Goal: Book appointment/travel/reservation

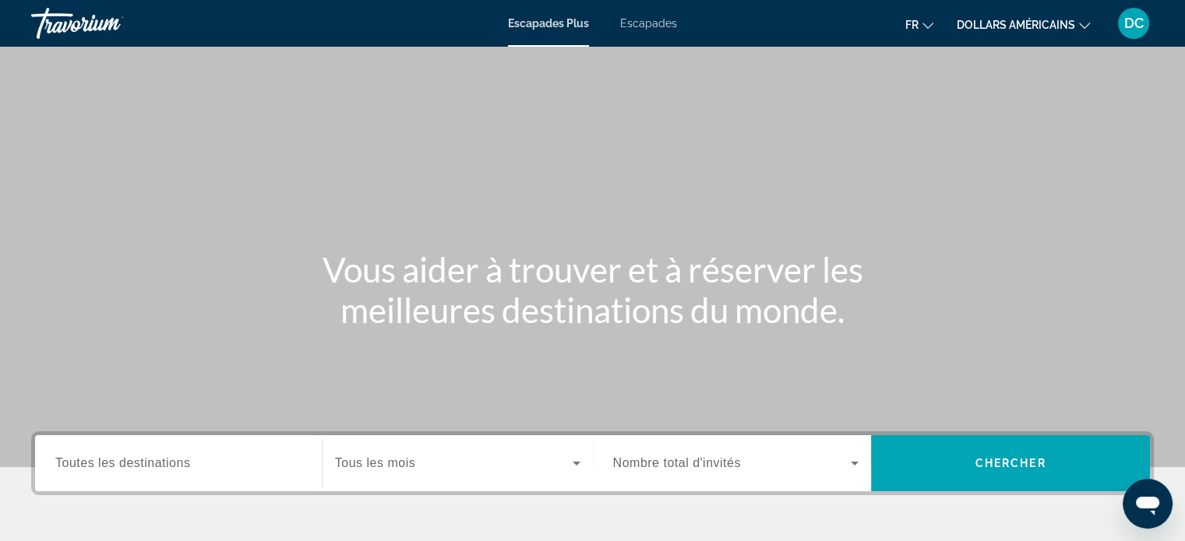
click at [1044, 26] on font "dollars américains" at bounding box center [1016, 25] width 118 height 12
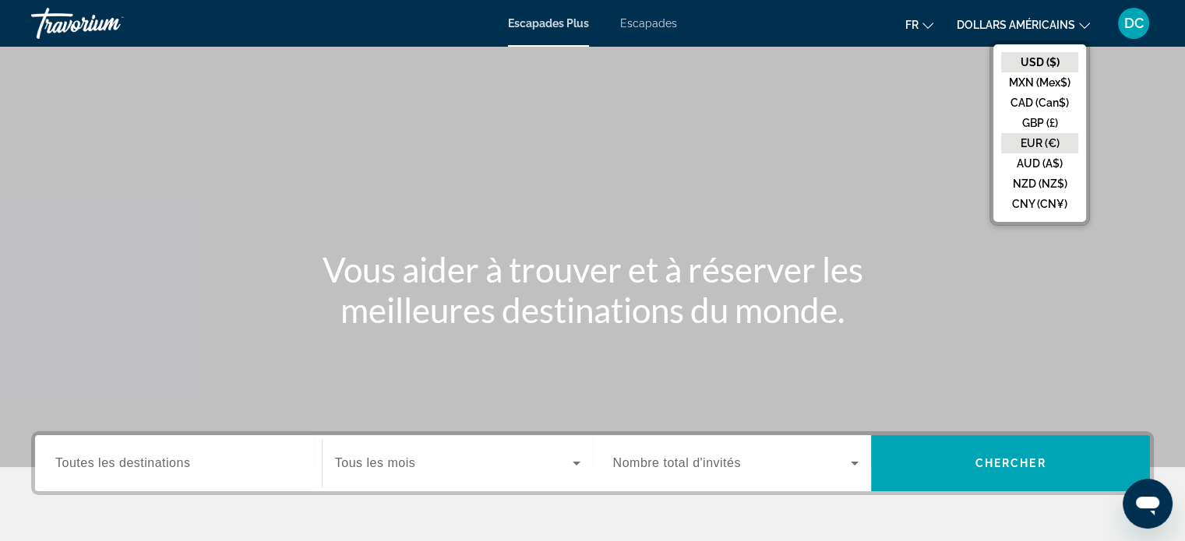
click at [1038, 146] on button "EUR (€)" at bounding box center [1039, 143] width 77 height 20
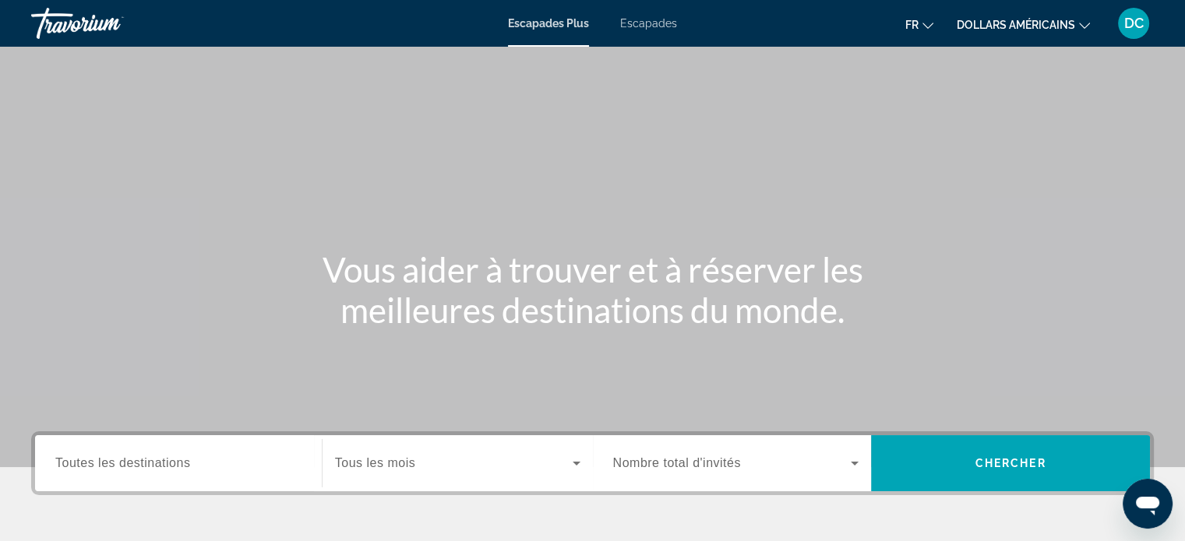
click at [402, 463] on span "Tous les mois" at bounding box center [375, 463] width 80 height 13
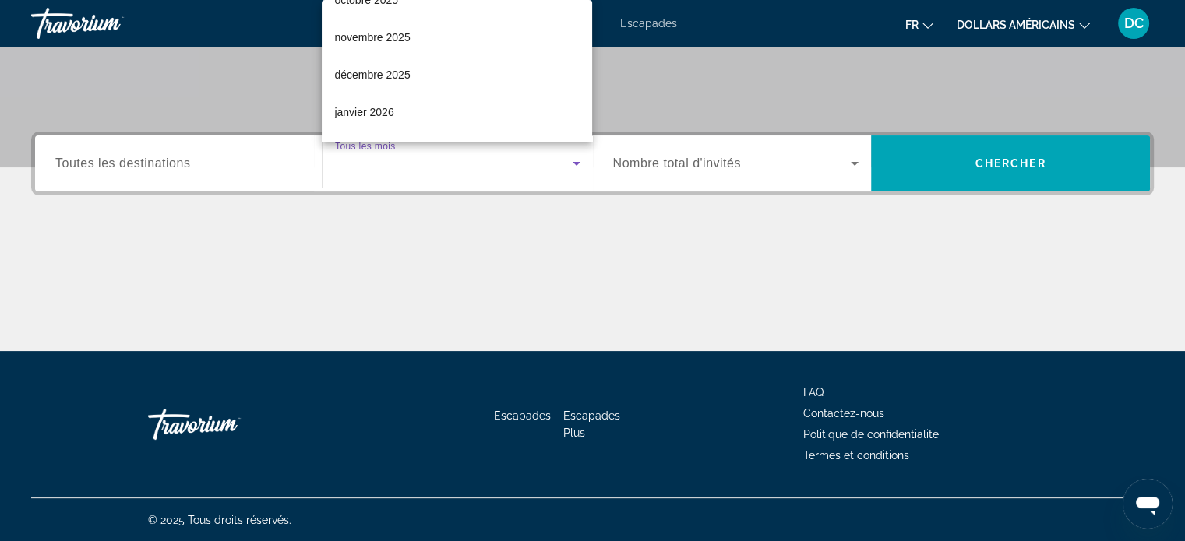
scroll to position [65, 0]
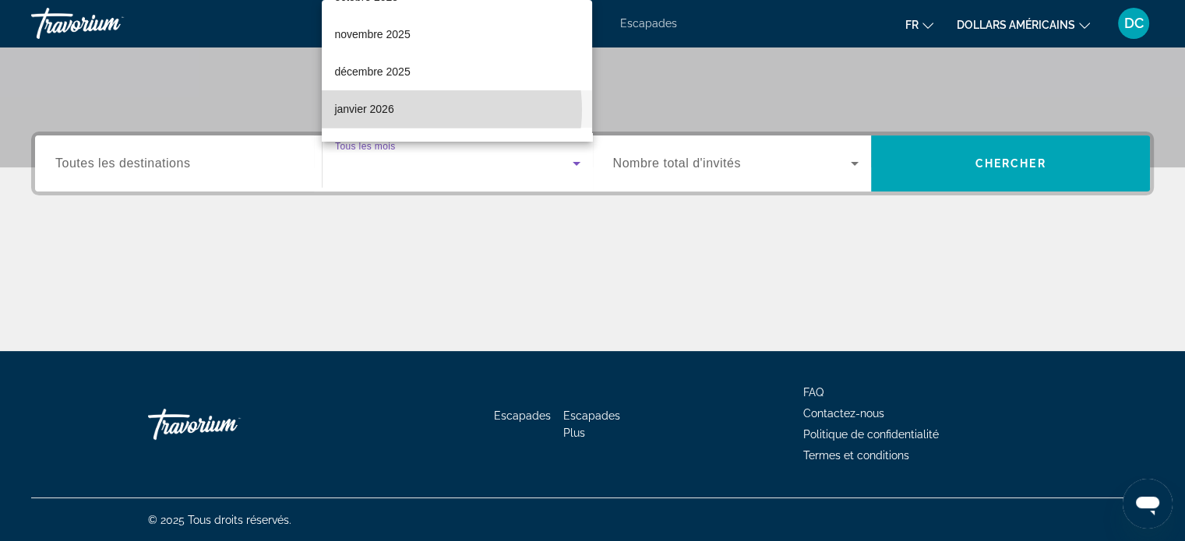
click at [421, 109] on mat-option "janvier 2026" at bounding box center [457, 108] width 270 height 37
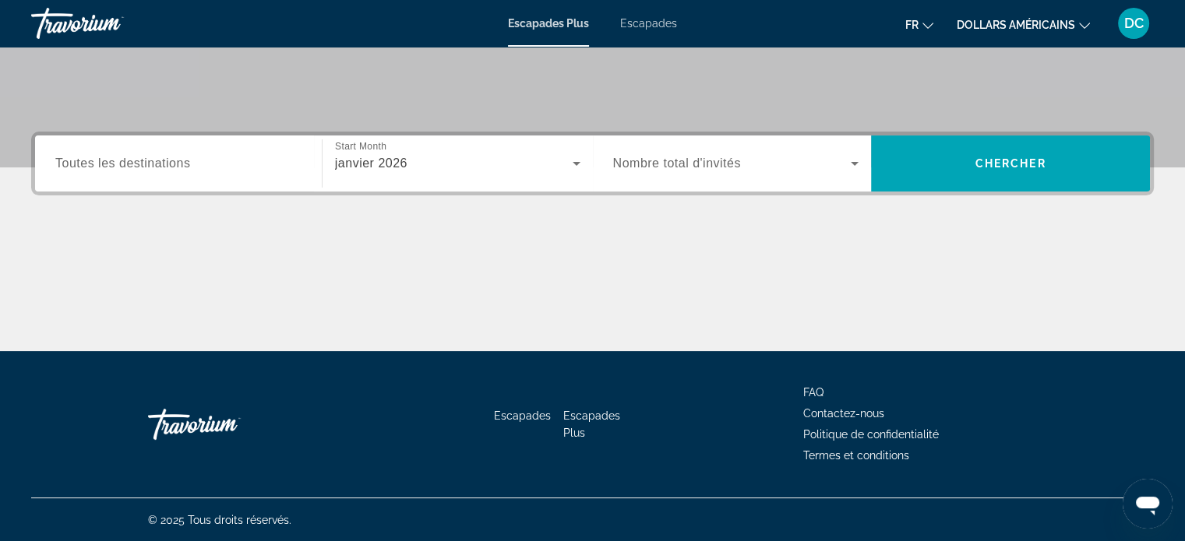
click at [676, 150] on div "Widget de recherche" at bounding box center [736, 164] width 246 height 44
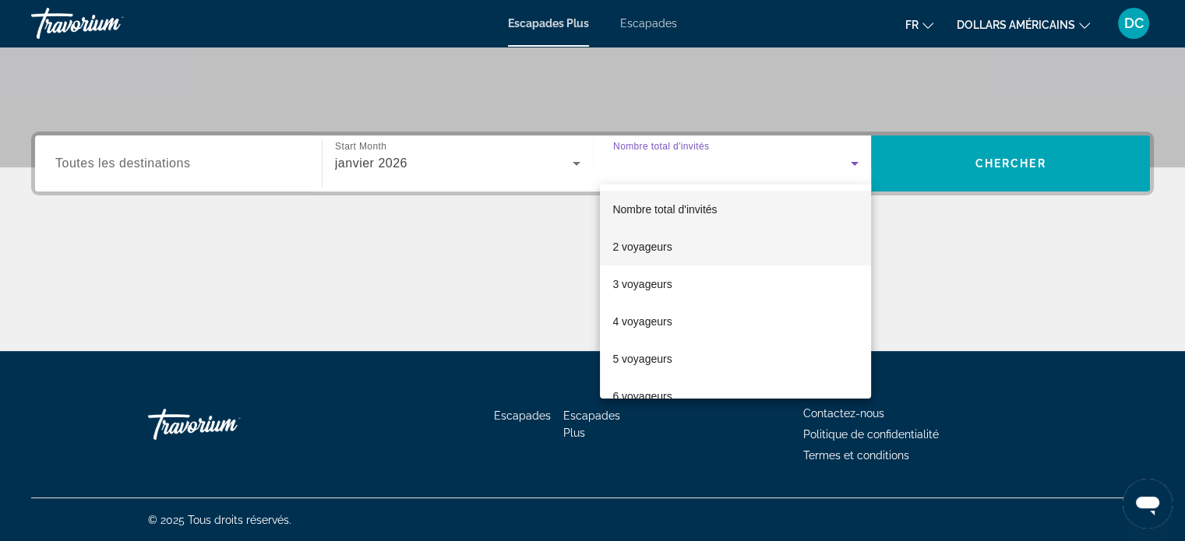
click at [669, 239] on span "2 voyageurs" at bounding box center [641, 247] width 59 height 19
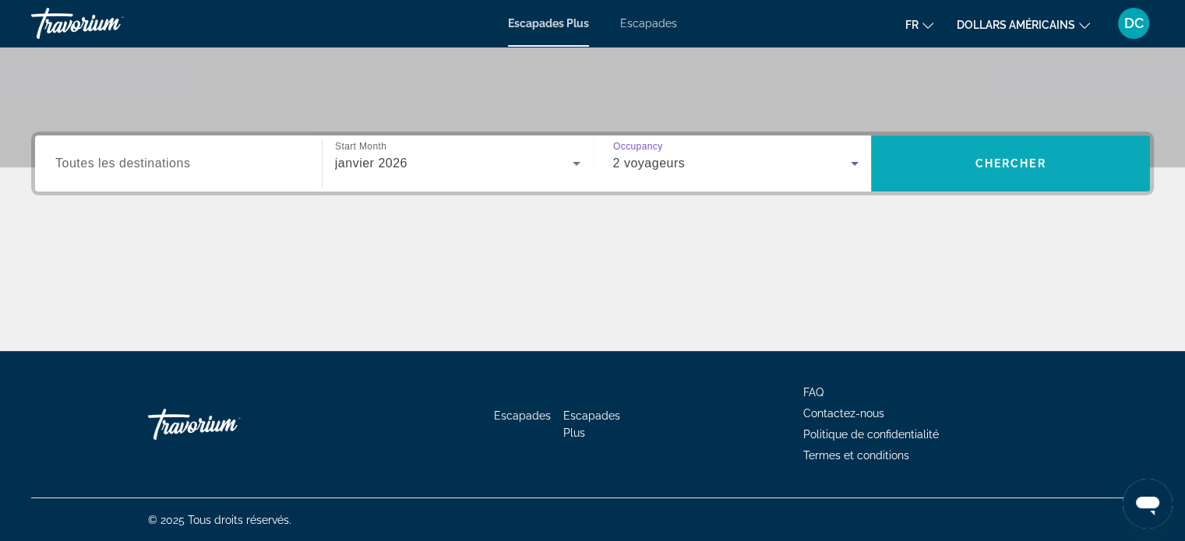
click at [947, 171] on span "Recherche" at bounding box center [1010, 163] width 279 height 37
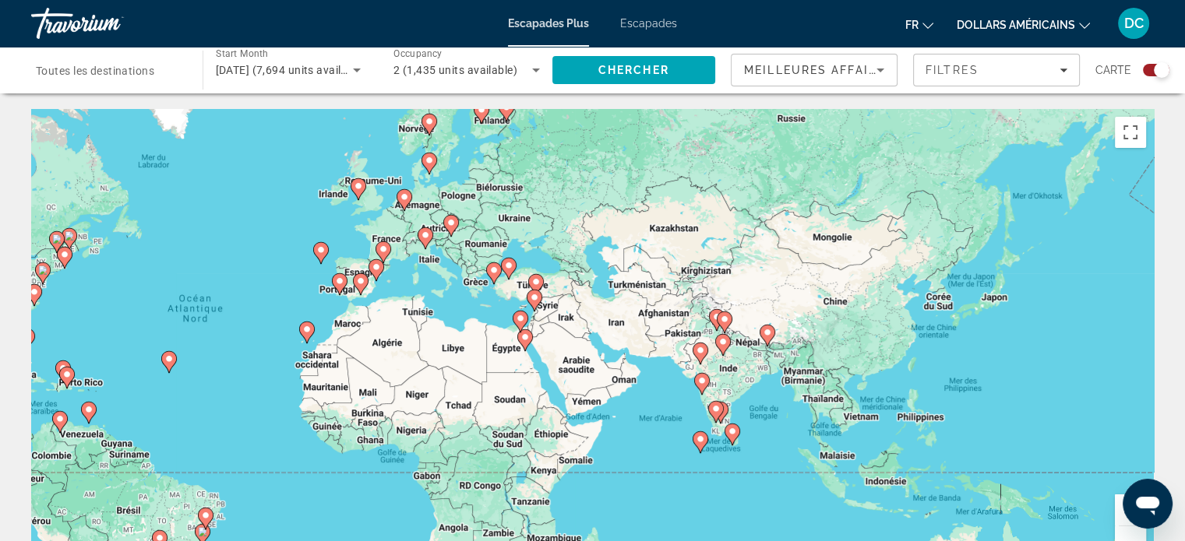
drag, startPoint x: 928, startPoint y: 253, endPoint x: 574, endPoint y: 244, distance: 353.8
click at [574, 244] on div "Pour activer le glissement avec le clavier, appuyez sur Alt+Entrée. Une fois ce…" at bounding box center [592, 342] width 1123 height 467
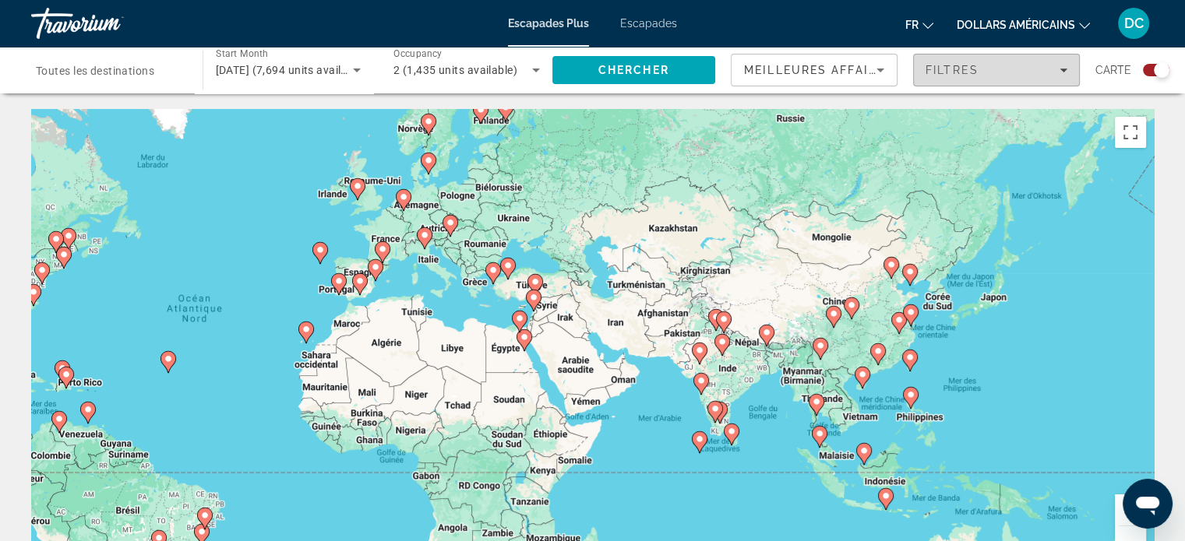
click at [1030, 69] on div "Filtres" at bounding box center [997, 70] width 142 height 12
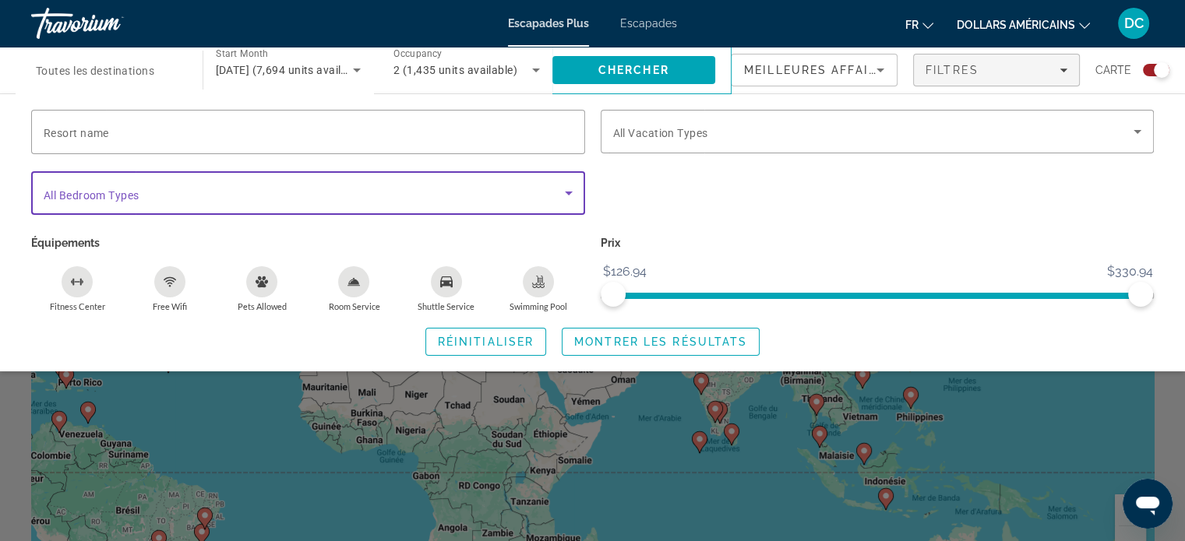
click at [381, 196] on span "Search widget" at bounding box center [304, 193] width 521 height 19
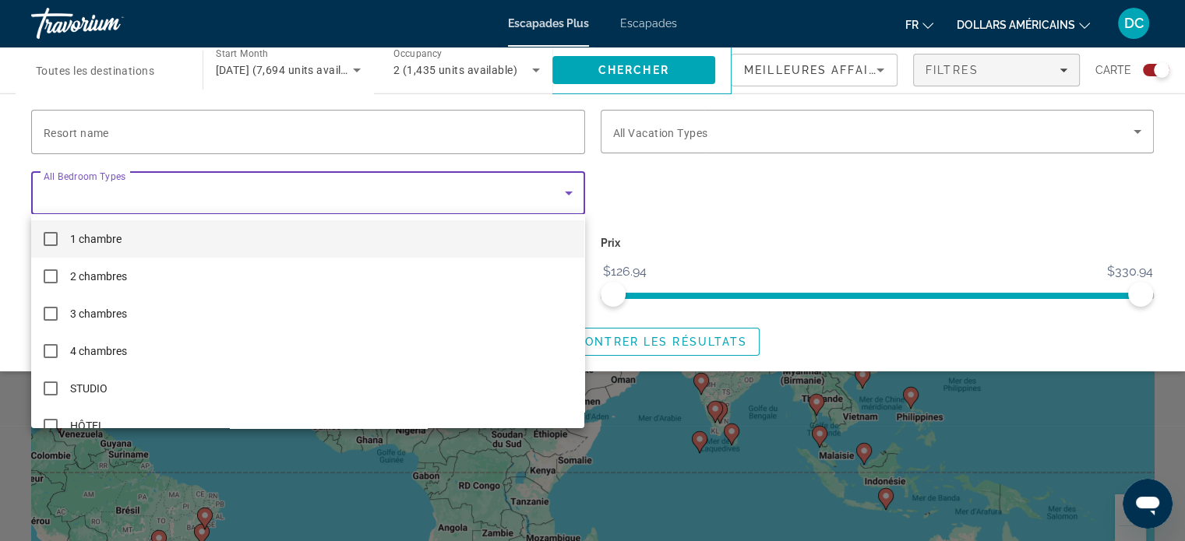
click at [381, 196] on div at bounding box center [592, 270] width 1185 height 541
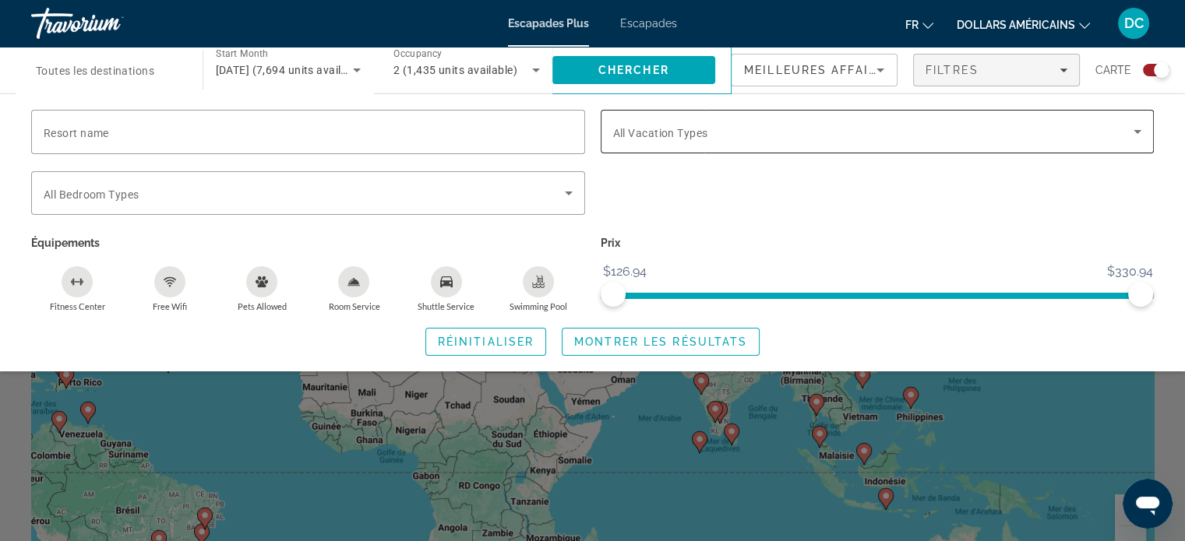
click at [680, 145] on div "Search widget" at bounding box center [877, 132] width 529 height 44
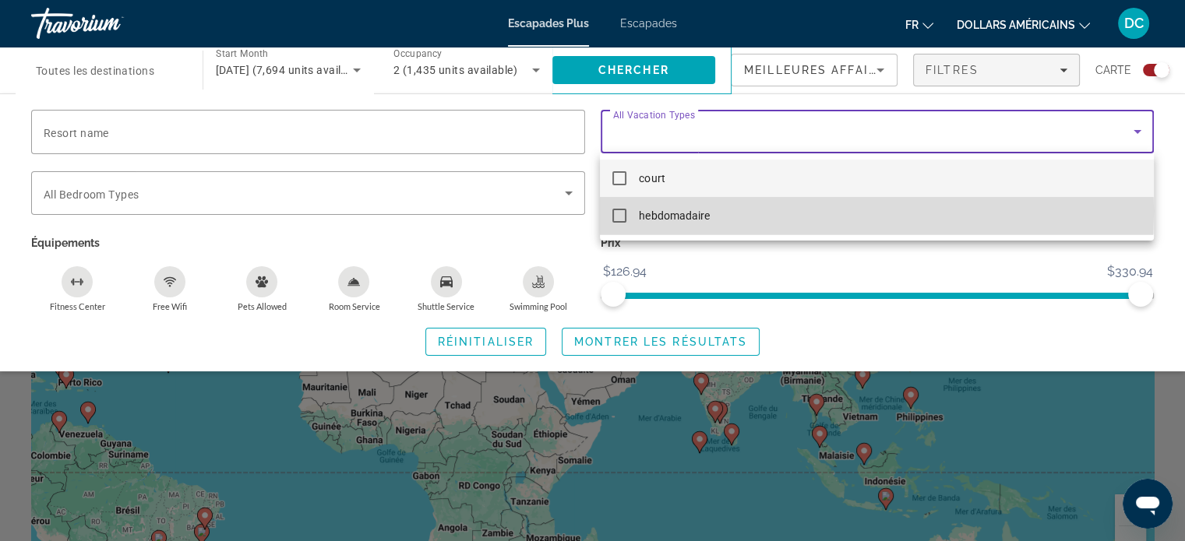
click at [624, 211] on mat-pseudo-checkbox at bounding box center [619, 216] width 14 height 14
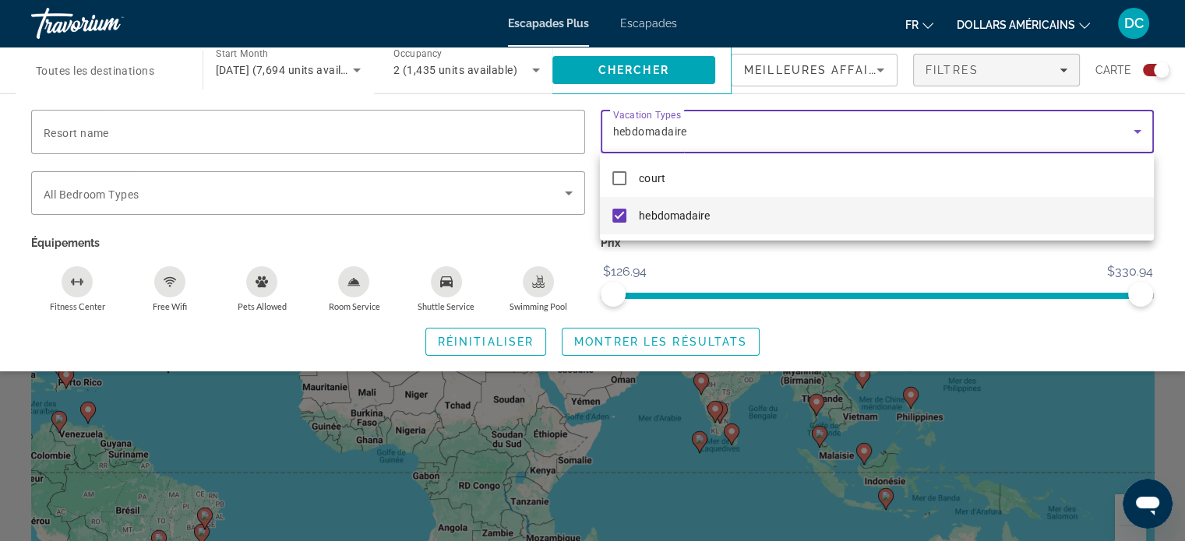
click at [699, 342] on div at bounding box center [592, 270] width 1185 height 541
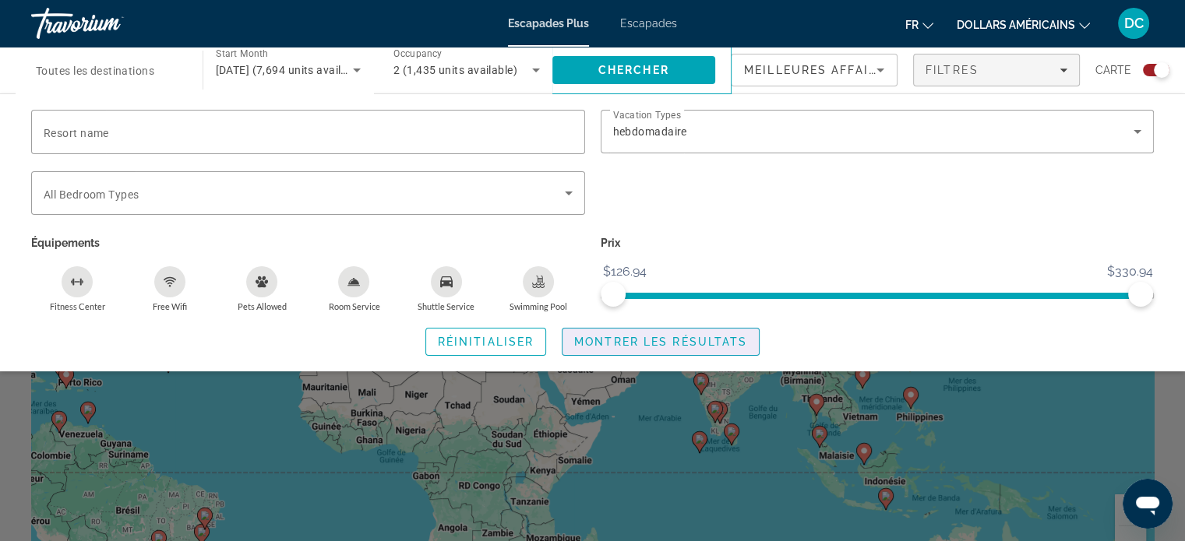
click at [699, 342] on span "Montrer les résultats" at bounding box center [660, 342] width 173 height 12
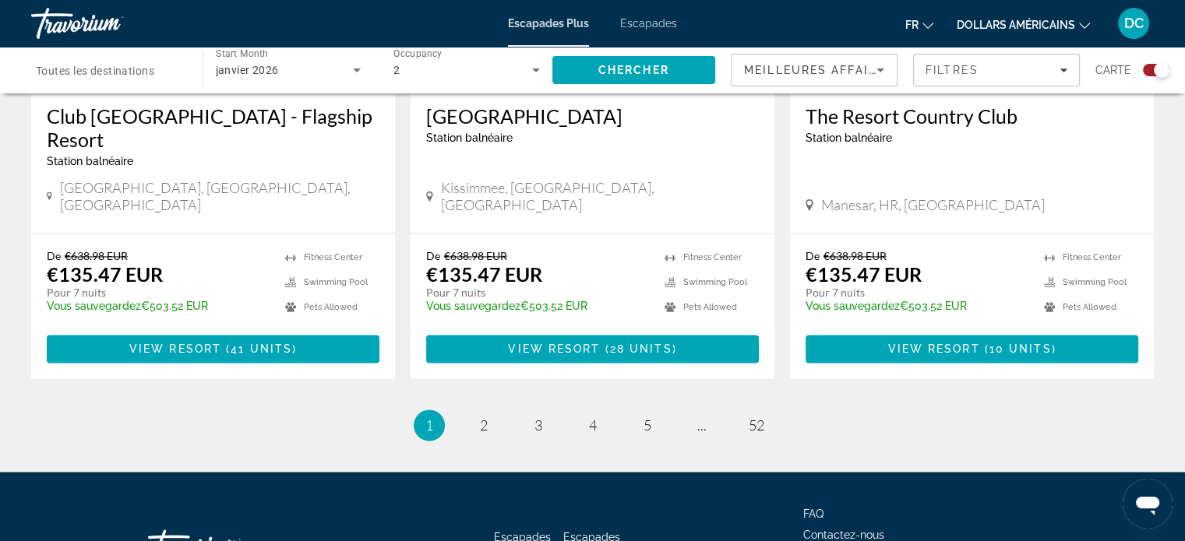
scroll to position [2530, 0]
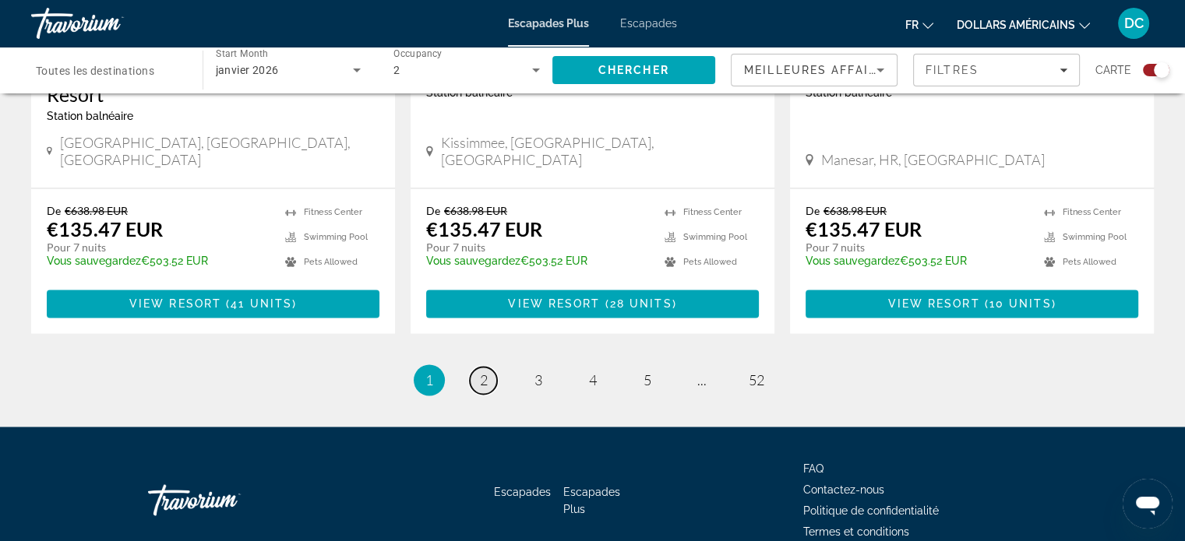
click at [484, 372] on span "2" at bounding box center [484, 380] width 8 height 17
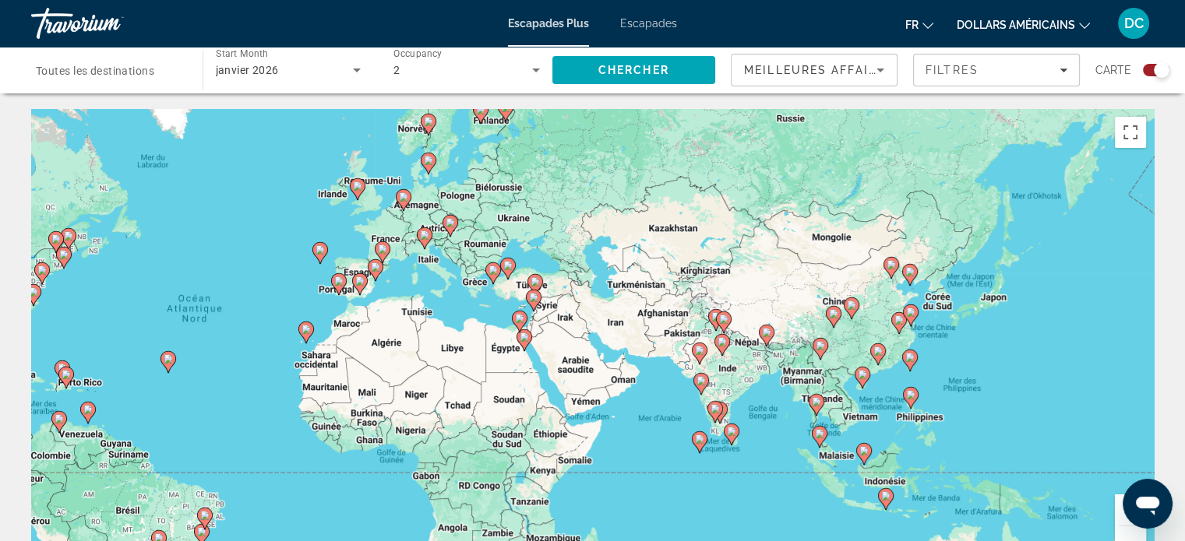
click at [308, 330] on image "Contenu principal" at bounding box center [305, 329] width 9 height 9
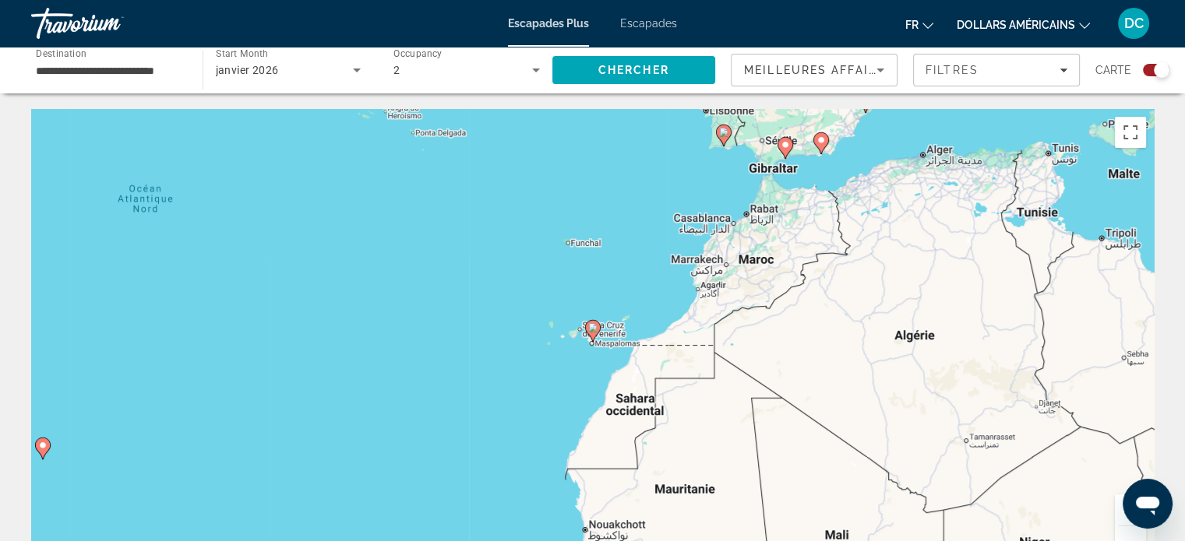
click at [591, 326] on image "Contenu principal" at bounding box center [592, 327] width 9 height 9
type input "**********"
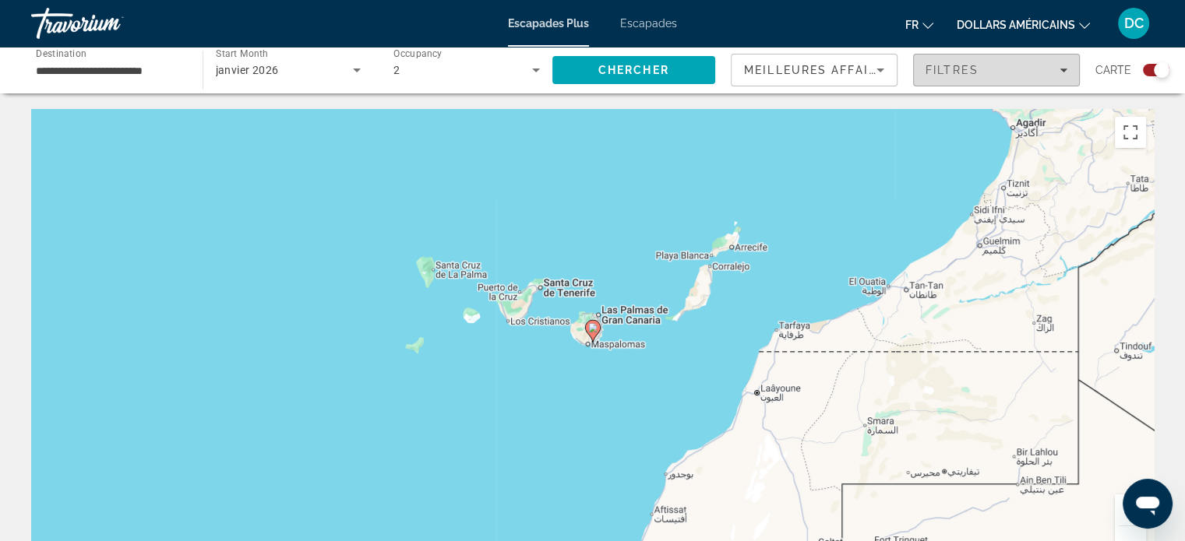
click at [1047, 75] on div "Filtres" at bounding box center [997, 70] width 142 height 12
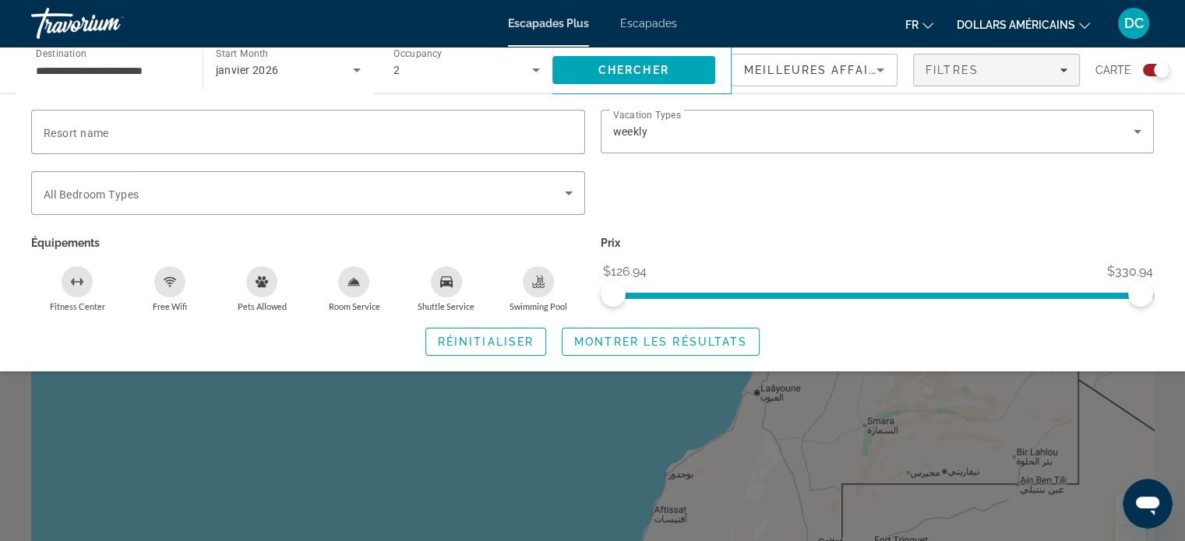
click at [1051, 30] on font "dollars américains" at bounding box center [1016, 25] width 118 height 12
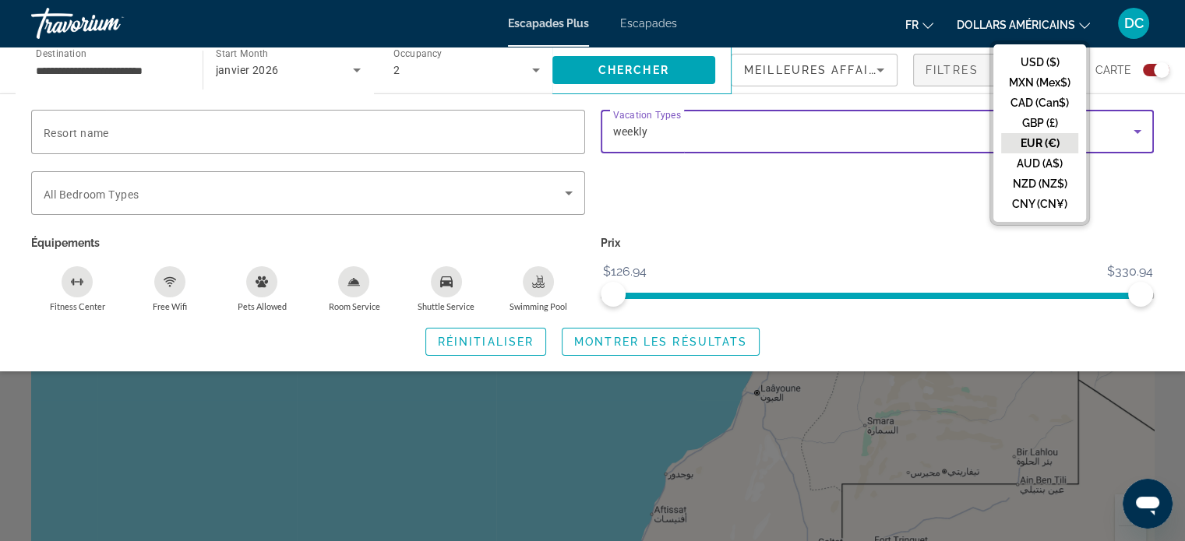
click at [922, 129] on div "weekly" at bounding box center [873, 131] width 521 height 19
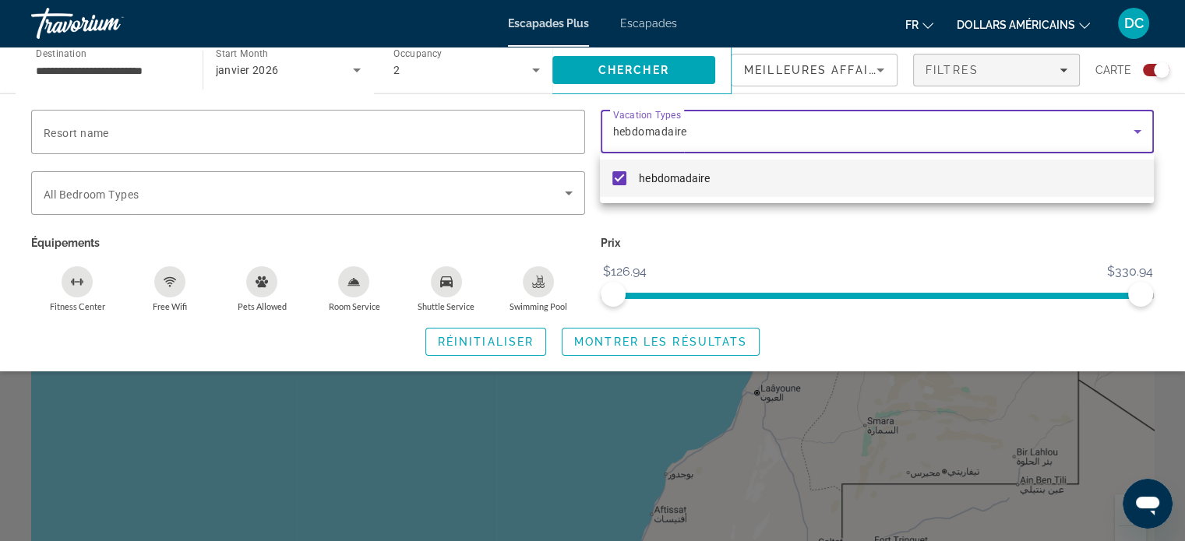
click at [689, 348] on div at bounding box center [592, 270] width 1185 height 541
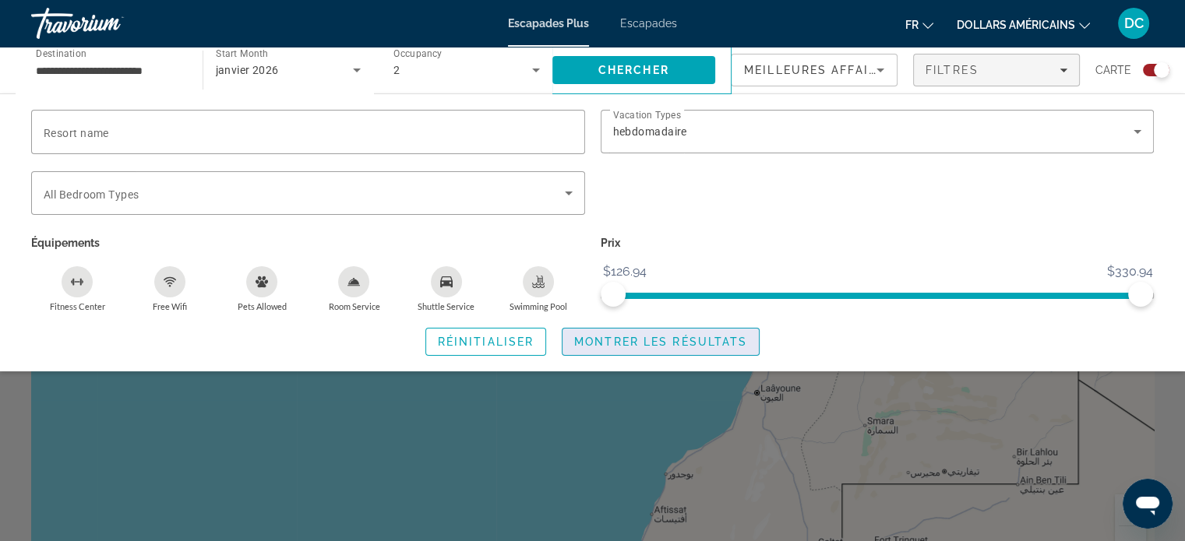
click at [696, 337] on span "Montrer les résultats" at bounding box center [660, 342] width 173 height 12
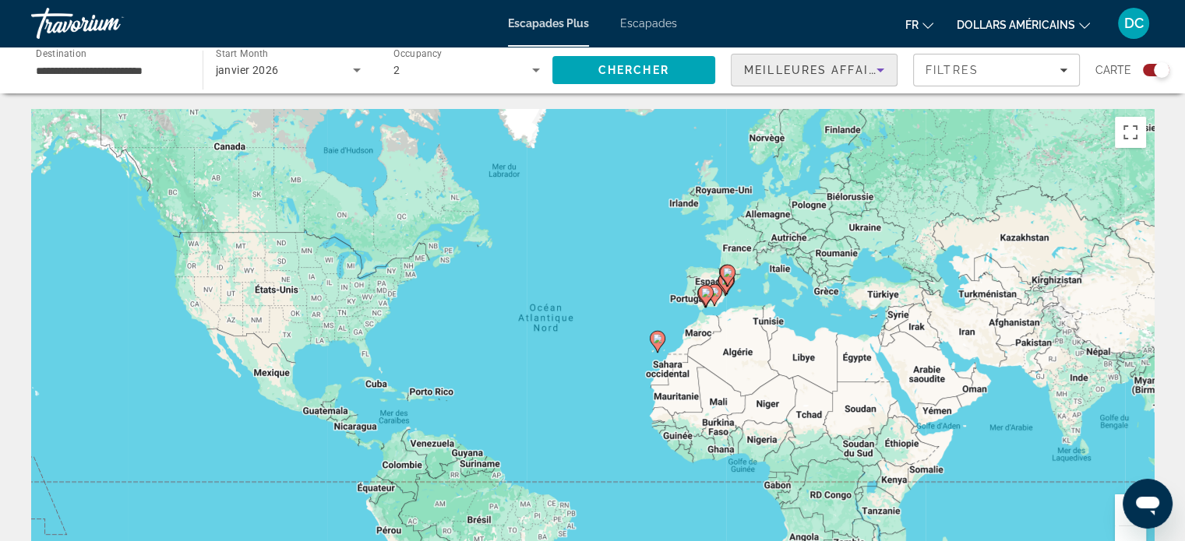
click at [876, 74] on icon "Sort by" at bounding box center [880, 70] width 19 height 19
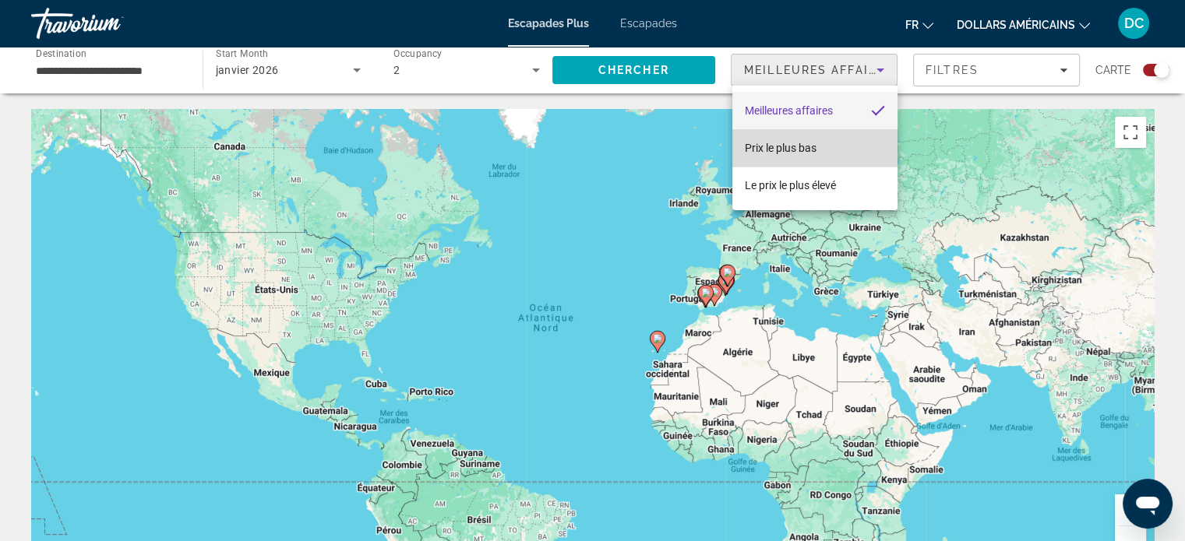
click at [804, 147] on font "Prix ​​​​le plus bas" at bounding box center [781, 148] width 72 height 12
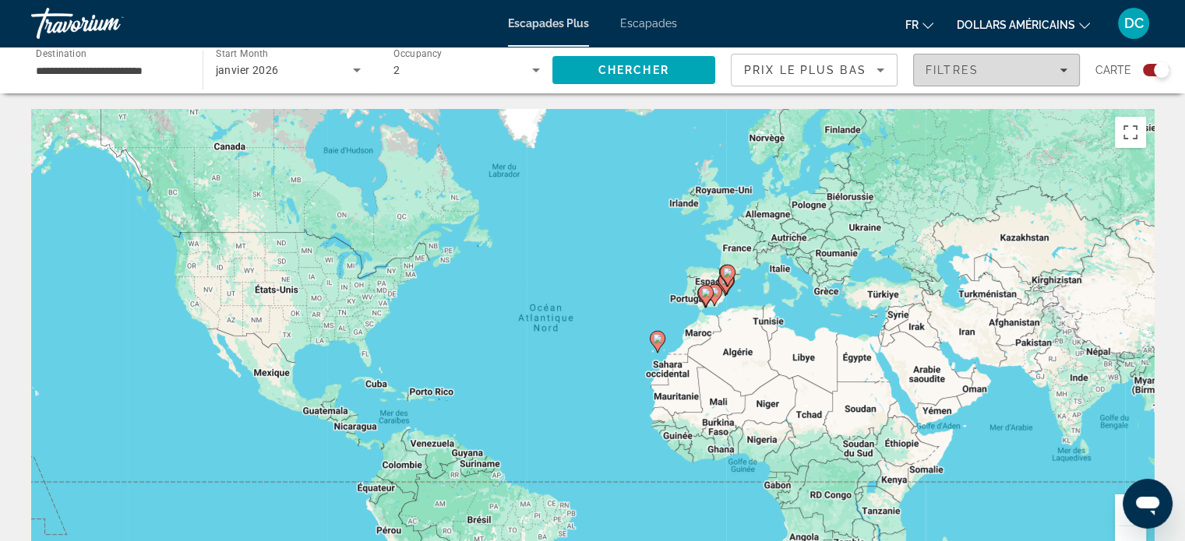
click at [1025, 74] on div "Filtres" at bounding box center [997, 70] width 142 height 12
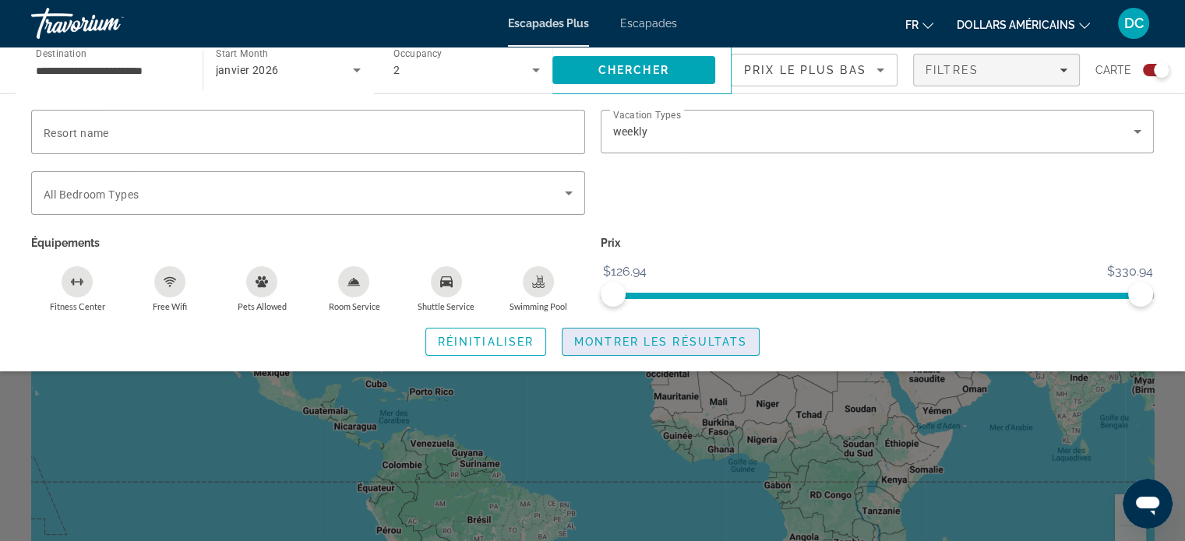
click at [702, 345] on span "Montrer les résultats" at bounding box center [660, 342] width 173 height 12
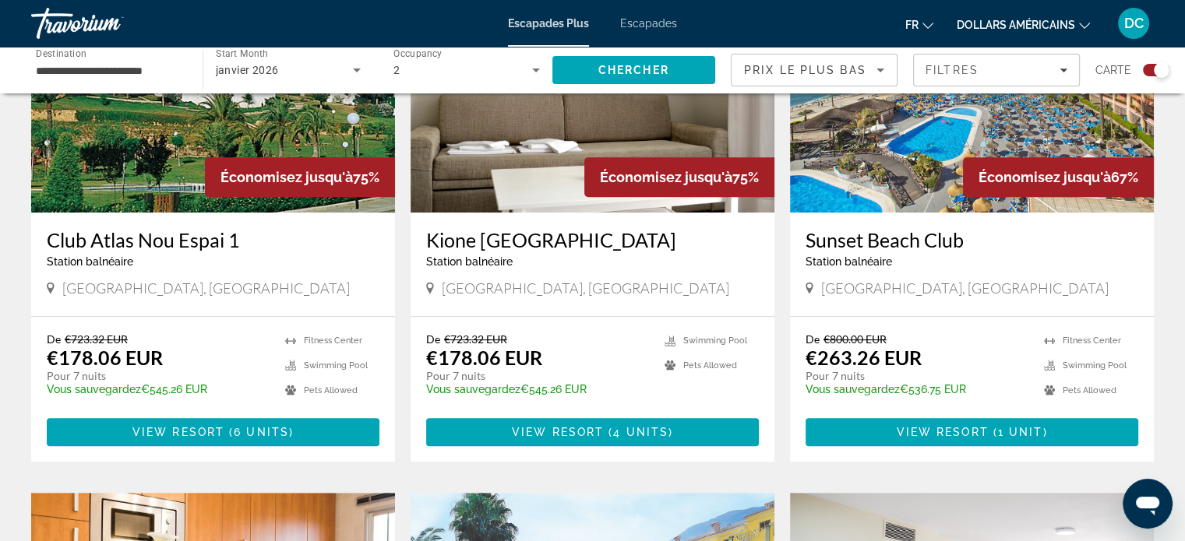
scroll to position [675, 0]
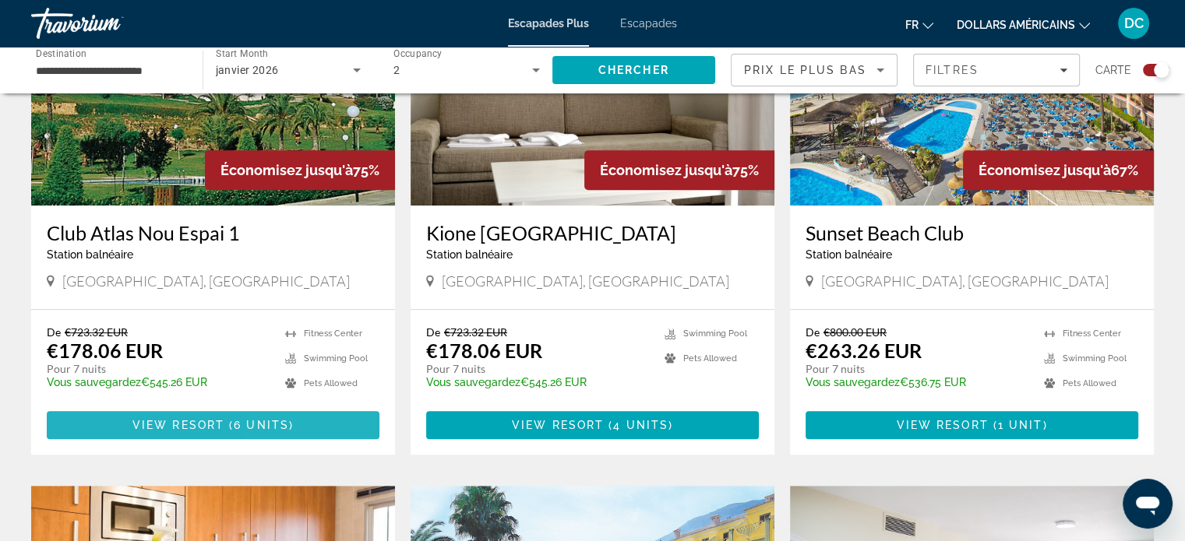
click at [324, 430] on span "Contenu principal" at bounding box center [213, 425] width 333 height 37
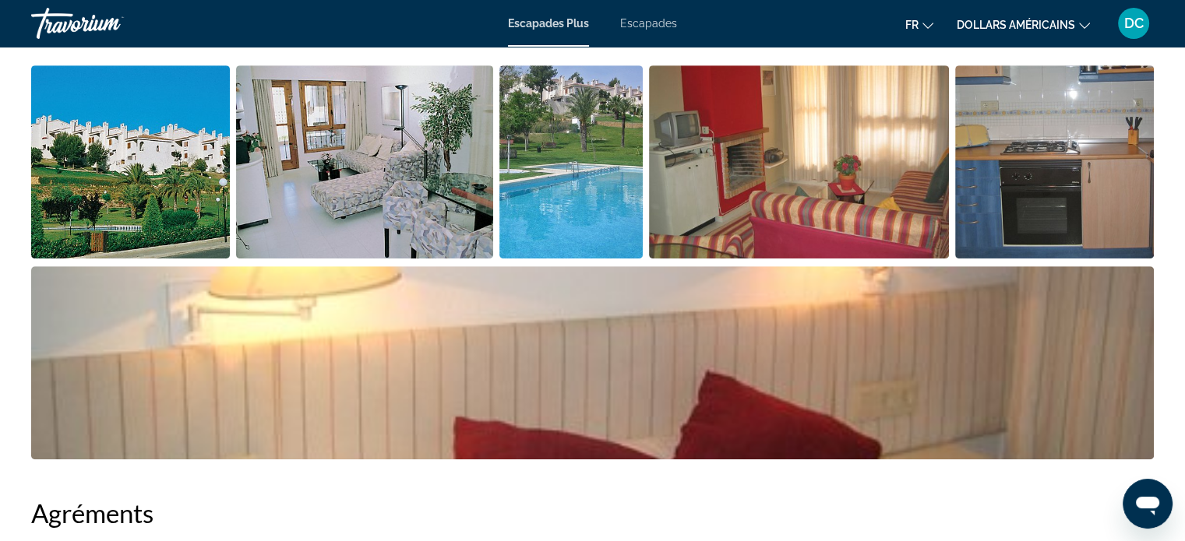
scroll to position [781, 0]
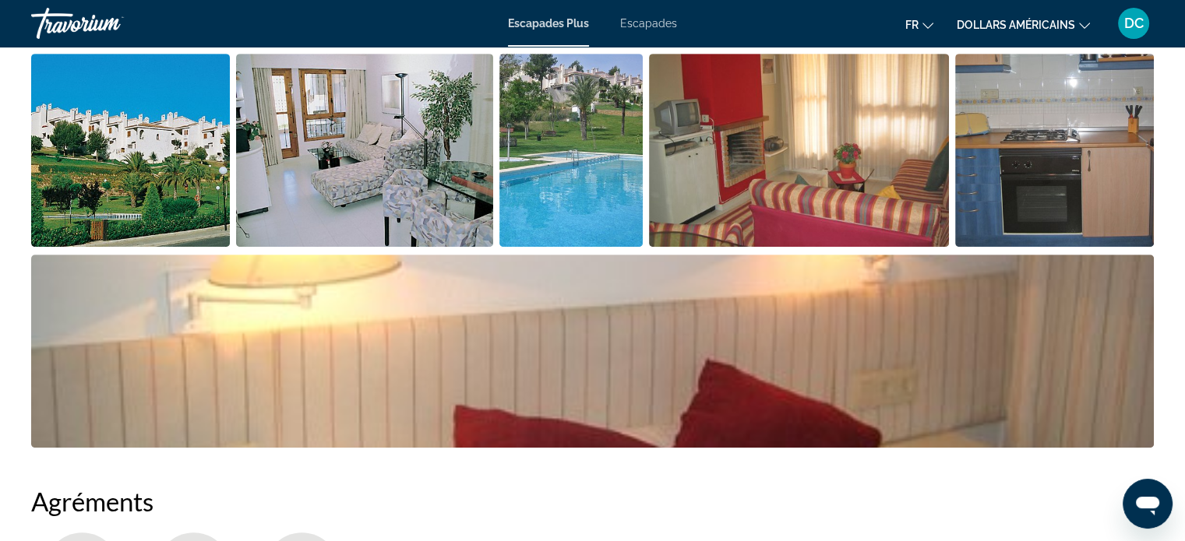
click at [654, 23] on font "Escapades" at bounding box center [648, 23] width 57 height 12
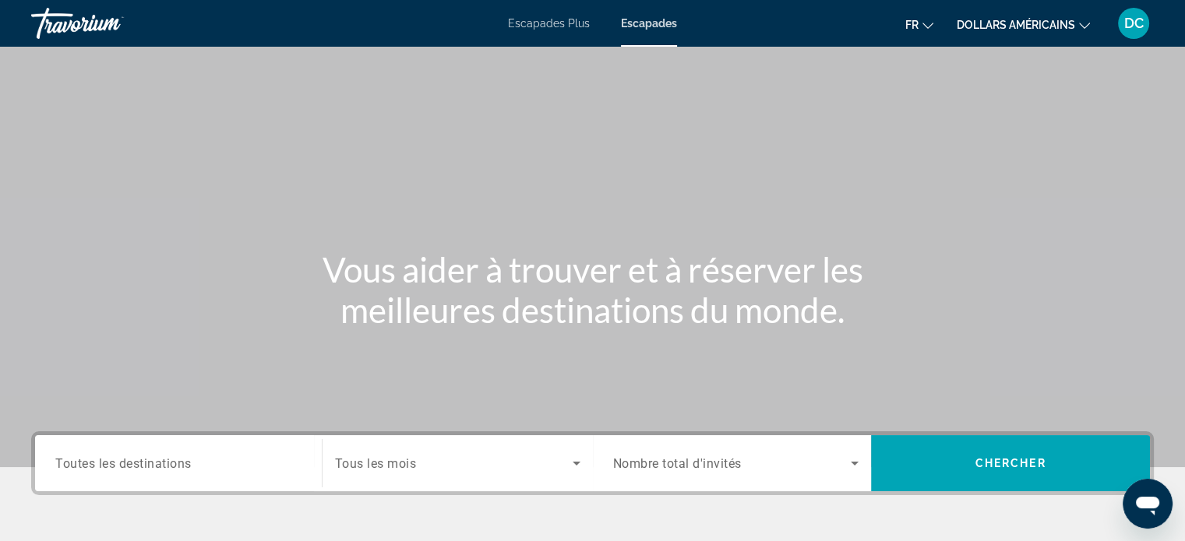
click at [1055, 23] on font "dollars américains" at bounding box center [1016, 25] width 118 height 12
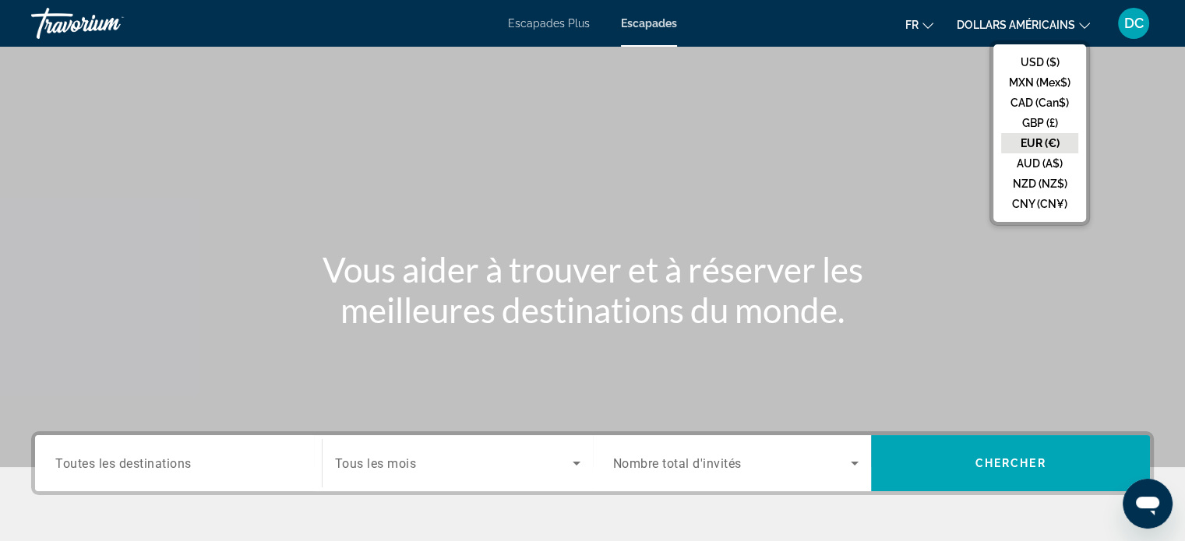
click at [1039, 139] on button "EUR (€)" at bounding box center [1039, 143] width 77 height 20
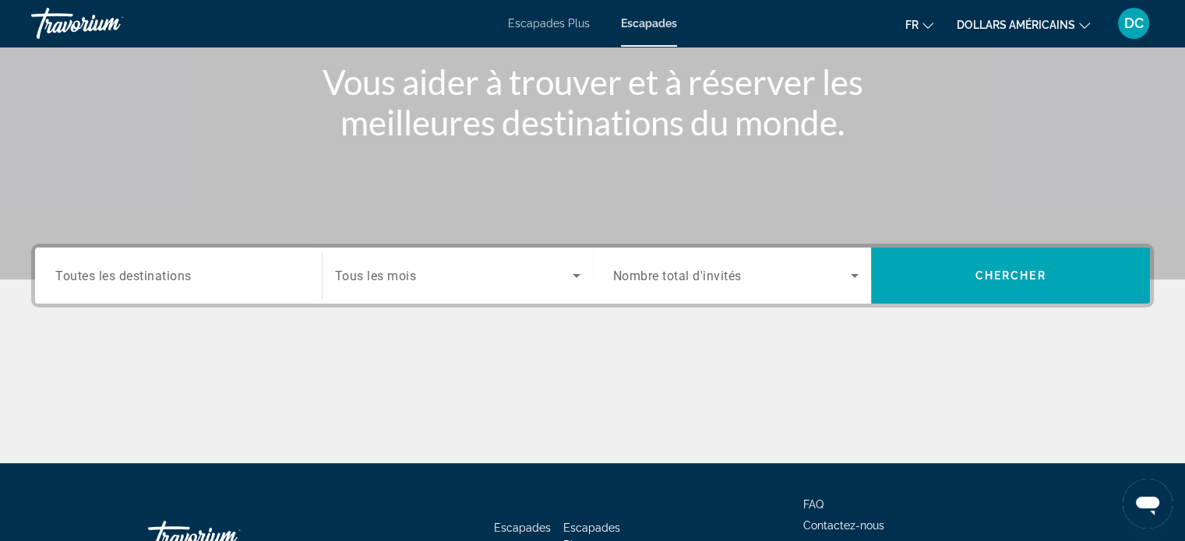
scroll to position [190, 0]
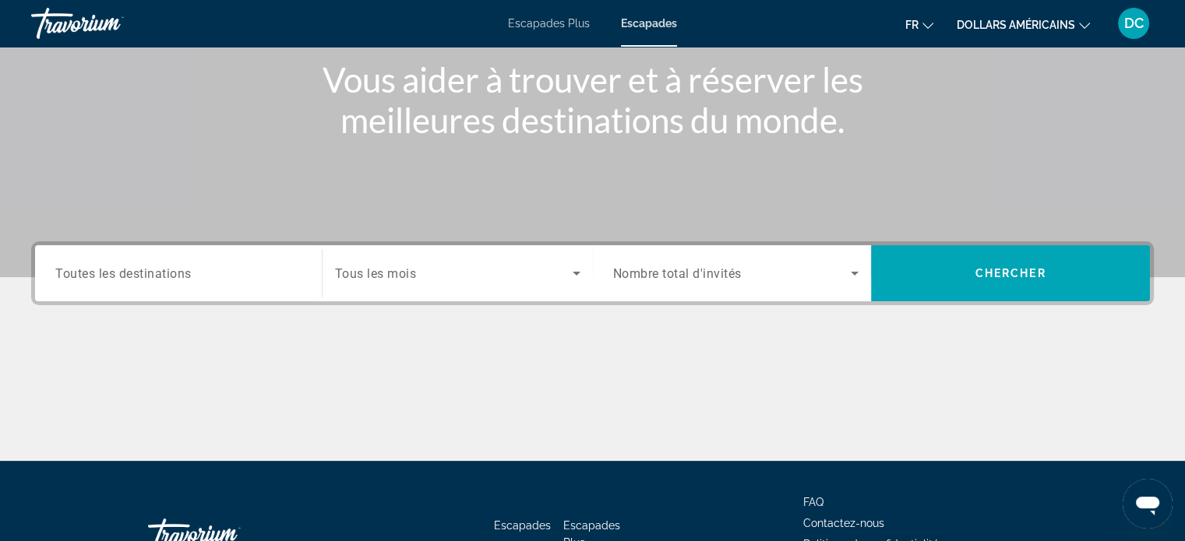
click at [406, 277] on span "Tous les mois" at bounding box center [376, 273] width 82 height 15
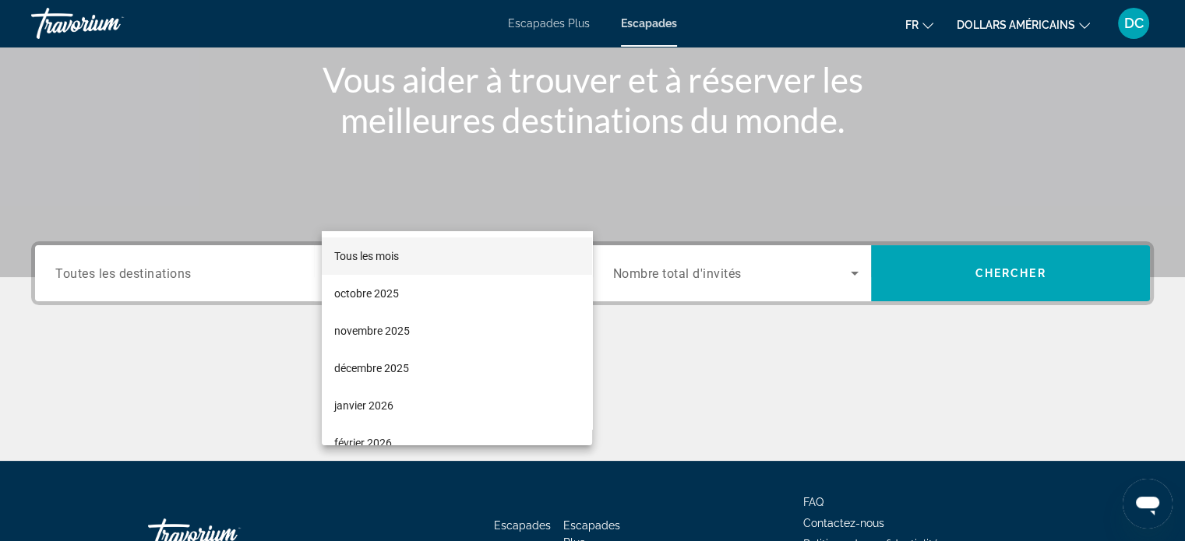
scroll to position [300, 0]
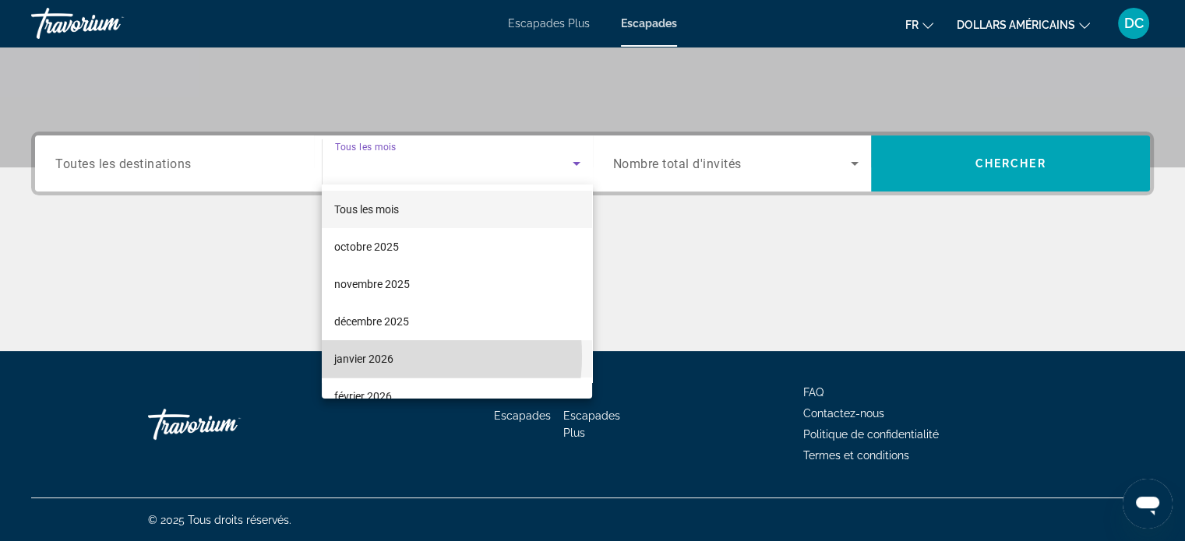
click at [385, 356] on font "janvier 2026" at bounding box center [363, 359] width 59 height 12
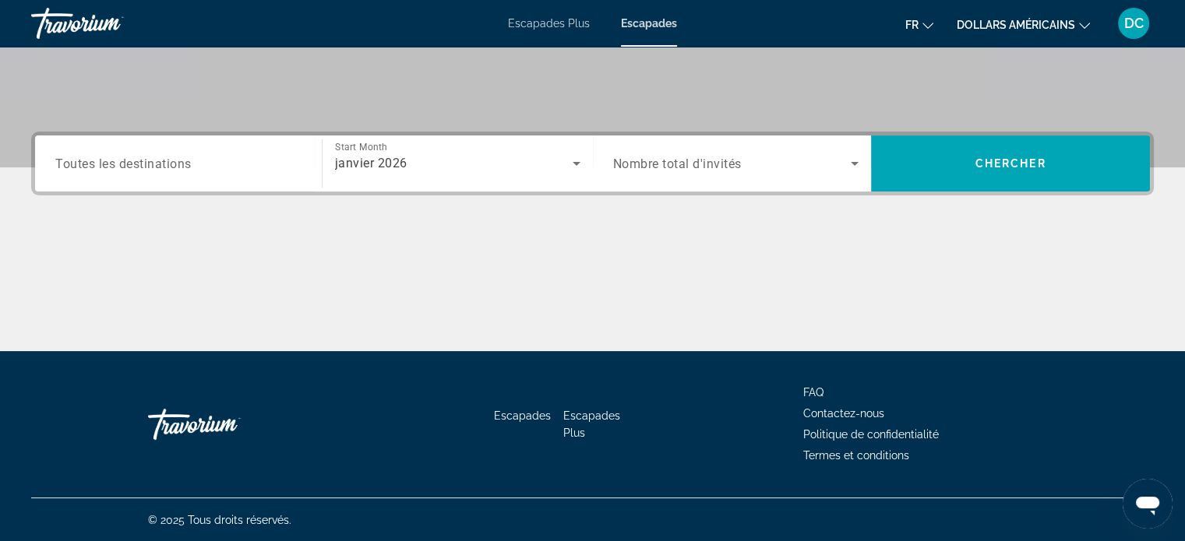
click at [726, 169] on span "Nombre total d'invités" at bounding box center [677, 164] width 129 height 15
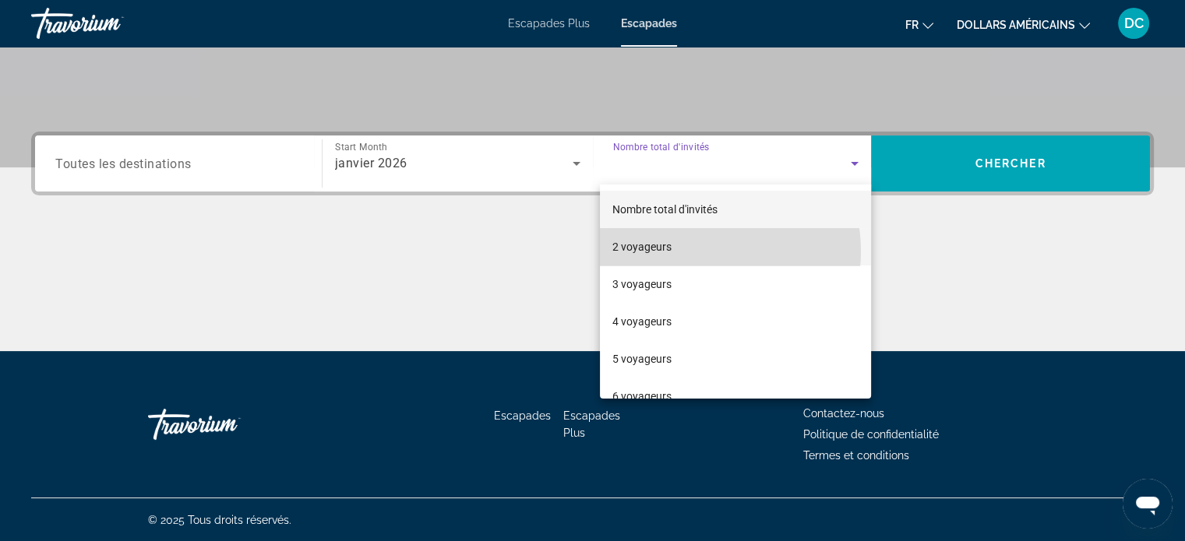
click at [690, 252] on mat-option "2 voyageurs" at bounding box center [735, 246] width 271 height 37
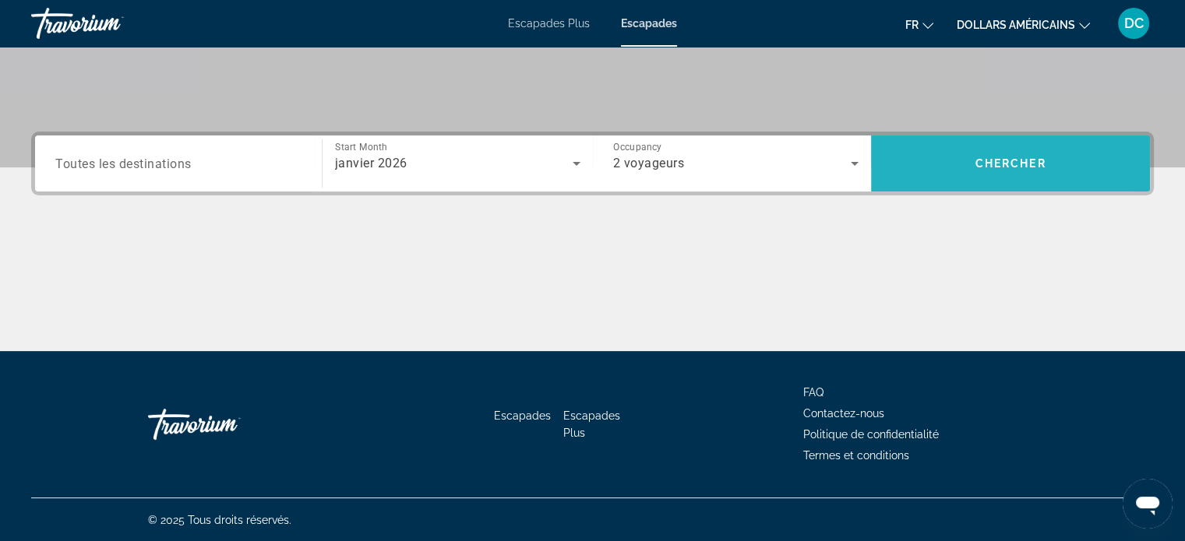
click at [945, 174] on span "Search" at bounding box center [1010, 163] width 279 height 37
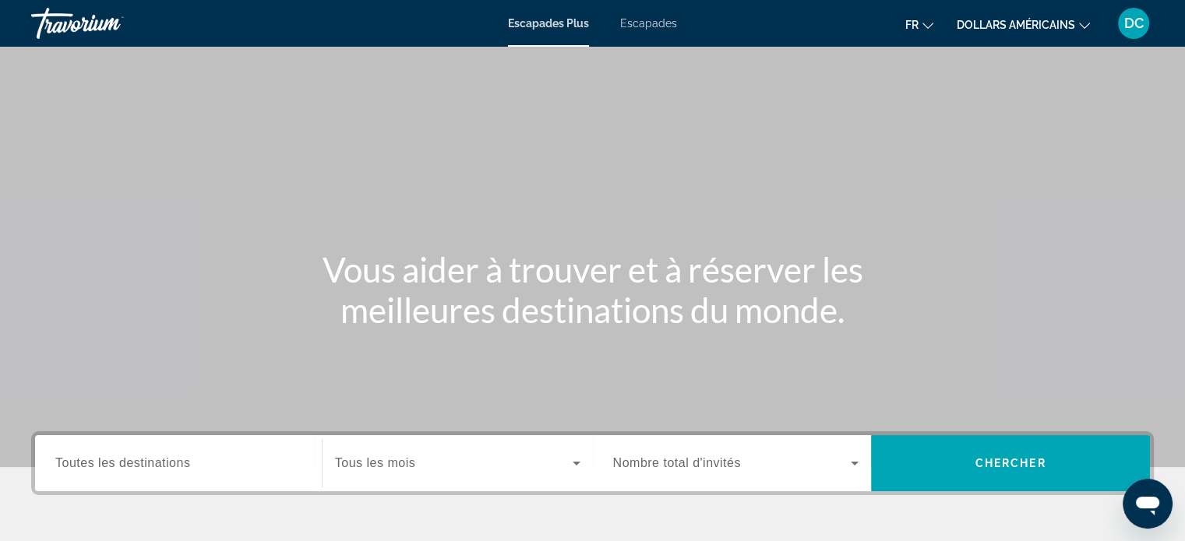
click at [384, 467] on span "Tous les mois" at bounding box center [375, 463] width 80 height 13
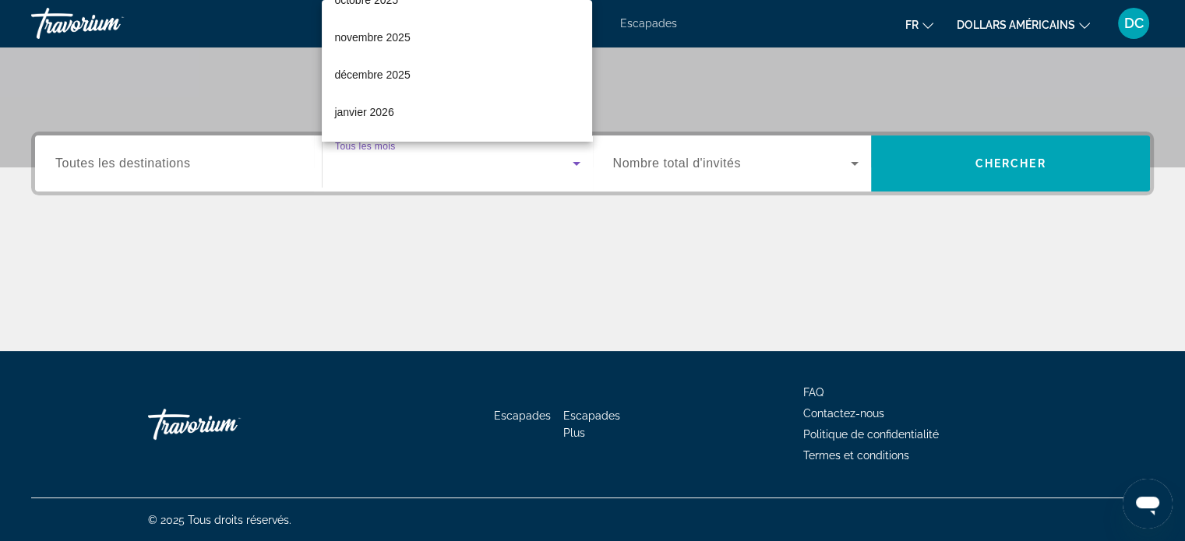
scroll to position [75, 0]
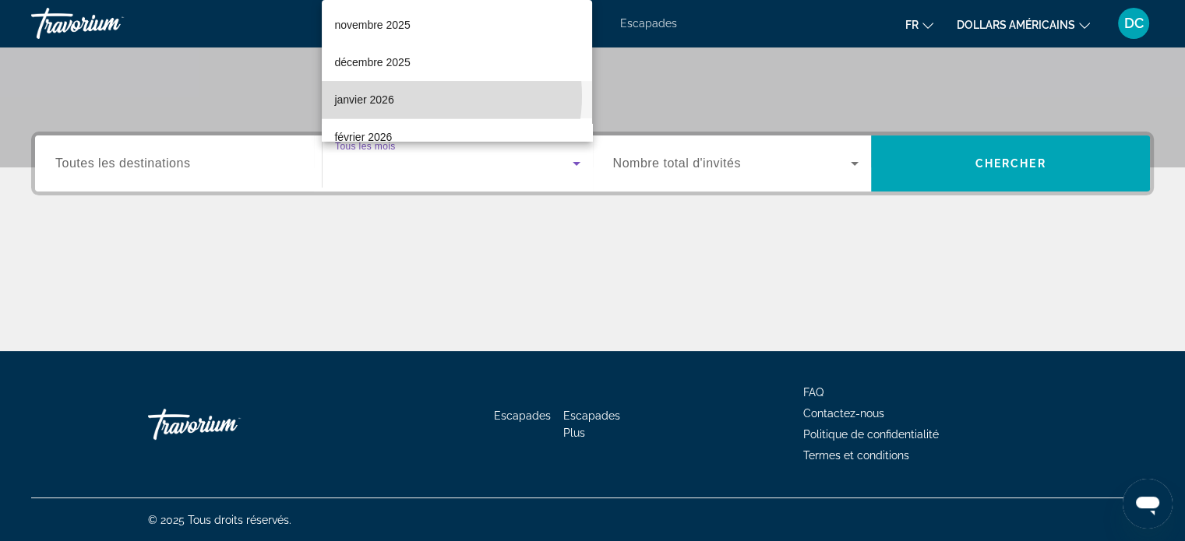
click at [417, 96] on mat-option "janvier 2026" at bounding box center [457, 99] width 270 height 37
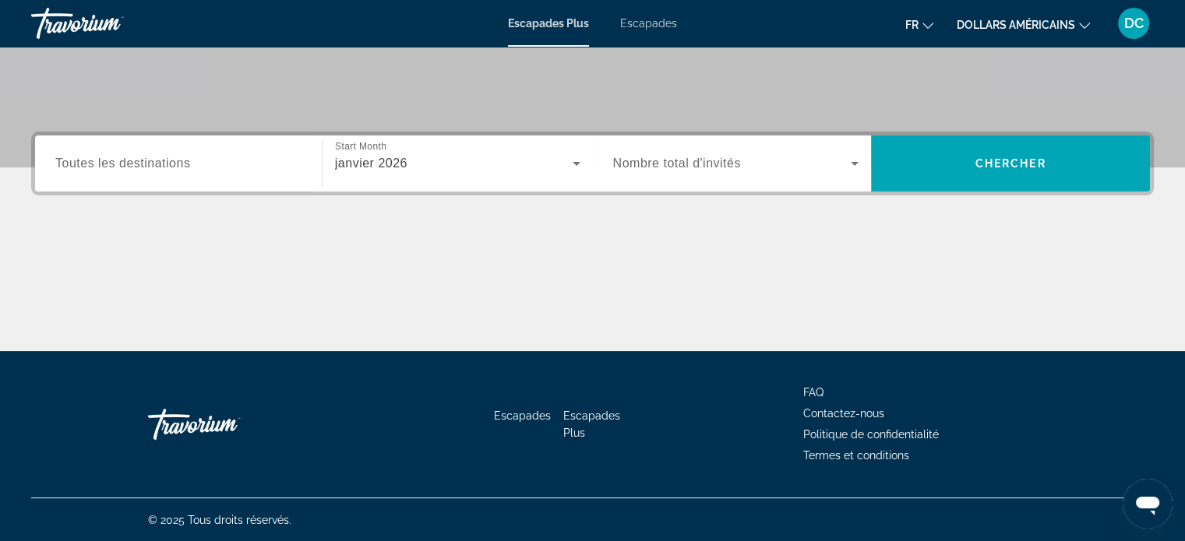
click at [661, 27] on font "Escapades" at bounding box center [648, 23] width 57 height 12
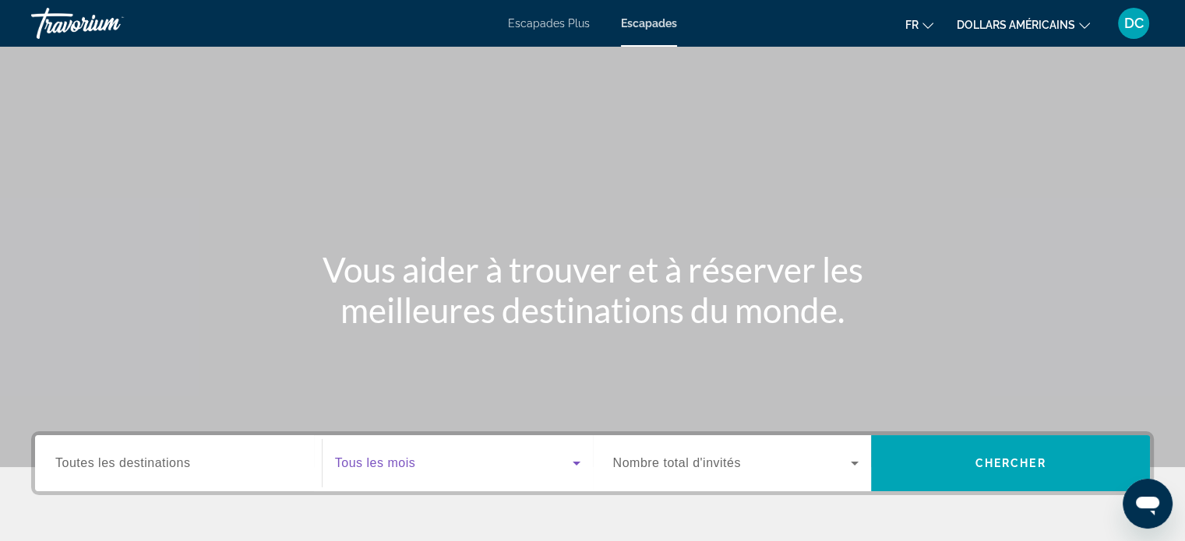
click at [426, 458] on span "Search widget" at bounding box center [454, 463] width 238 height 19
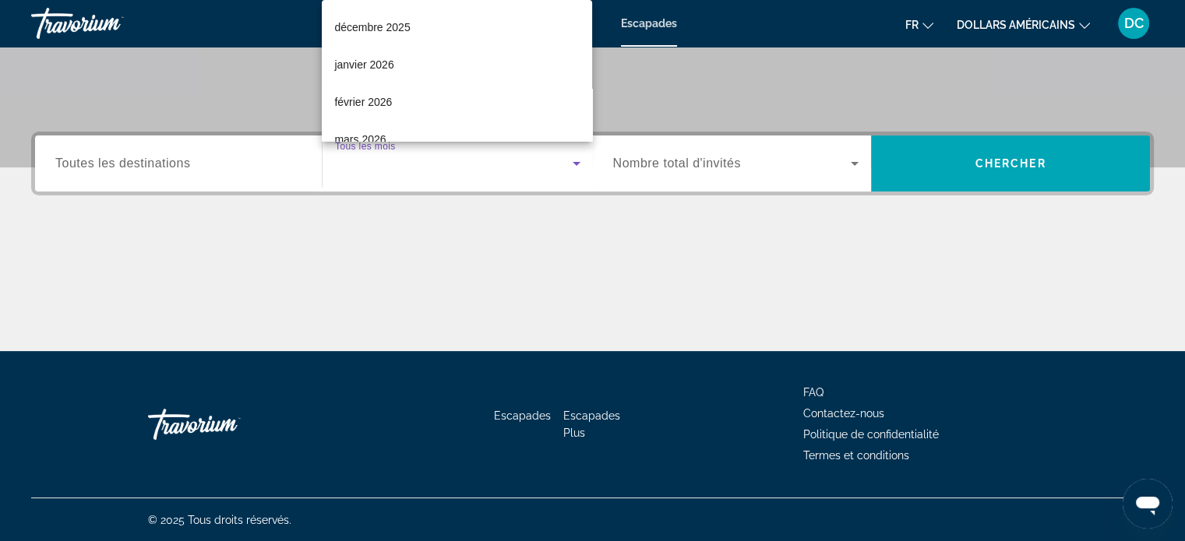
scroll to position [113, 0]
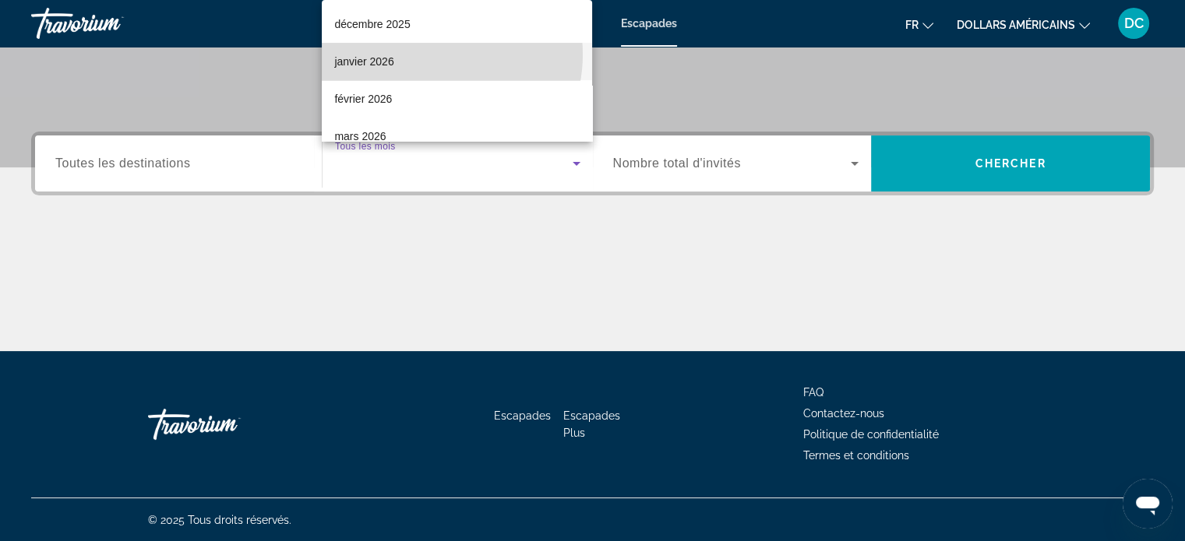
click at [430, 54] on mat-option "janvier 2026" at bounding box center [457, 61] width 270 height 37
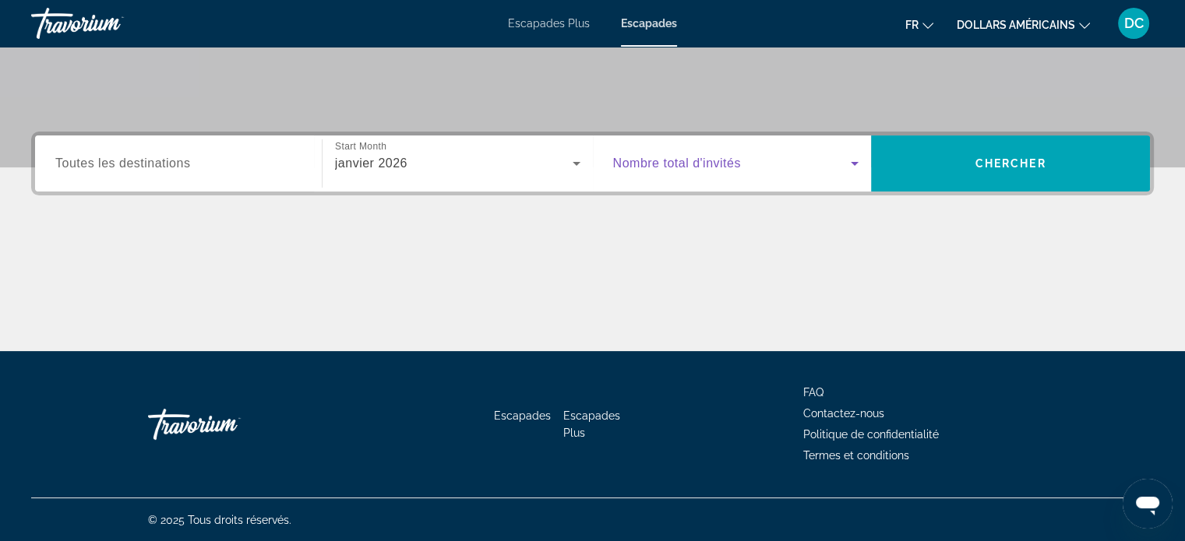
click at [744, 170] on span "Search widget" at bounding box center [732, 163] width 238 height 19
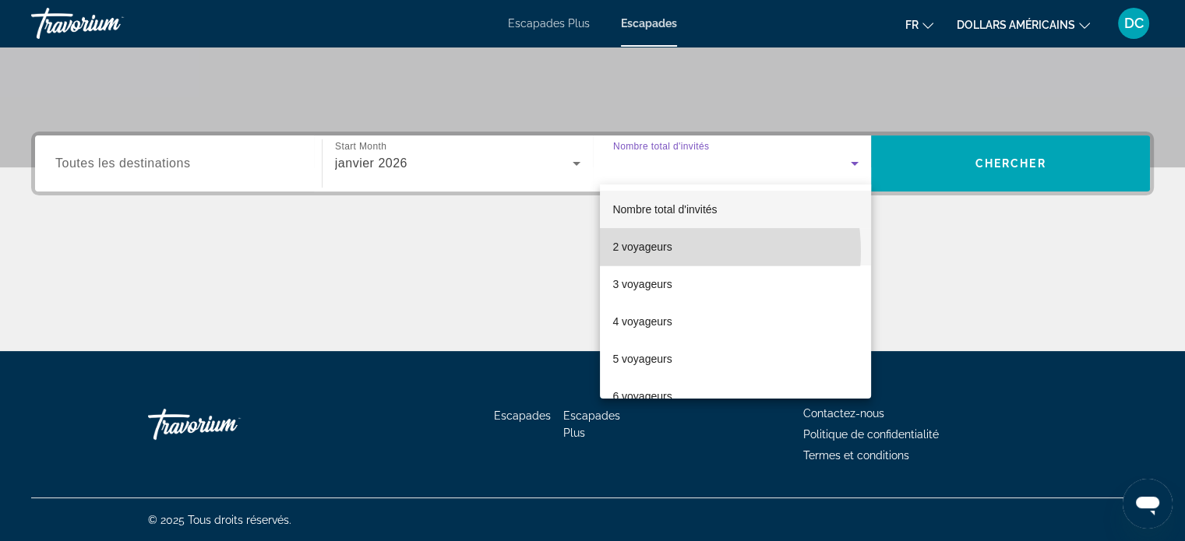
click at [668, 252] on font "2 voyageurs" at bounding box center [641, 247] width 59 height 12
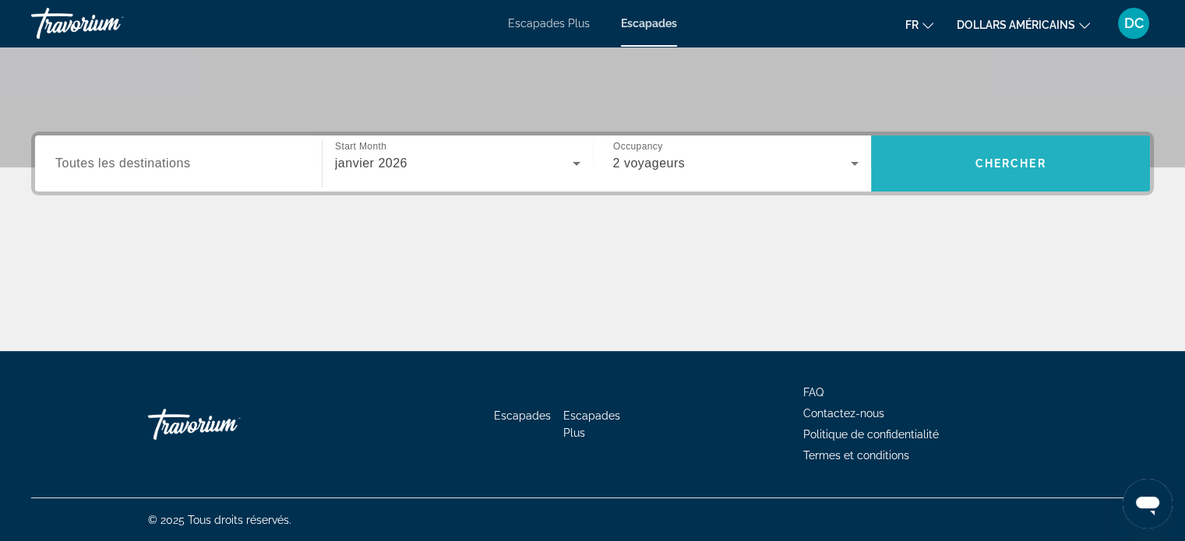
click at [956, 177] on span "Search" at bounding box center [1010, 163] width 279 height 37
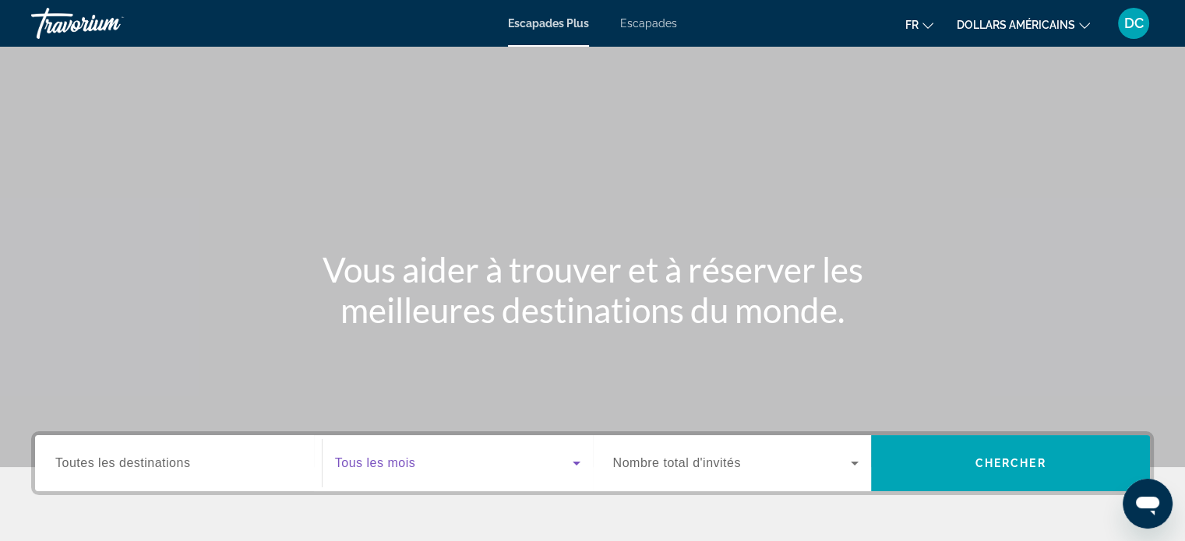
click at [467, 461] on span "Widget de recherche" at bounding box center [454, 463] width 238 height 19
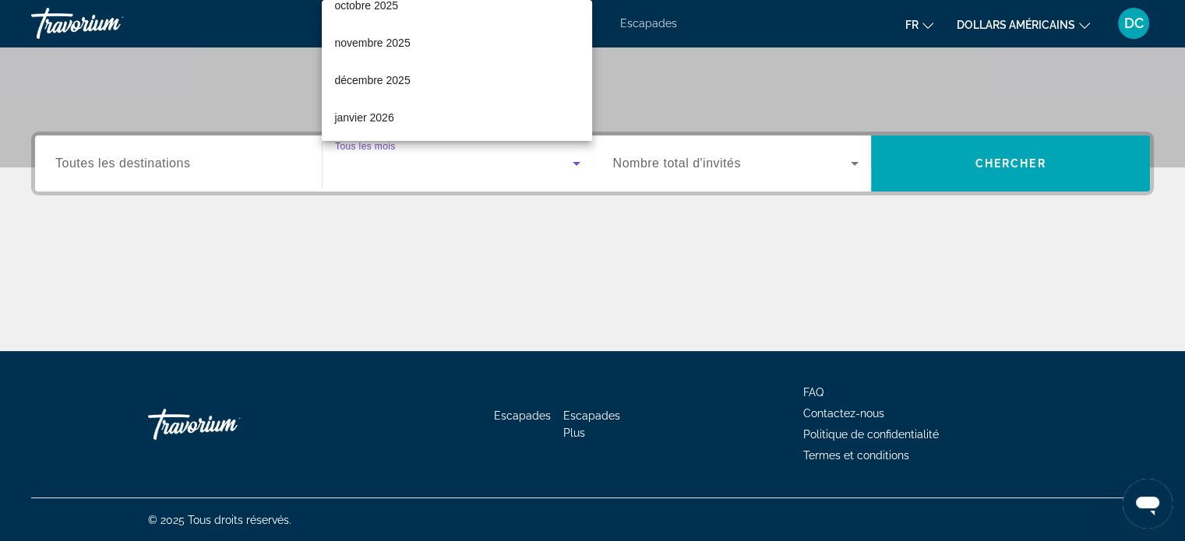
scroll to position [75, 0]
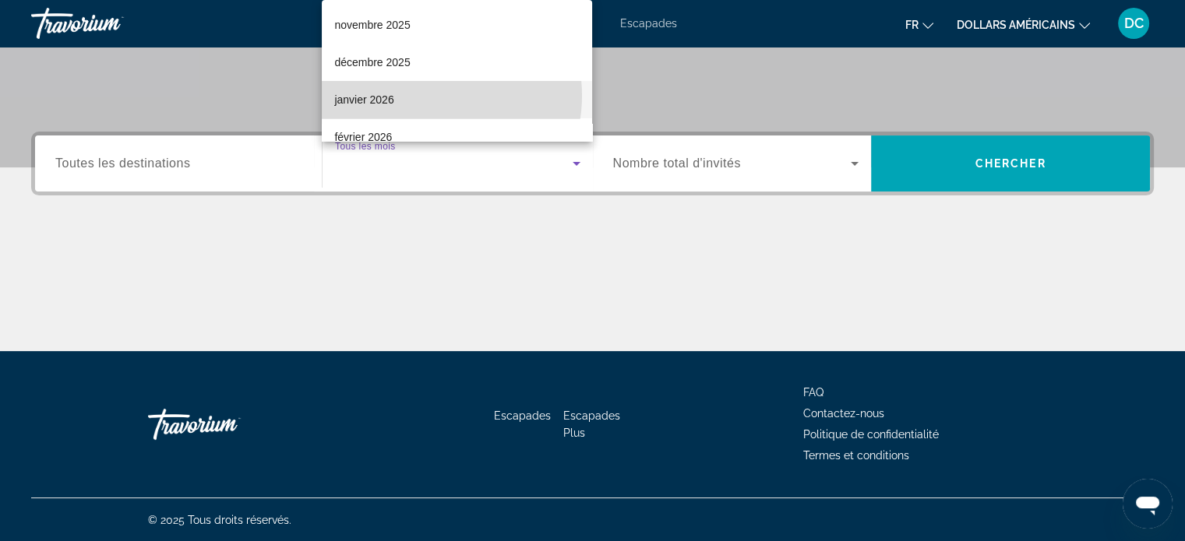
click at [433, 96] on mat-option "janvier 2026" at bounding box center [457, 99] width 270 height 37
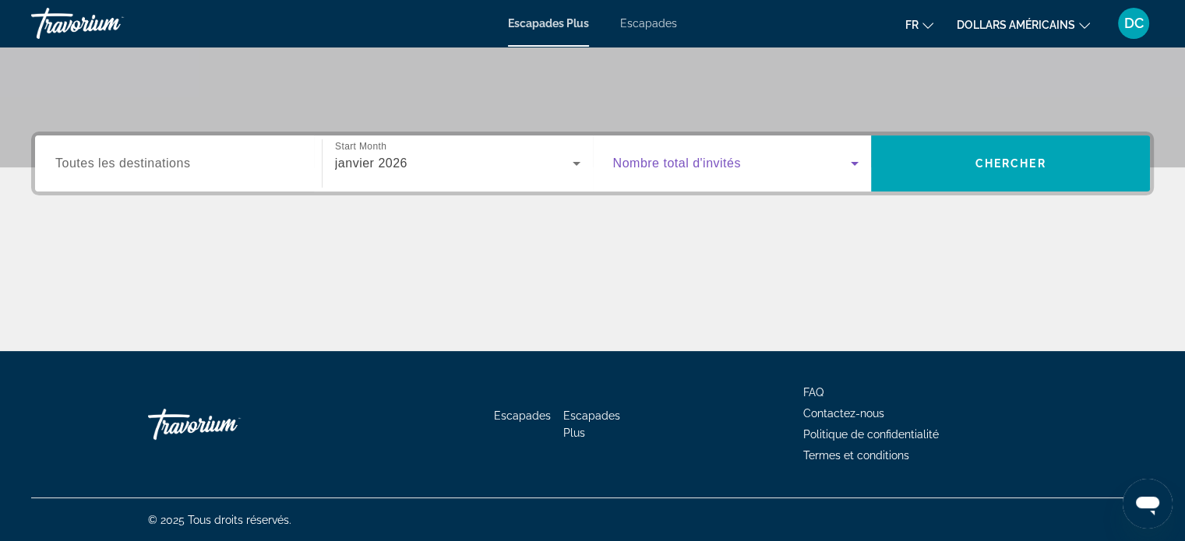
click at [689, 171] on span "Widget de recherche" at bounding box center [732, 163] width 238 height 19
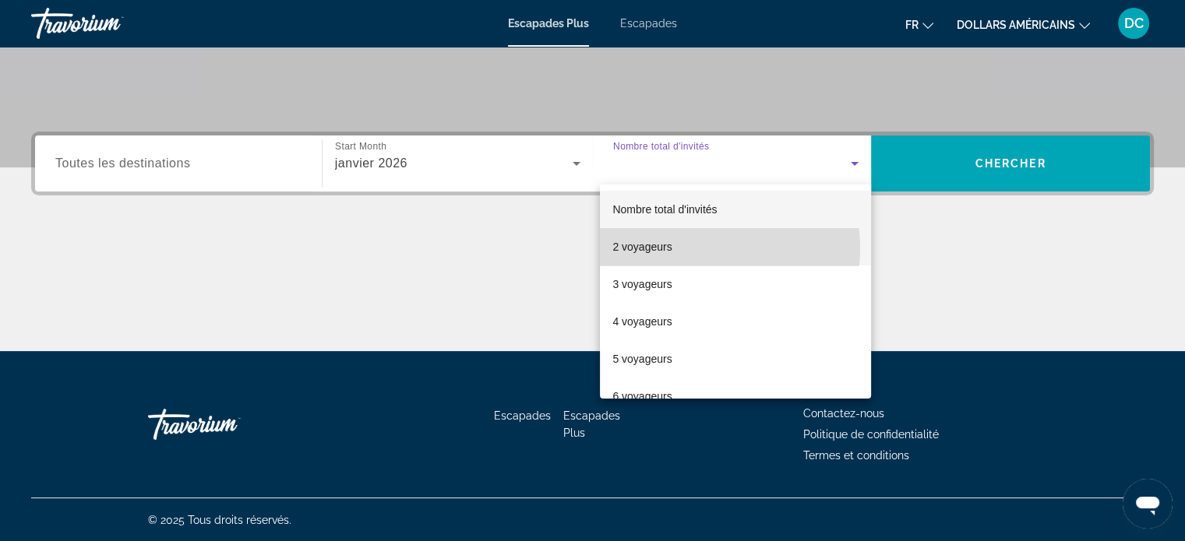
click at [680, 249] on mat-option "2 voyageurs" at bounding box center [735, 246] width 271 height 37
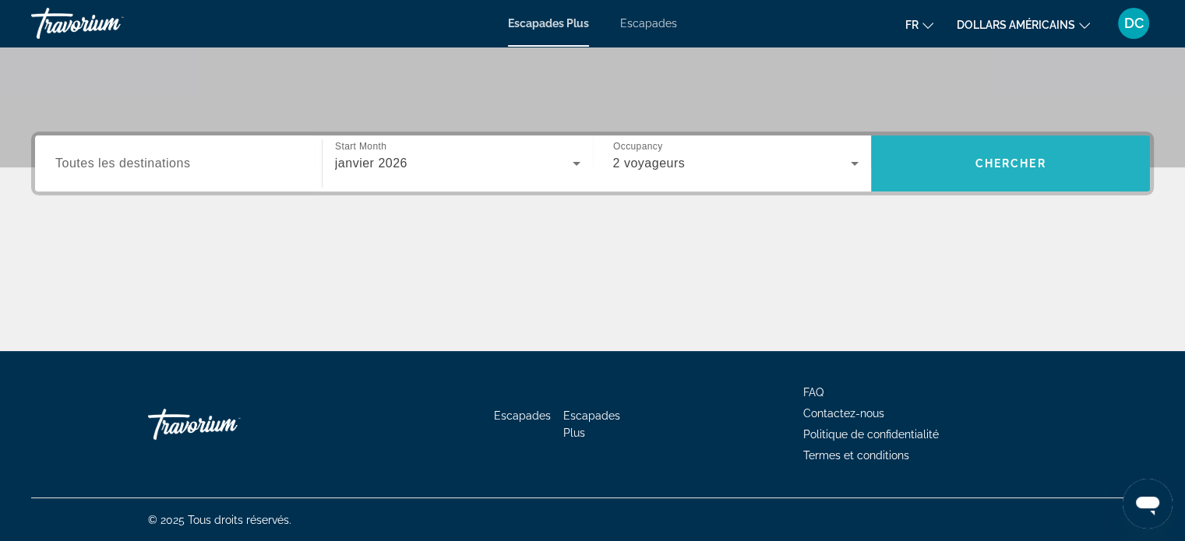
click at [939, 155] on span "Recherche" at bounding box center [1010, 163] width 279 height 37
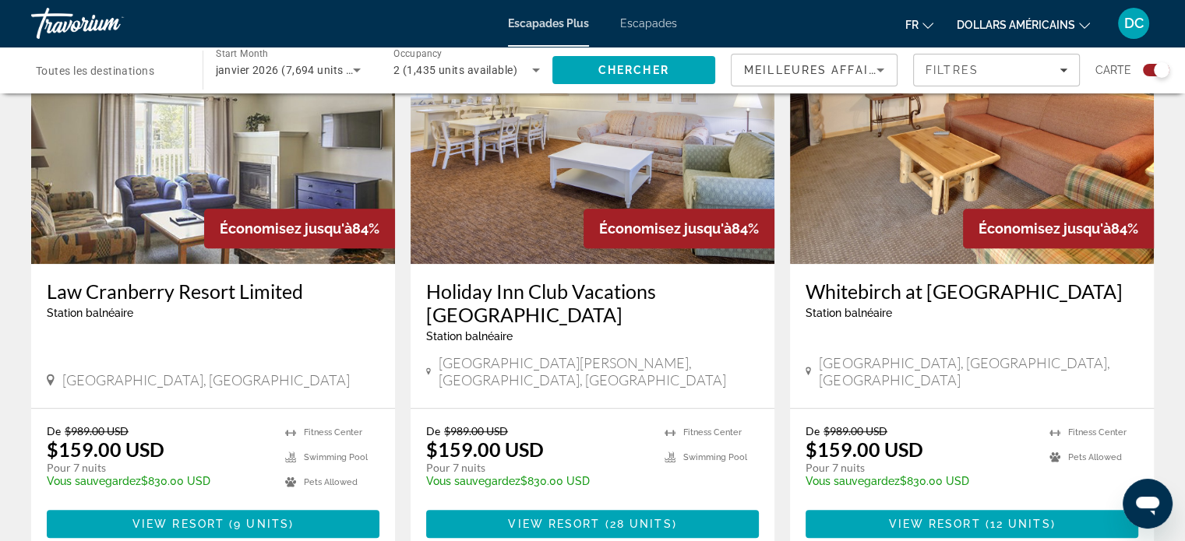
scroll to position [1167, 0]
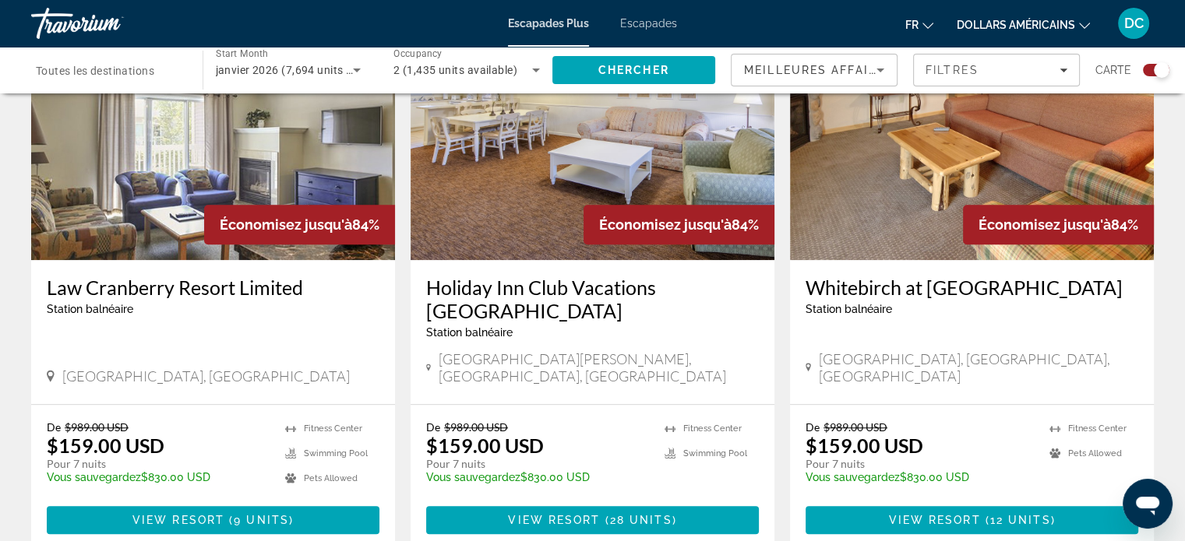
click at [1050, 27] on font "dollars américains" at bounding box center [1016, 25] width 118 height 12
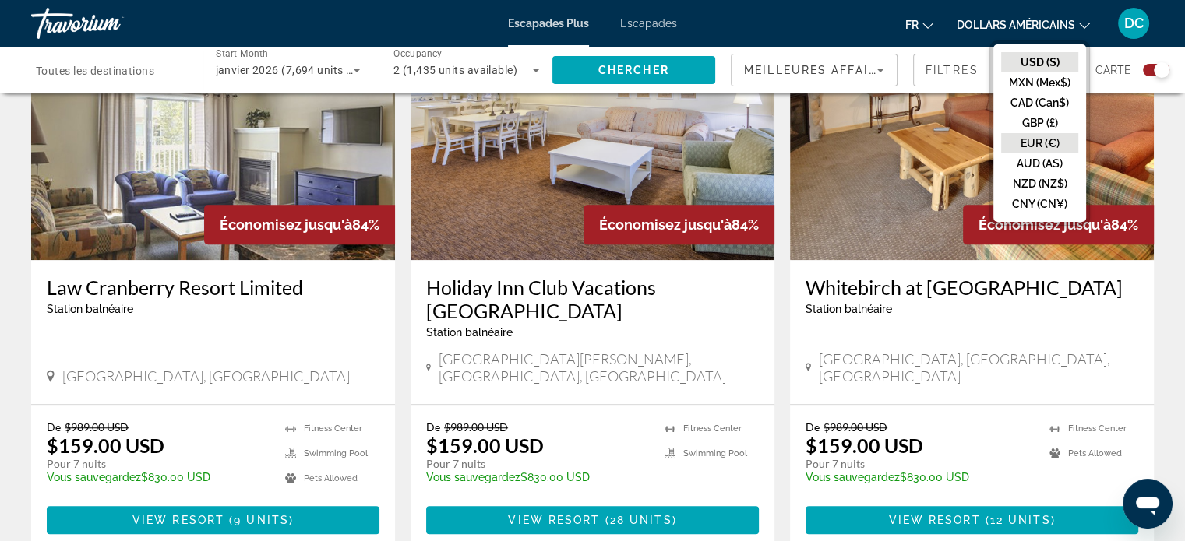
click at [1040, 141] on button "EUR (€)" at bounding box center [1039, 143] width 77 height 20
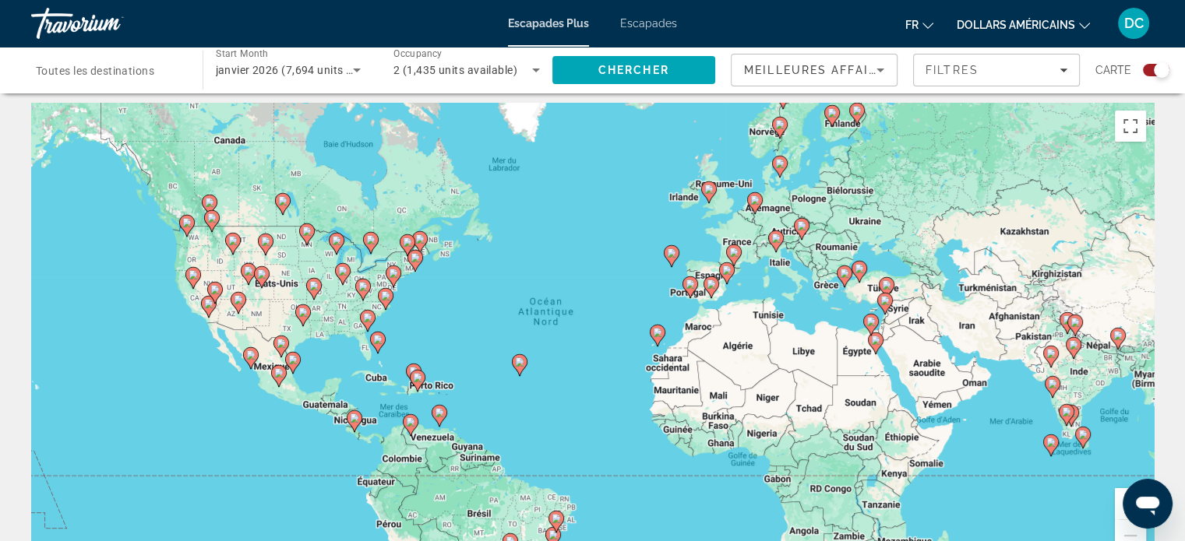
scroll to position [2, 0]
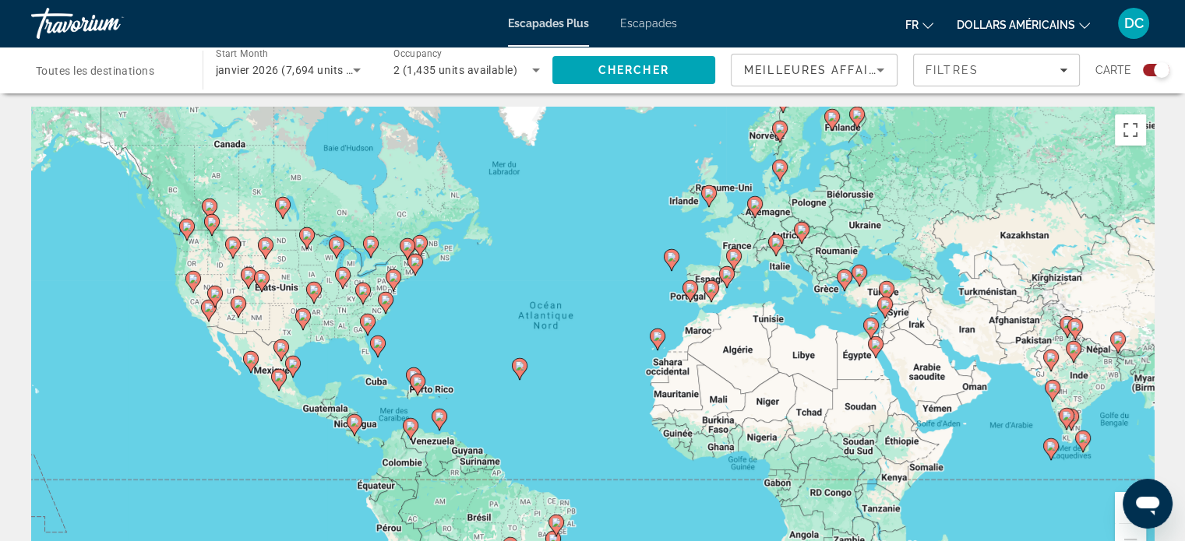
click at [144, 66] on span "Toutes les destinations" at bounding box center [95, 71] width 118 height 12
click at [144, 66] on input "Destination Toutes les destinations" at bounding box center [109, 71] width 146 height 19
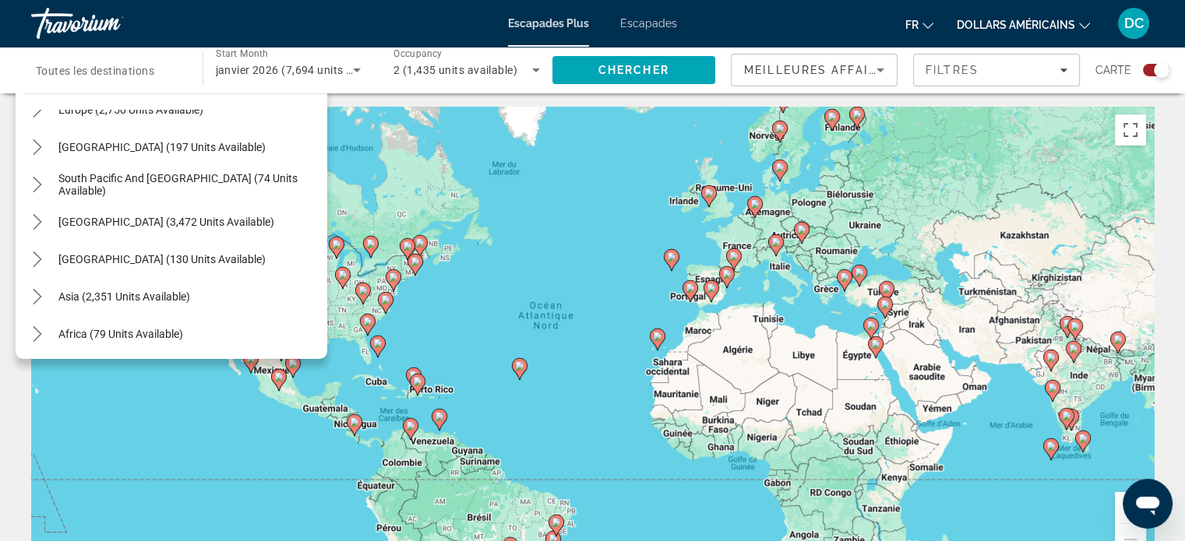
scroll to position [252, 0]
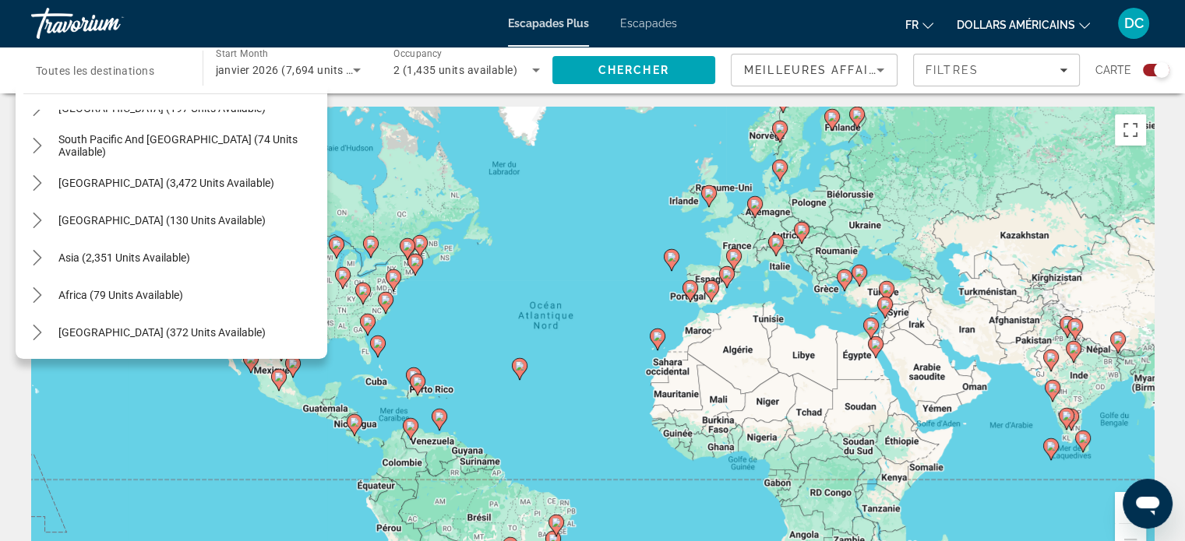
click at [533, 249] on div "Pour activer le glissement avec le clavier, appuyez sur Alt+Entrée. Une fois ce…" at bounding box center [592, 340] width 1123 height 467
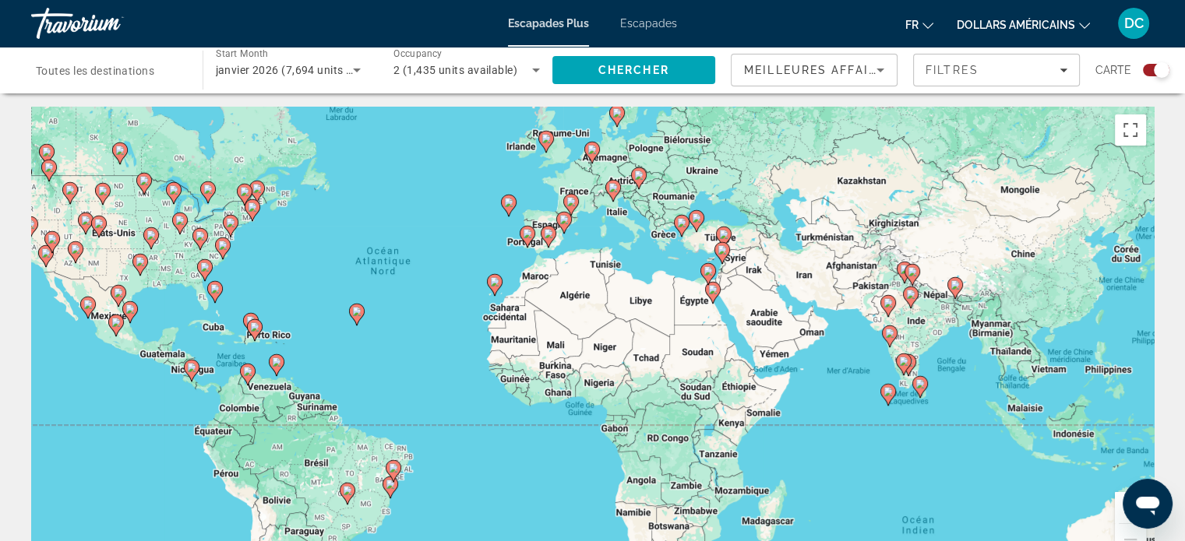
drag, startPoint x: 675, startPoint y: 247, endPoint x: 502, endPoint y: 192, distance: 180.6
click at [502, 192] on div "Pour activer le glissement avec le clavier, appuyez sur Alt+Entrée. Une fois ce…" at bounding box center [592, 340] width 1123 height 467
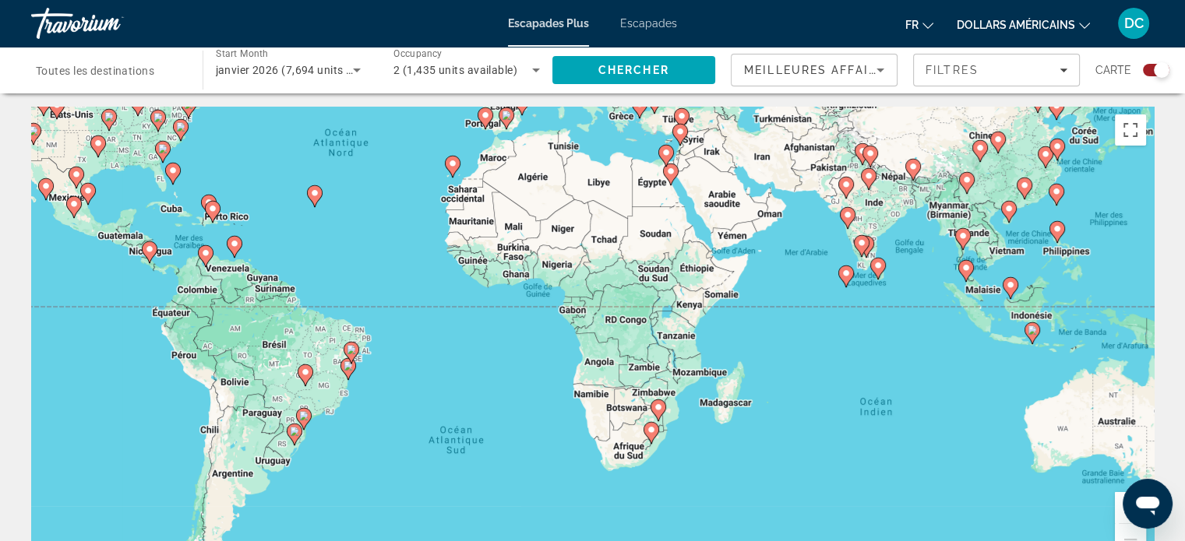
drag, startPoint x: 523, startPoint y: 336, endPoint x: 480, endPoint y: 214, distance: 128.9
click at [480, 214] on div "Pour activer le glissement avec le clavier, appuyez sur Alt+Entrée. Une fois ce…" at bounding box center [592, 340] width 1123 height 467
click at [600, 446] on image "Contenu principal" at bounding box center [601, 446] width 9 height 9
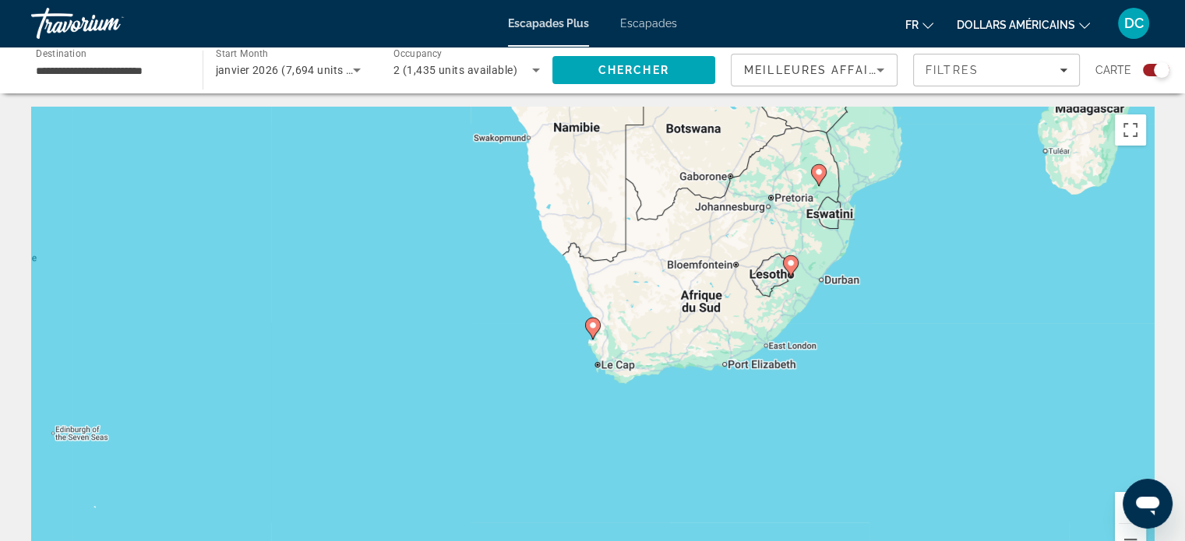
click at [593, 324] on image "Contenu principal" at bounding box center [592, 325] width 9 height 9
type input "**********"
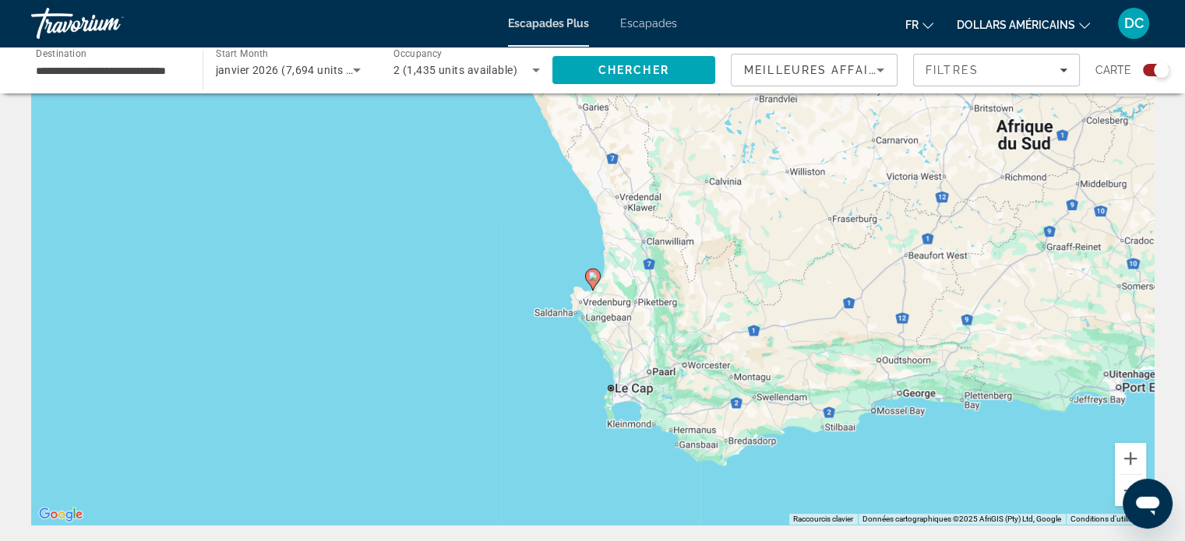
scroll to position [0, 0]
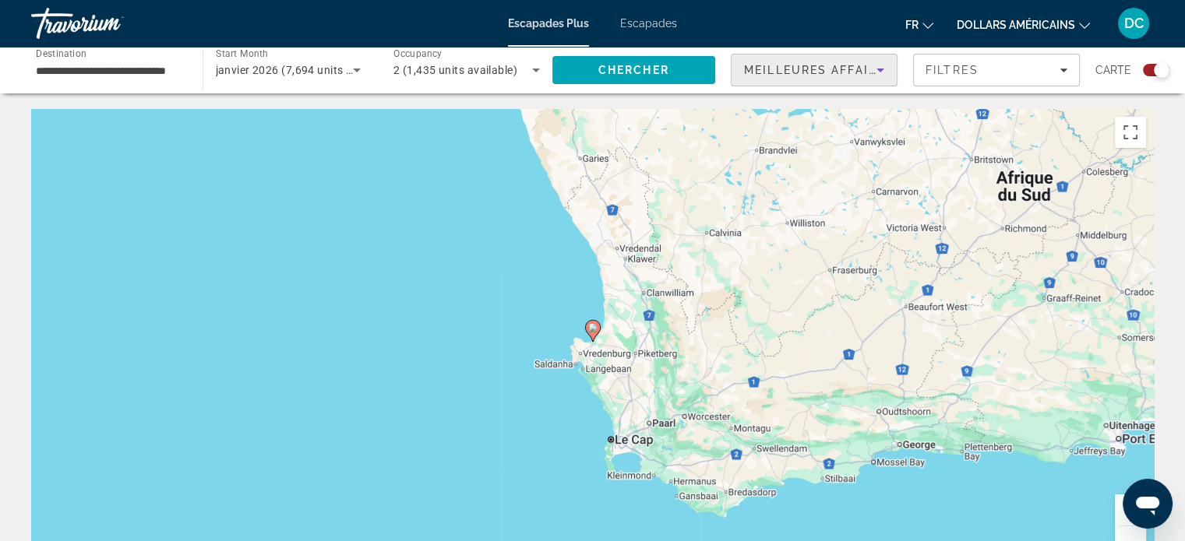
click at [879, 76] on icon "Sort by" at bounding box center [880, 70] width 19 height 19
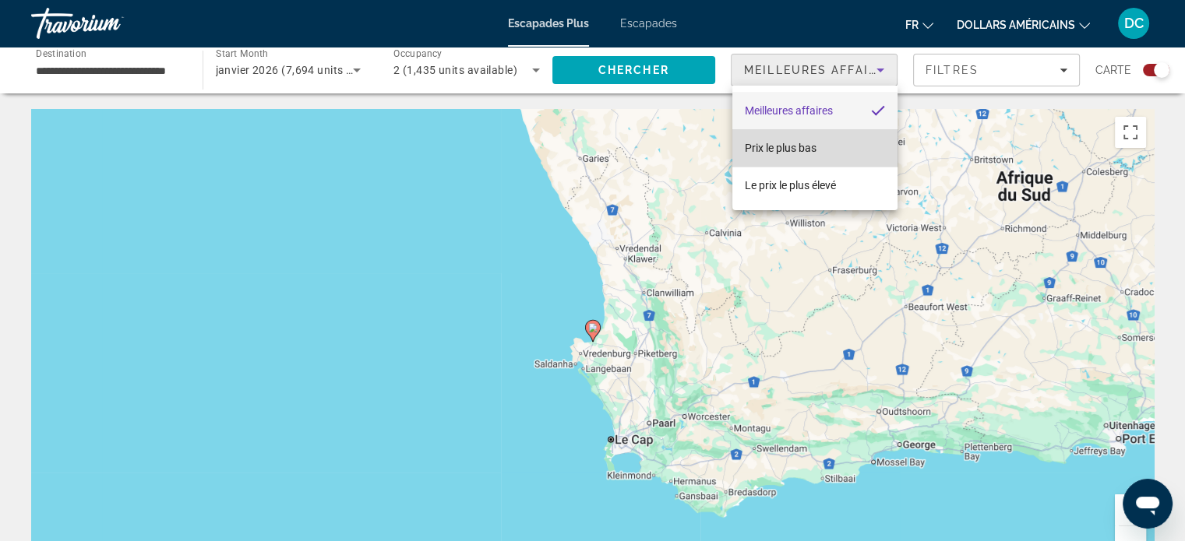
click at [802, 149] on font "Prix ​​​​le plus bas" at bounding box center [781, 148] width 72 height 12
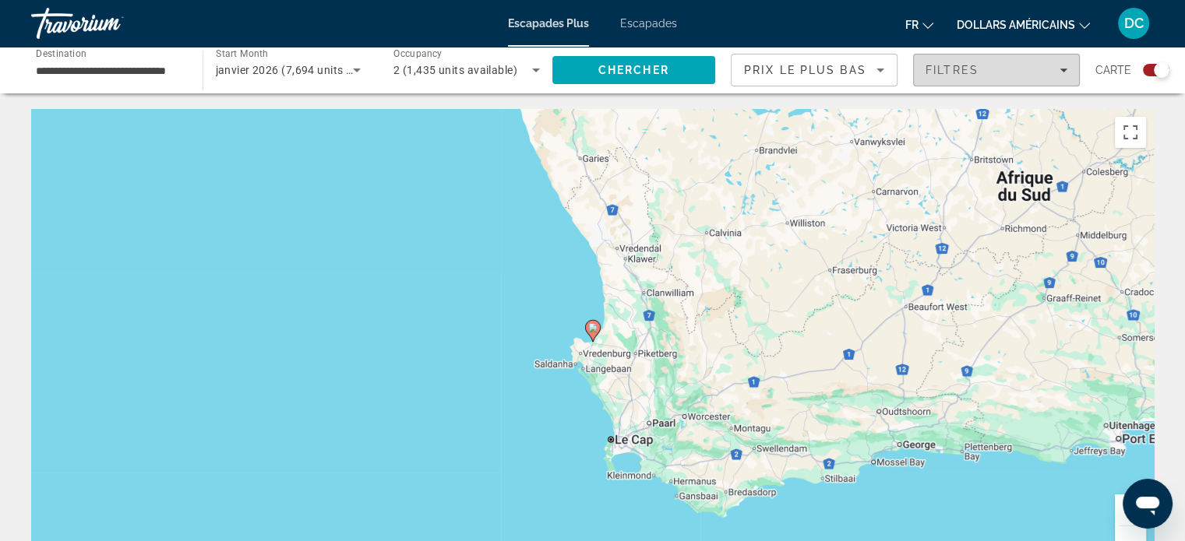
click at [1049, 68] on div "Filtres" at bounding box center [997, 70] width 142 height 12
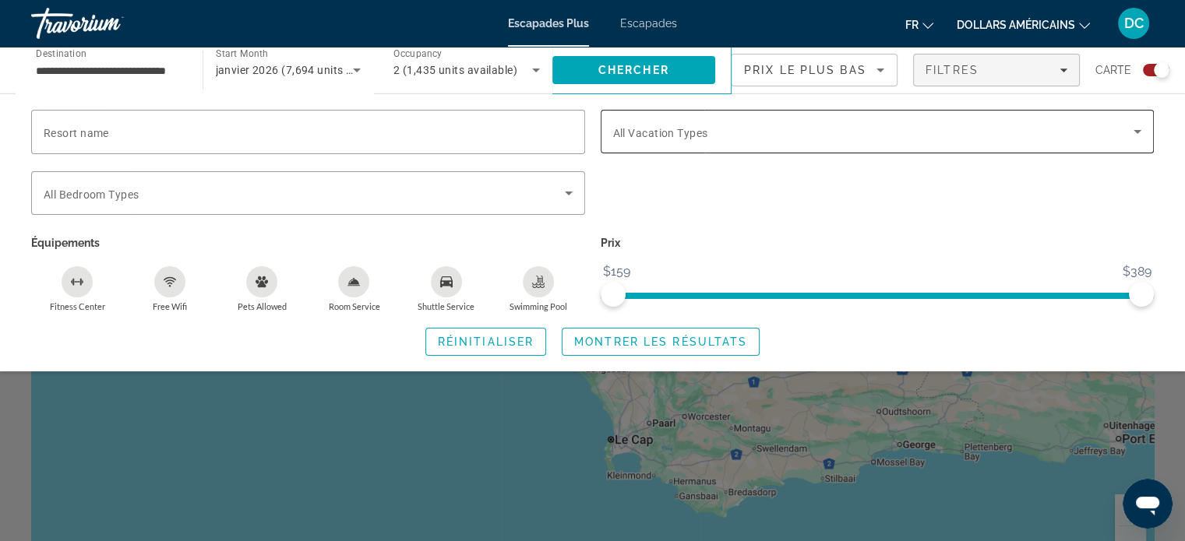
click at [804, 125] on span "Search widget" at bounding box center [873, 131] width 521 height 19
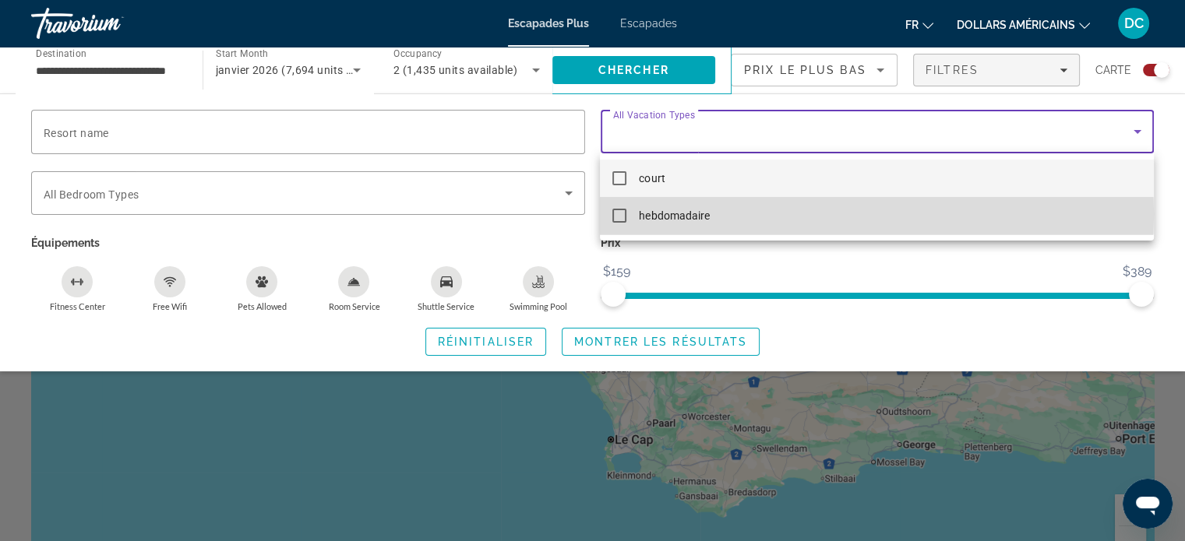
click at [620, 214] on mat-pseudo-checkbox at bounding box center [619, 216] width 14 height 14
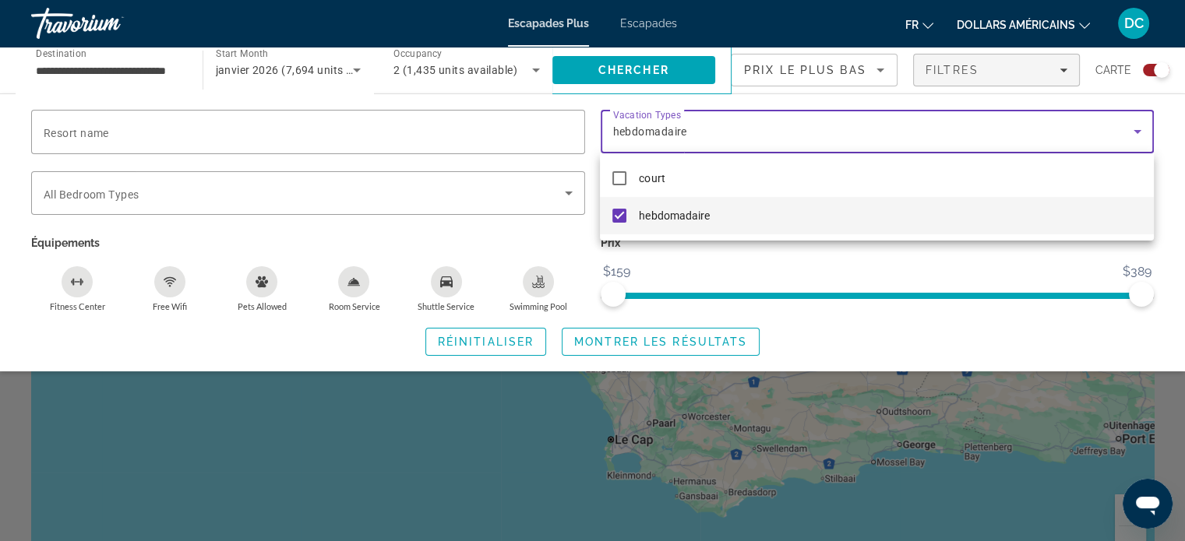
click at [619, 338] on div at bounding box center [592, 270] width 1185 height 541
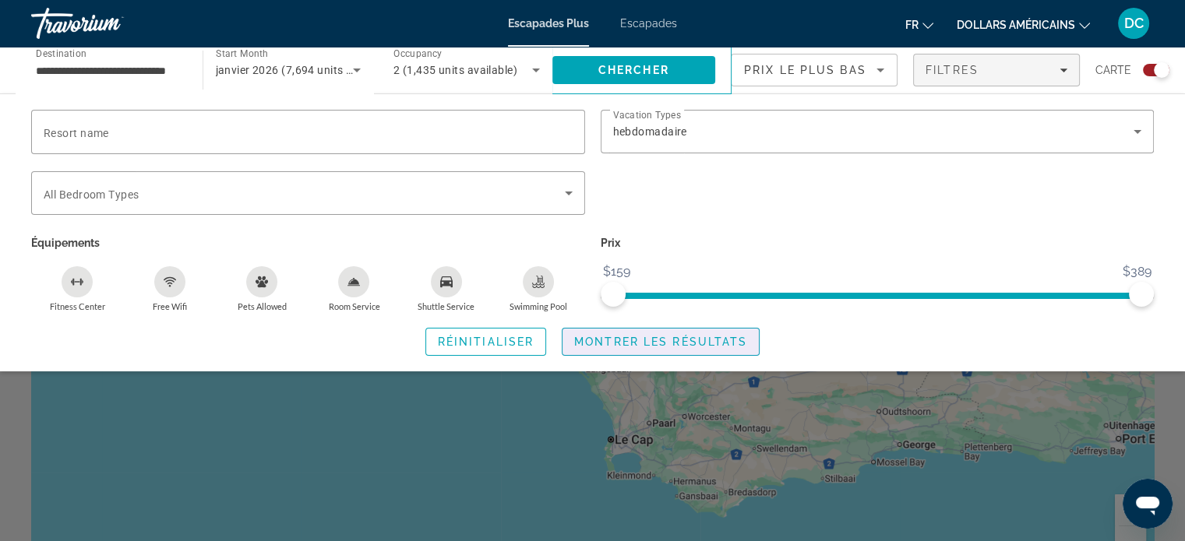
click at [619, 338] on span "Montrer les résultats" at bounding box center [660, 342] width 173 height 12
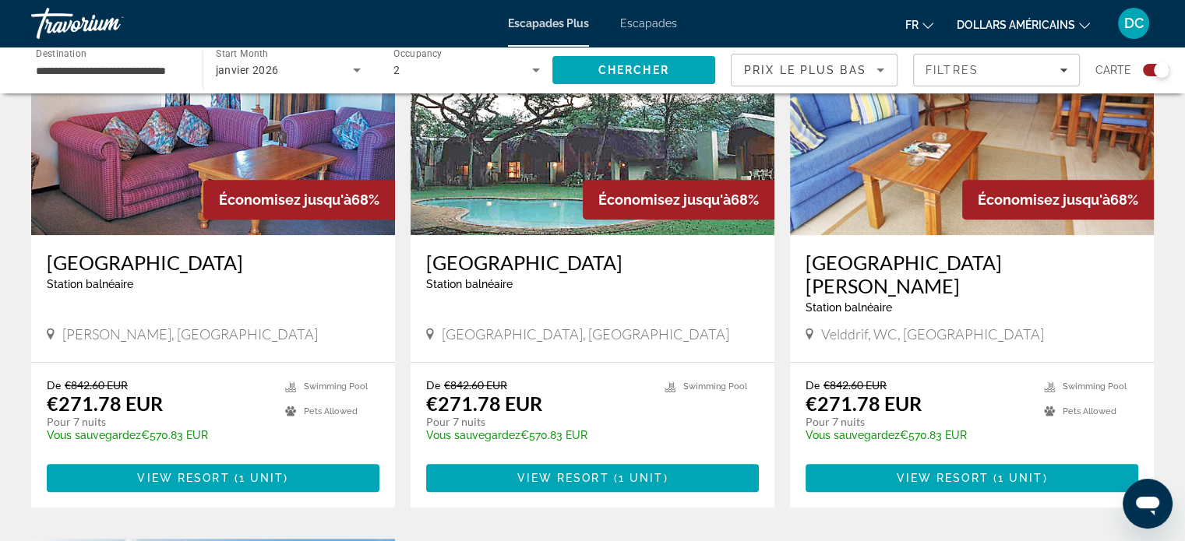
scroll to position [619, 0]
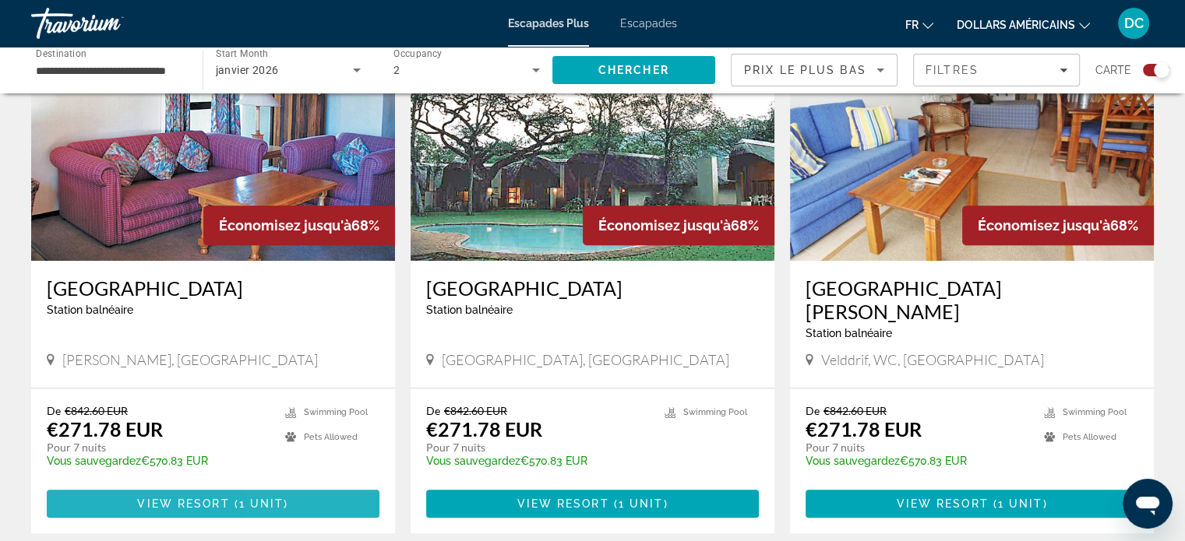
click at [291, 485] on span "Contenu principal" at bounding box center [213, 503] width 333 height 37
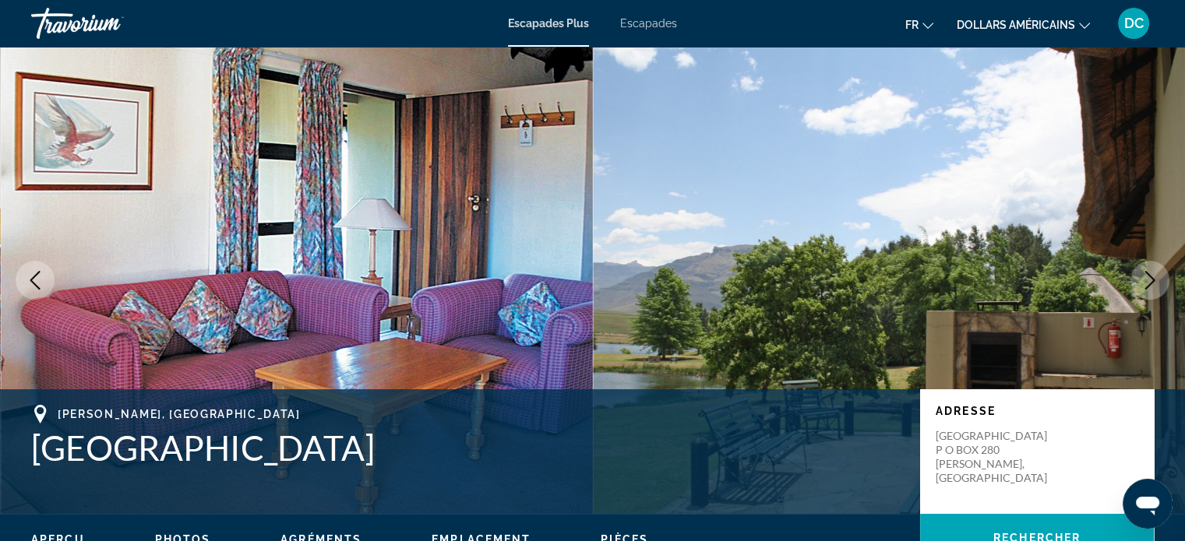
click at [1147, 285] on icon "Next image" at bounding box center [1150, 280] width 19 height 19
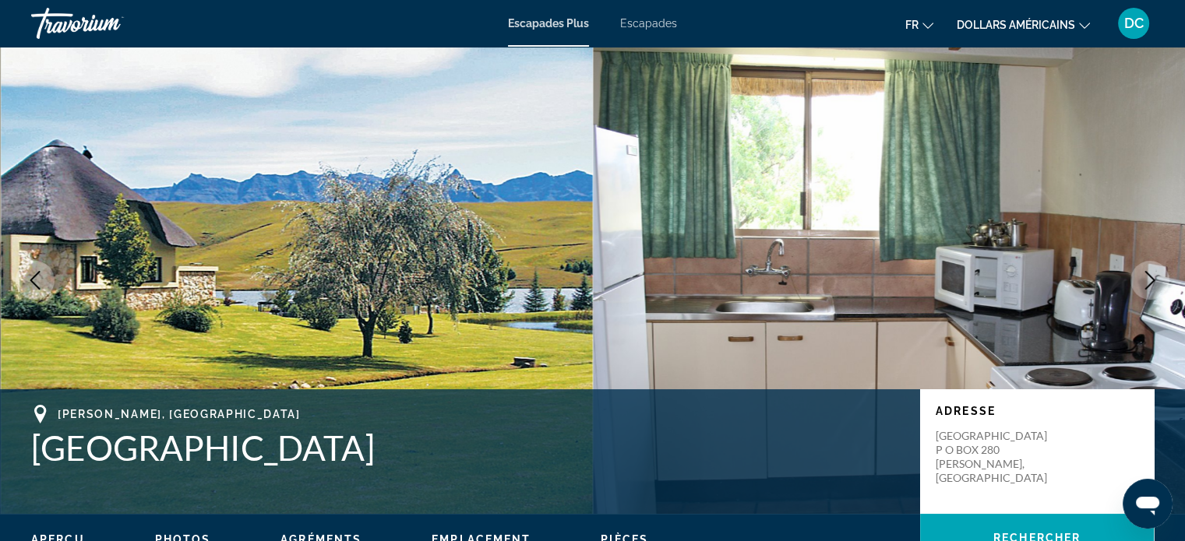
click at [1147, 285] on icon "Next image" at bounding box center [1150, 280] width 19 height 19
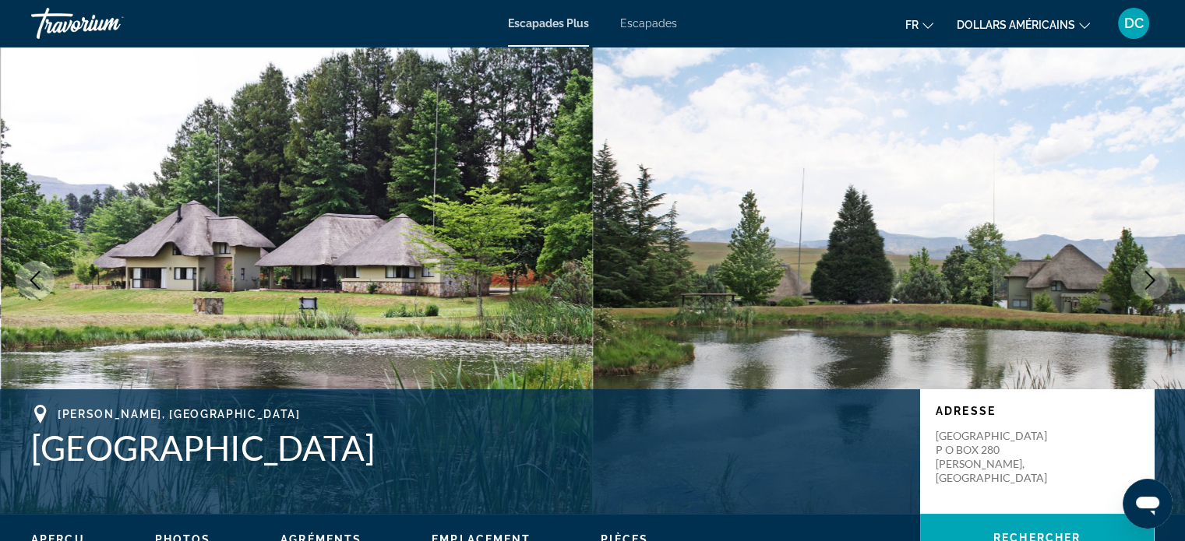
click at [1147, 285] on icon "Next image" at bounding box center [1150, 280] width 19 height 19
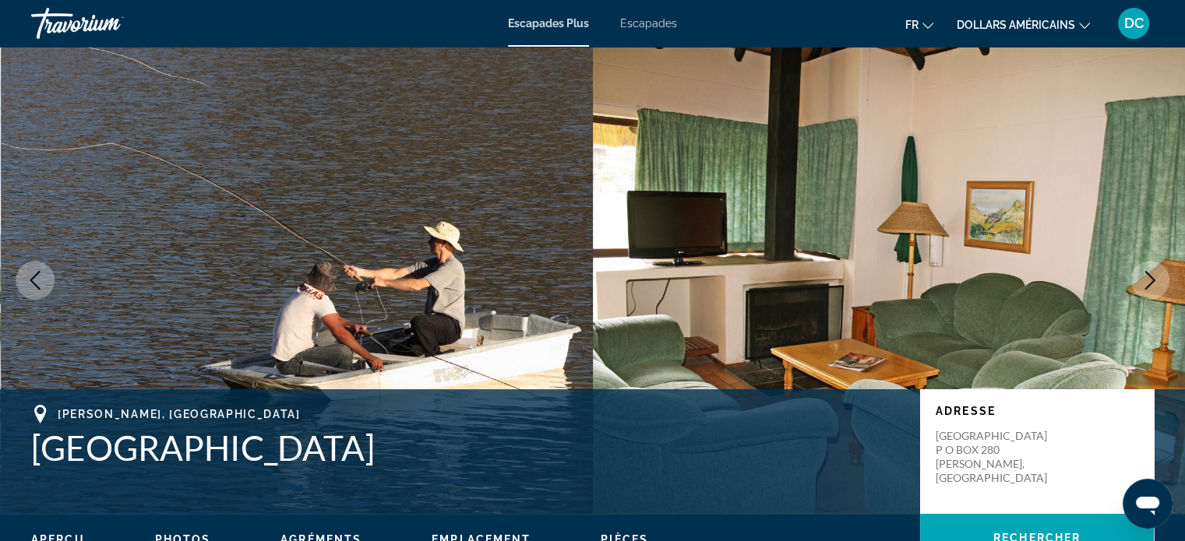
click at [1147, 285] on icon "Next image" at bounding box center [1150, 280] width 19 height 19
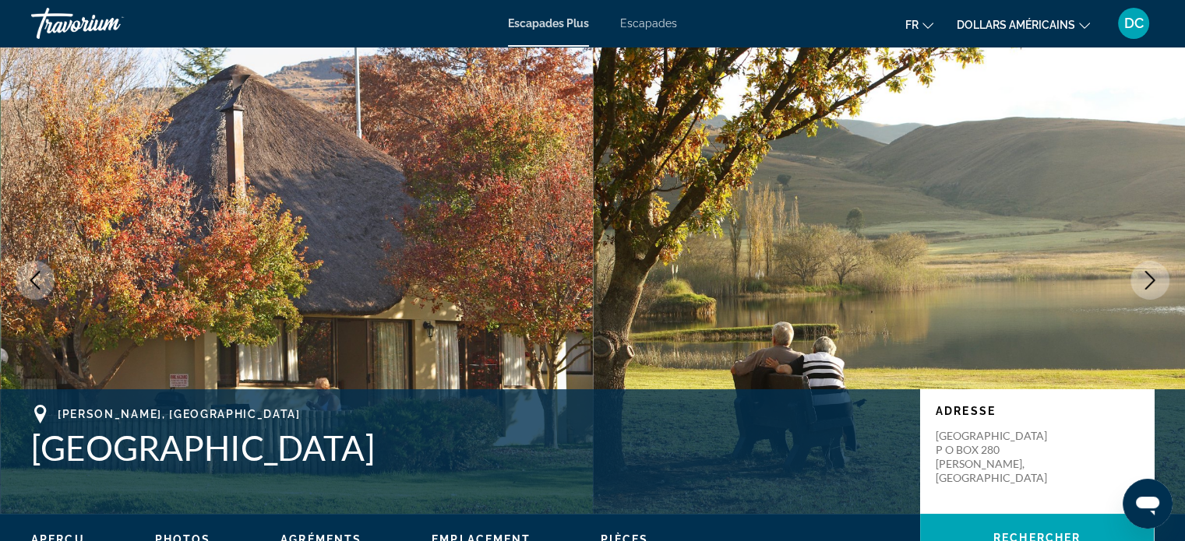
click at [1147, 285] on icon "Next image" at bounding box center [1150, 280] width 19 height 19
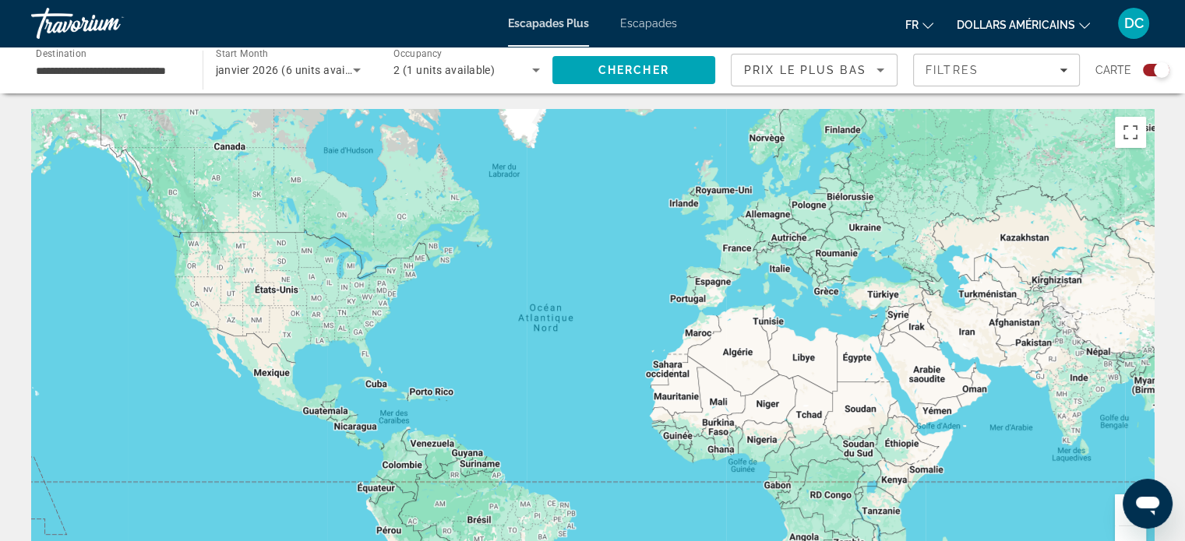
click at [665, 23] on font "Escapades" at bounding box center [648, 23] width 57 height 12
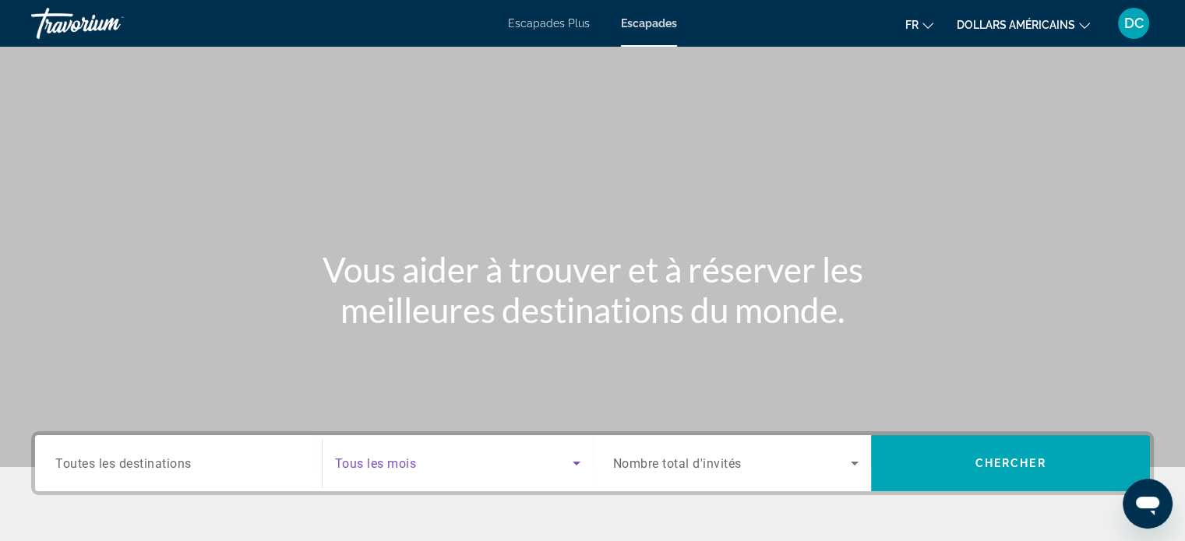
click at [452, 460] on span "Search widget" at bounding box center [454, 463] width 238 height 19
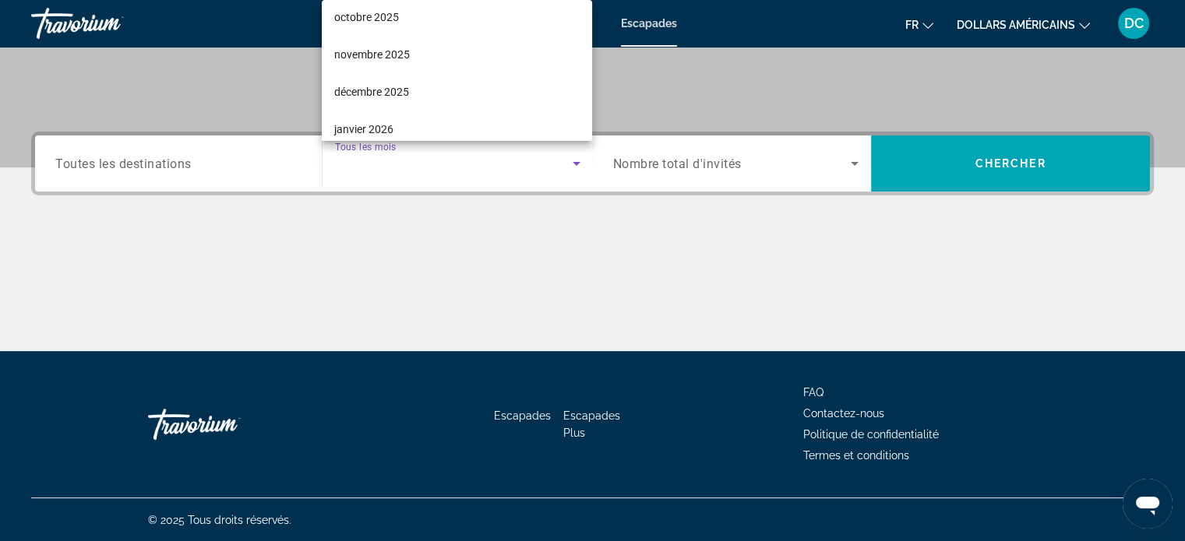
scroll to position [51, 0]
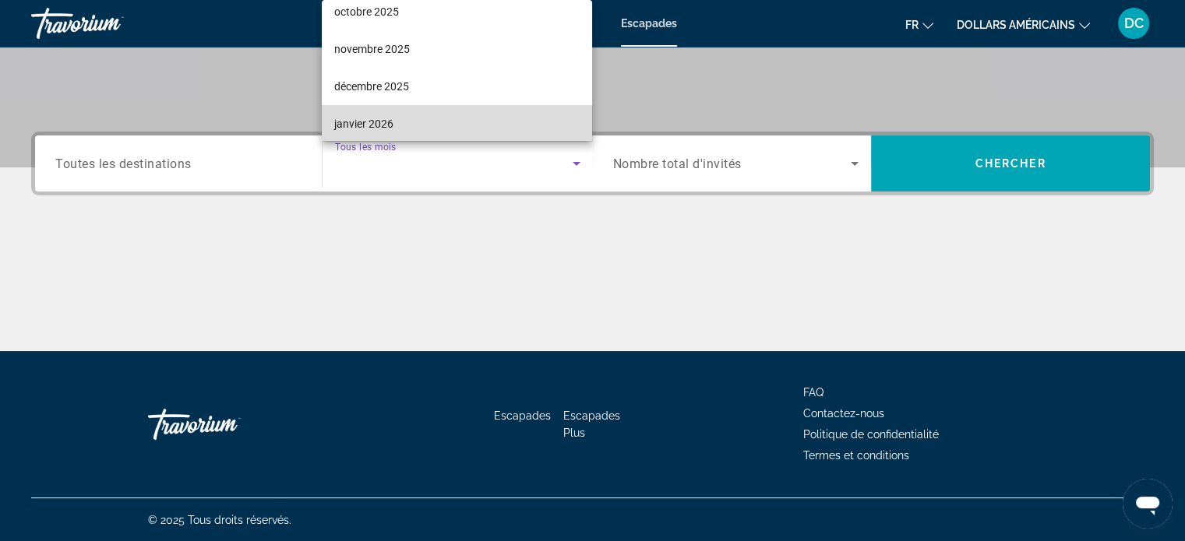
click at [460, 114] on mat-option "janvier 2026" at bounding box center [457, 123] width 270 height 37
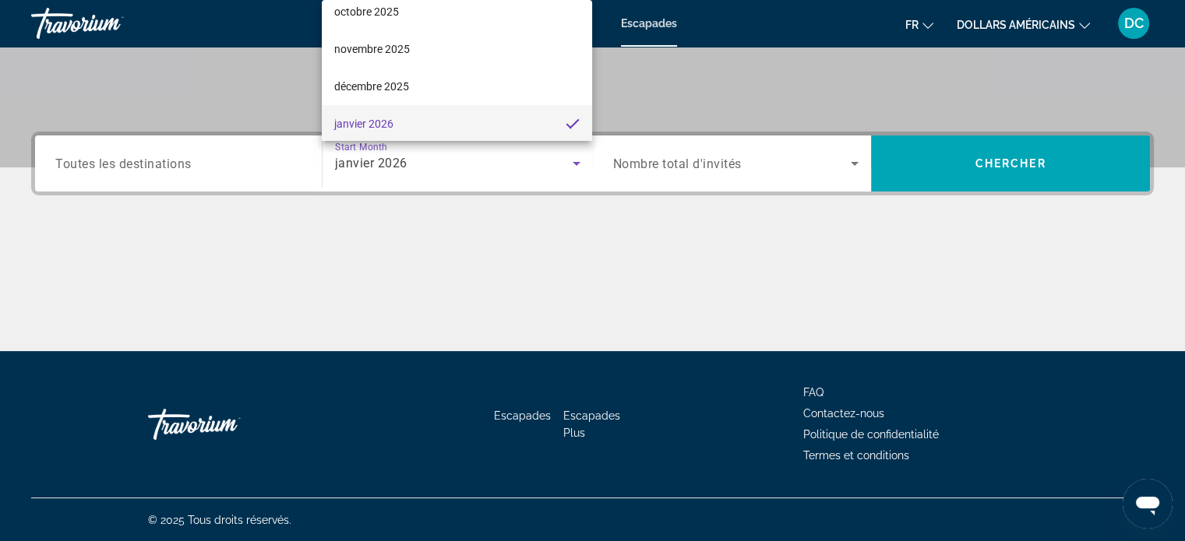
scroll to position [0, 0]
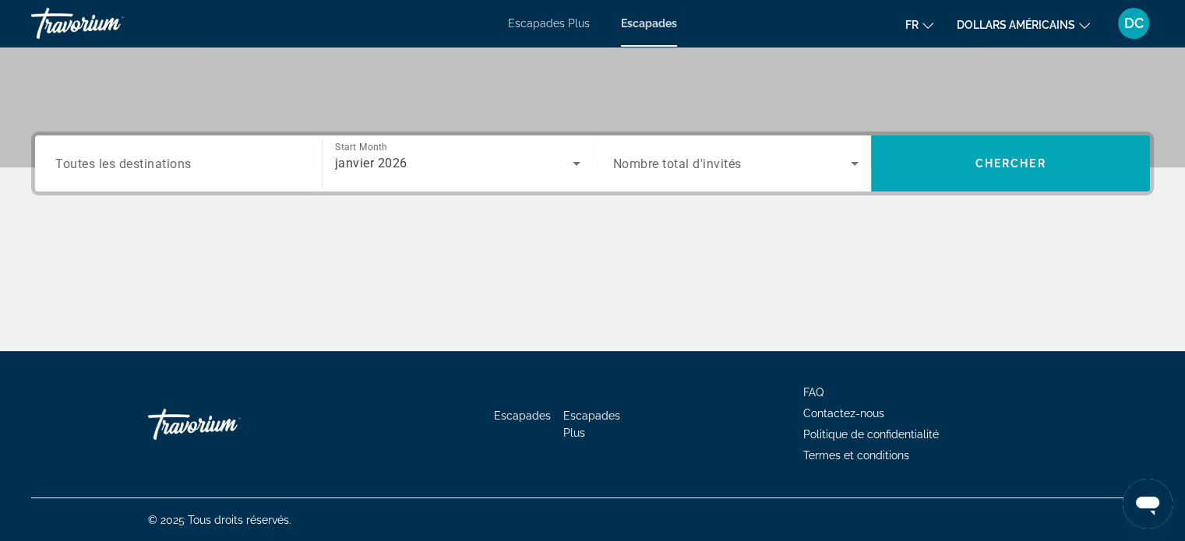
click at [697, 149] on div "Search widget" at bounding box center [736, 164] width 246 height 44
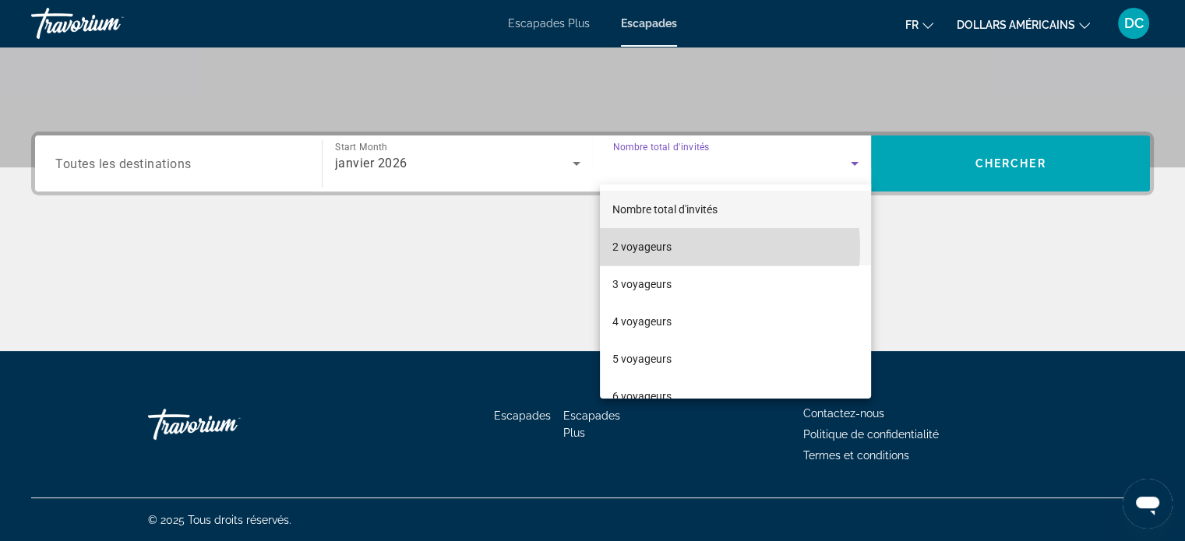
click at [660, 249] on font "2 voyageurs" at bounding box center [641, 247] width 59 height 12
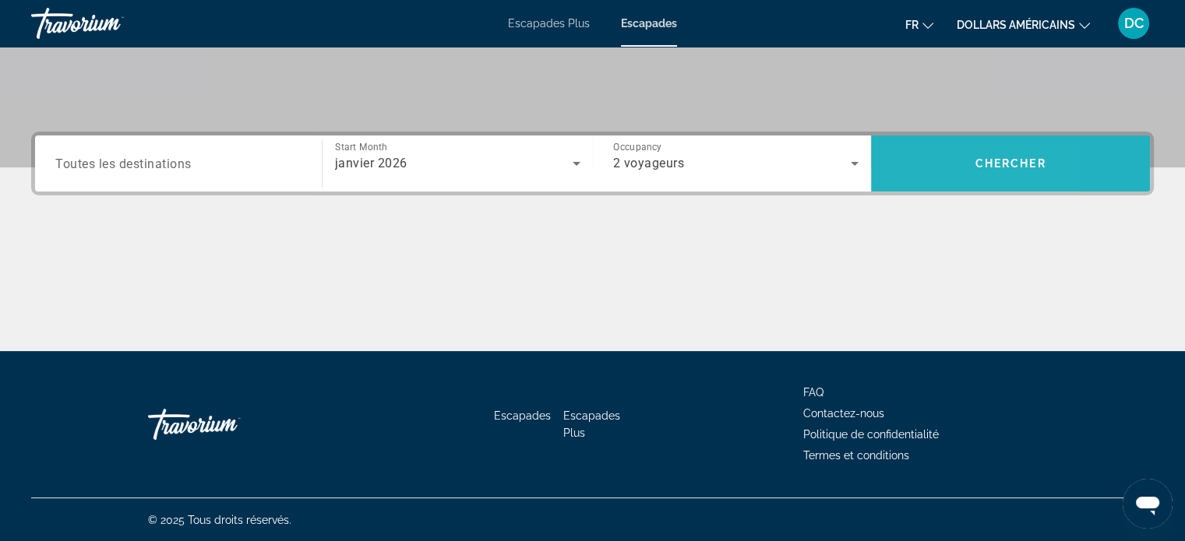
click at [919, 180] on span "Search" at bounding box center [1010, 163] width 279 height 37
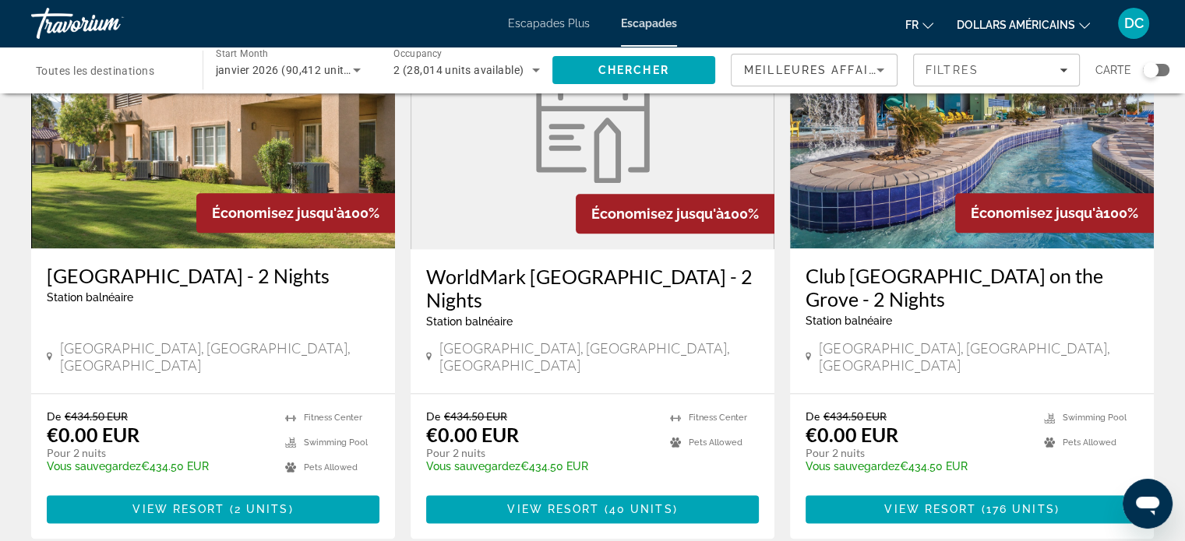
scroll to position [1853, 0]
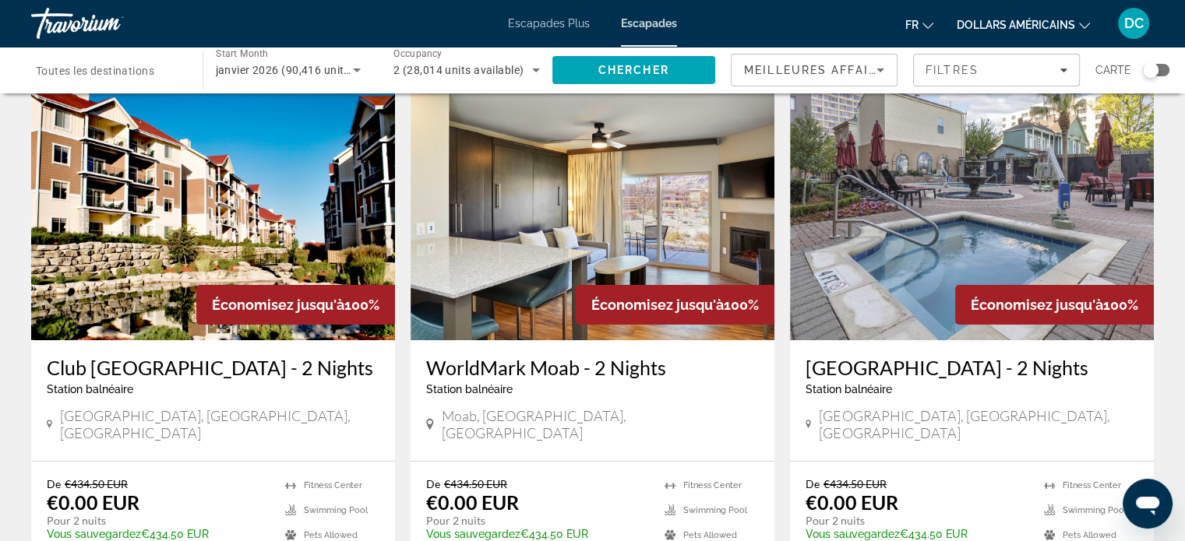
scroll to position [12, 0]
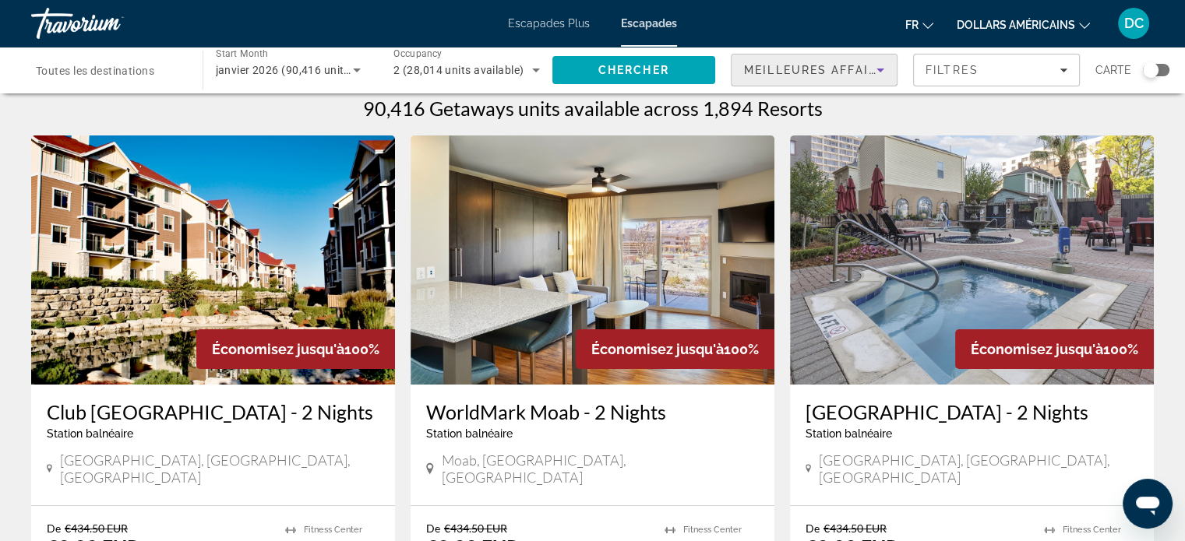
click at [854, 71] on span "Meilleures affaires" at bounding box center [819, 70] width 150 height 12
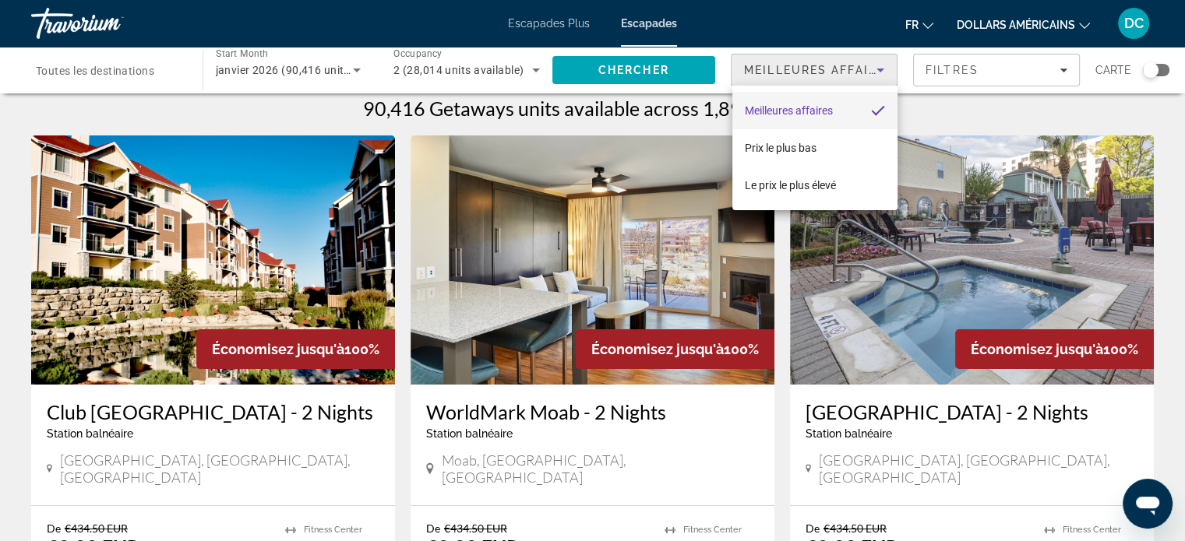
click at [965, 78] on div at bounding box center [592, 270] width 1185 height 541
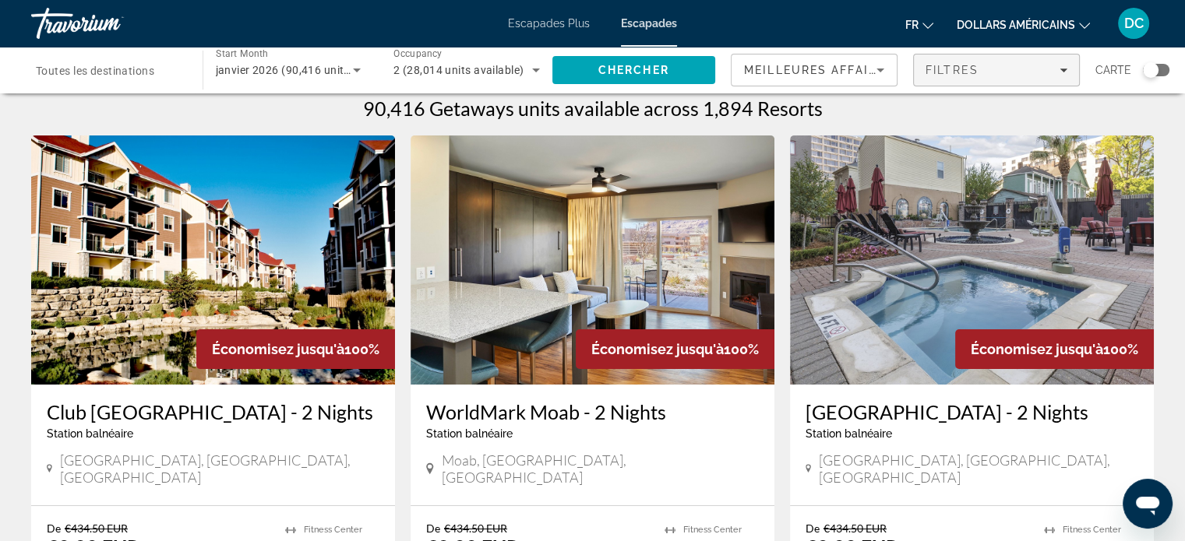
click at [982, 79] on span "Filters" at bounding box center [996, 69] width 165 height 37
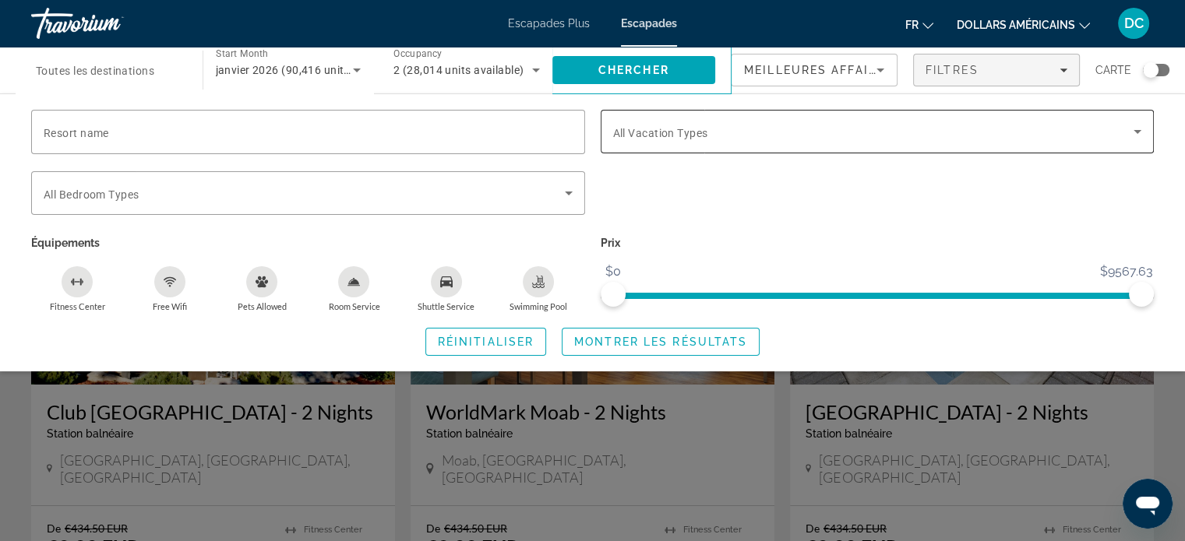
click at [908, 146] on div "Search widget" at bounding box center [877, 132] width 529 height 44
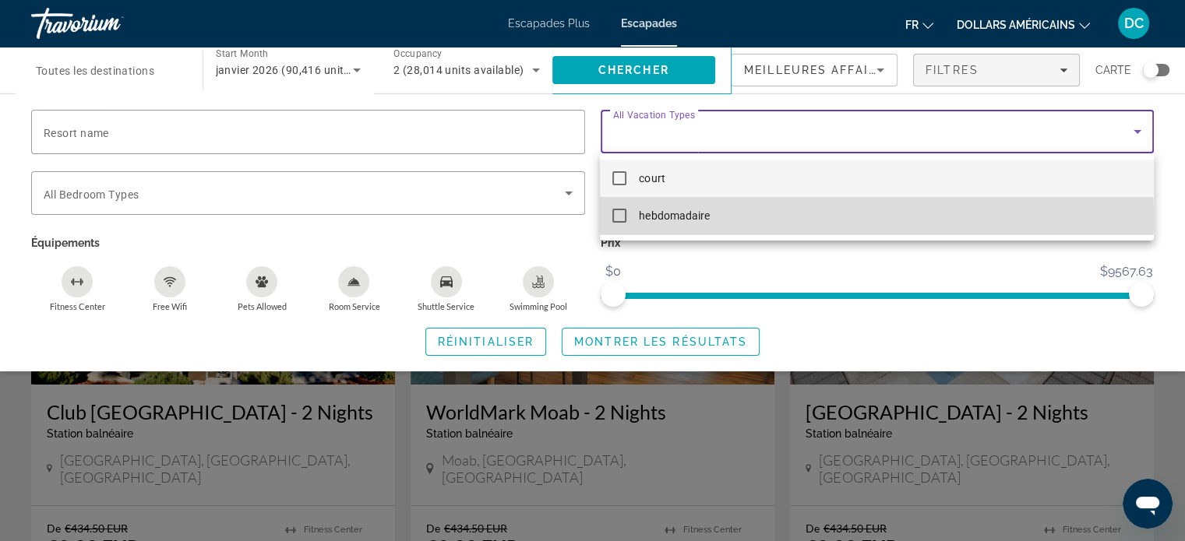
click at [620, 219] on mat-pseudo-checkbox at bounding box center [619, 216] width 14 height 14
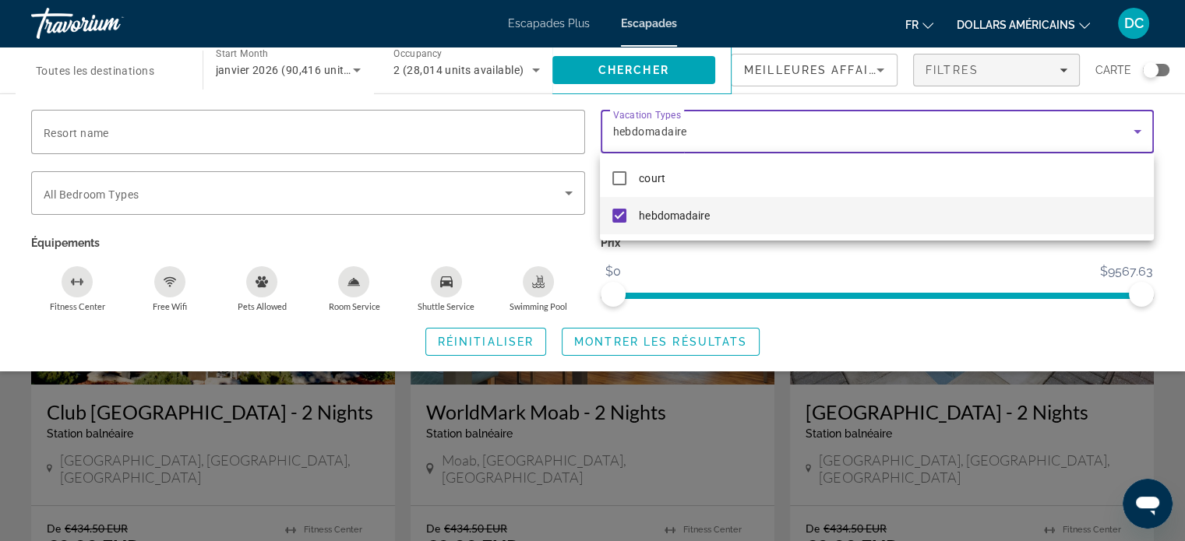
click at [676, 343] on div at bounding box center [592, 270] width 1185 height 541
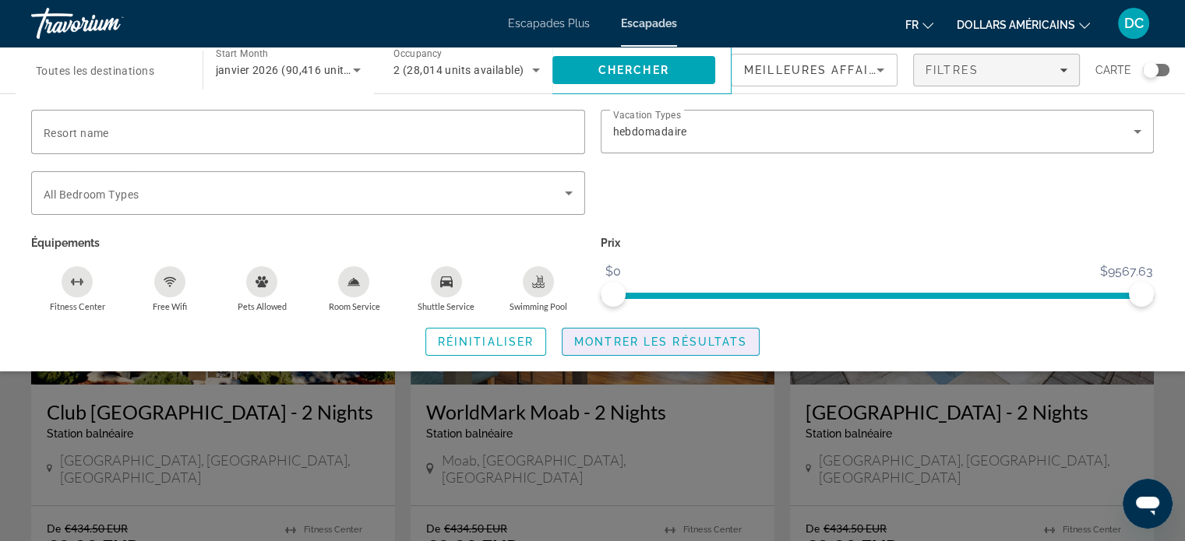
click at [676, 343] on span "Montrer les résultats" at bounding box center [660, 342] width 173 height 12
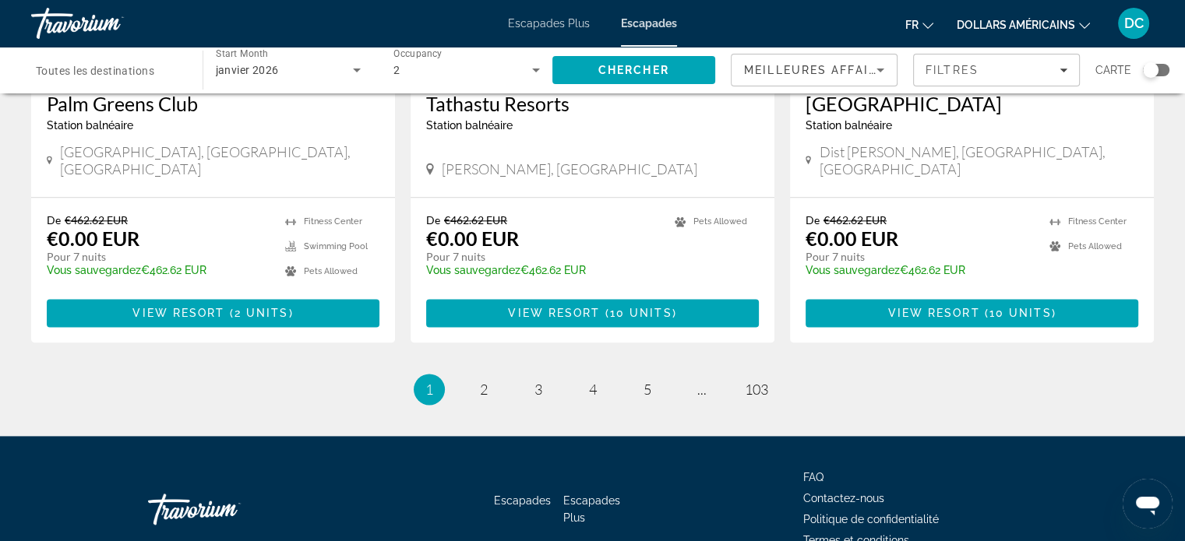
scroll to position [1979, 0]
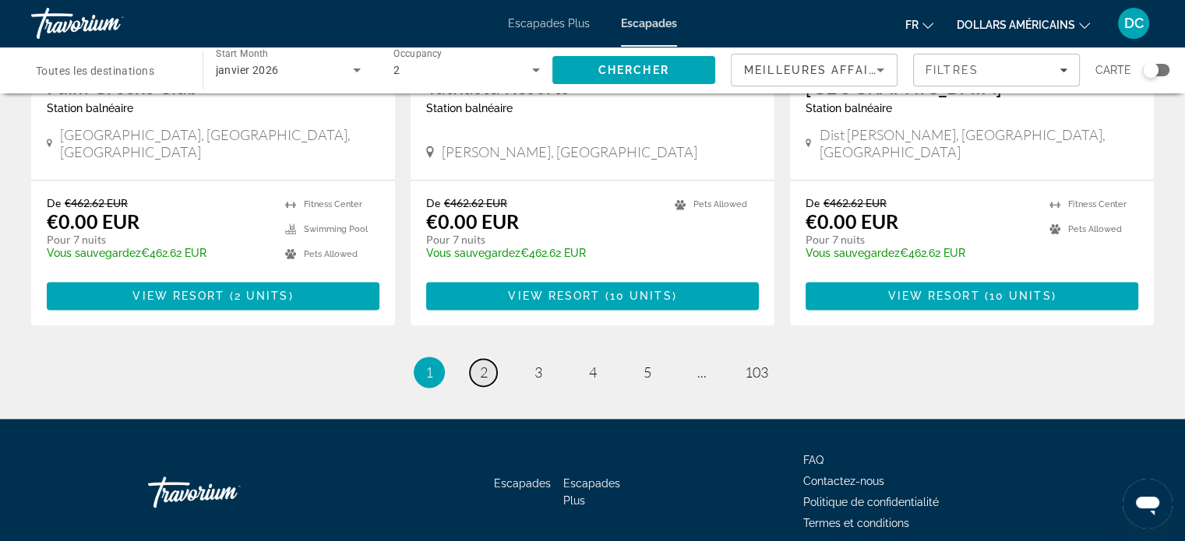
click at [484, 364] on span "2" at bounding box center [484, 372] width 8 height 17
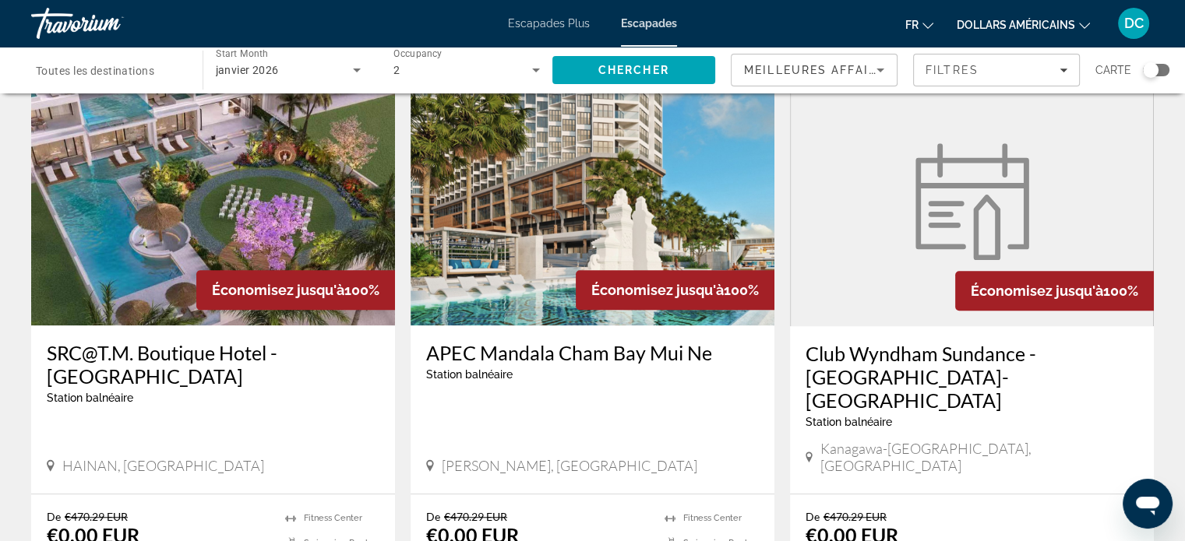
scroll to position [1177, 0]
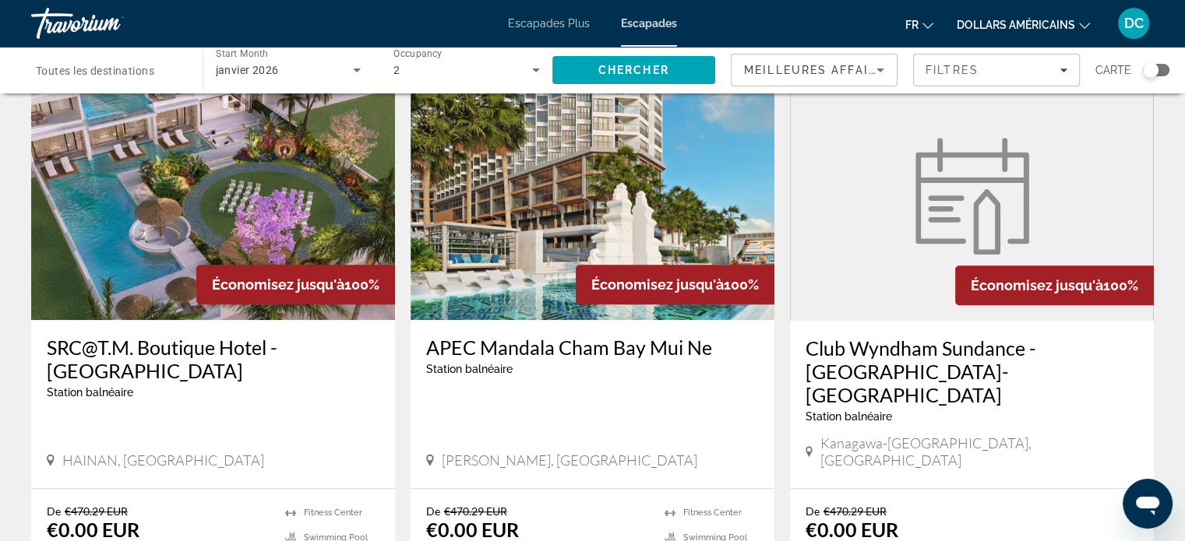
click at [625, 186] on img "Contenu principal" at bounding box center [593, 195] width 364 height 249
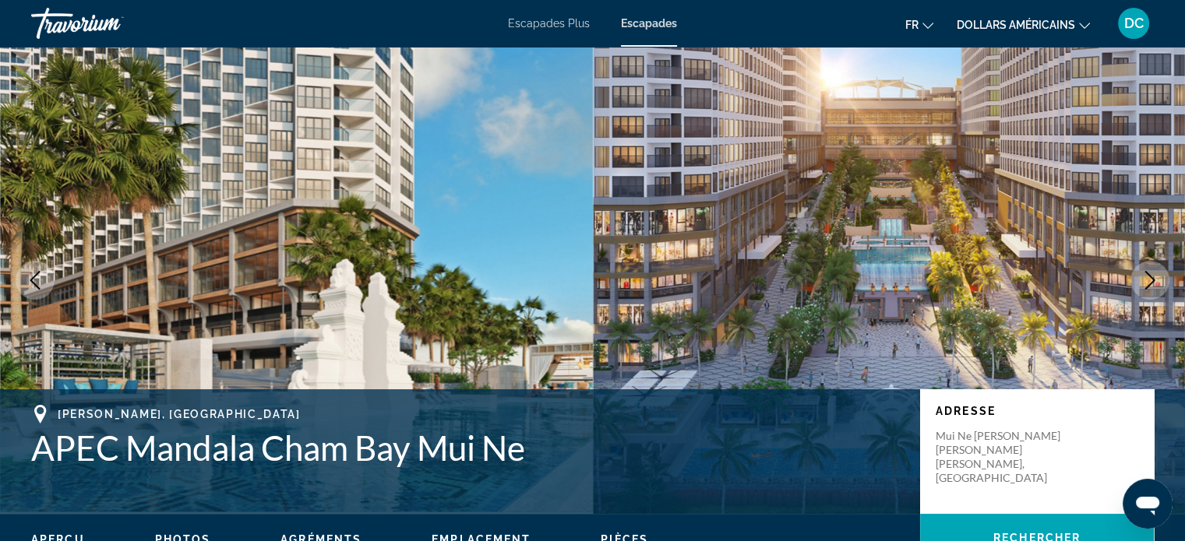
click at [1157, 282] on icon "Next image" at bounding box center [1150, 280] width 19 height 19
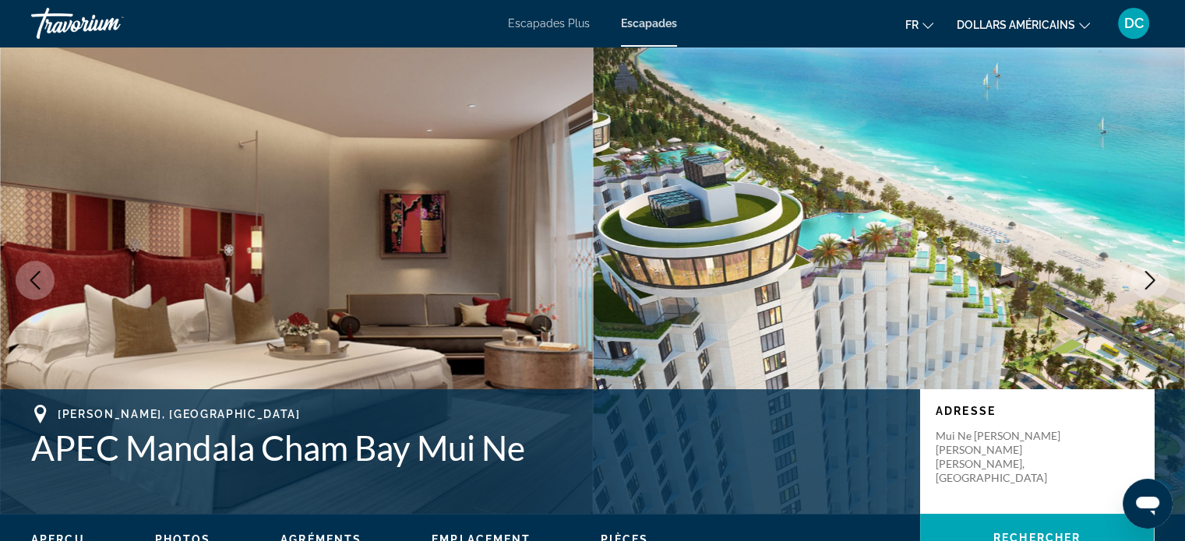
click at [1157, 282] on icon "Next image" at bounding box center [1150, 280] width 19 height 19
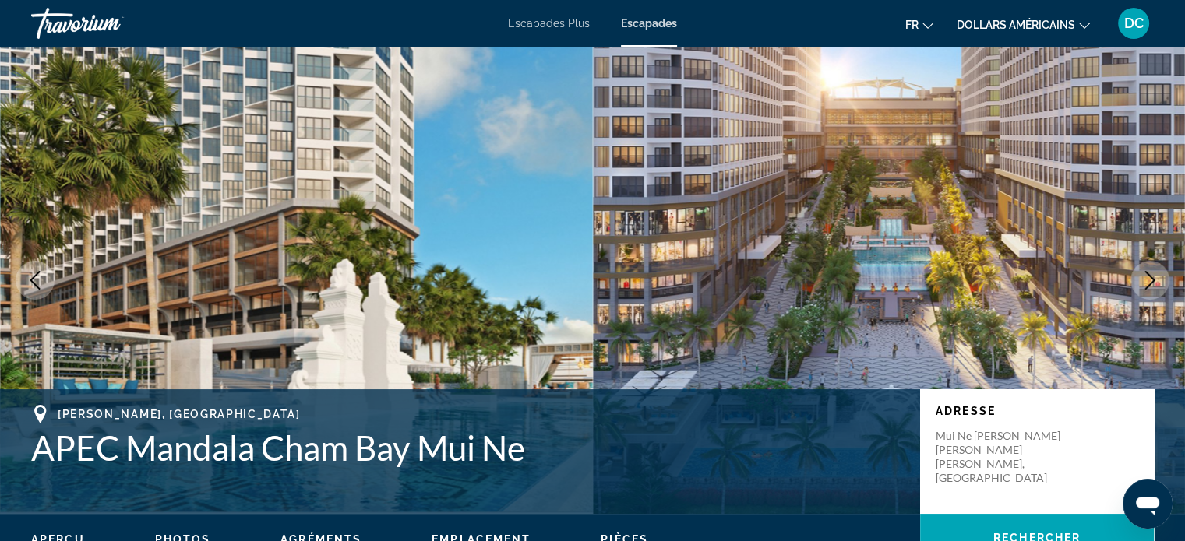
click at [1157, 282] on icon "Next image" at bounding box center [1150, 280] width 19 height 19
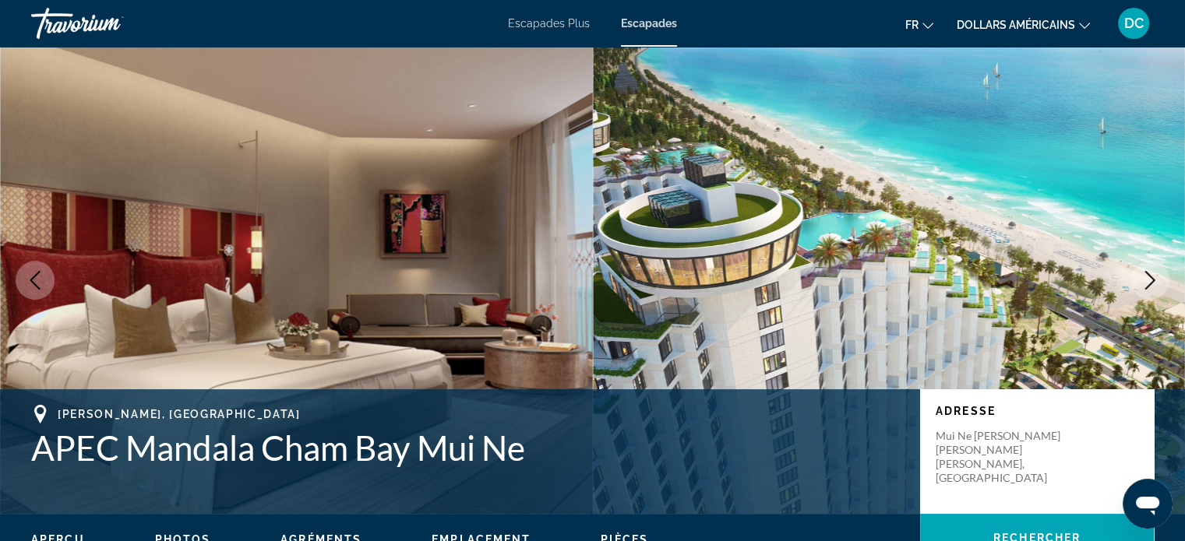
click at [1157, 282] on icon "Next image" at bounding box center [1150, 280] width 19 height 19
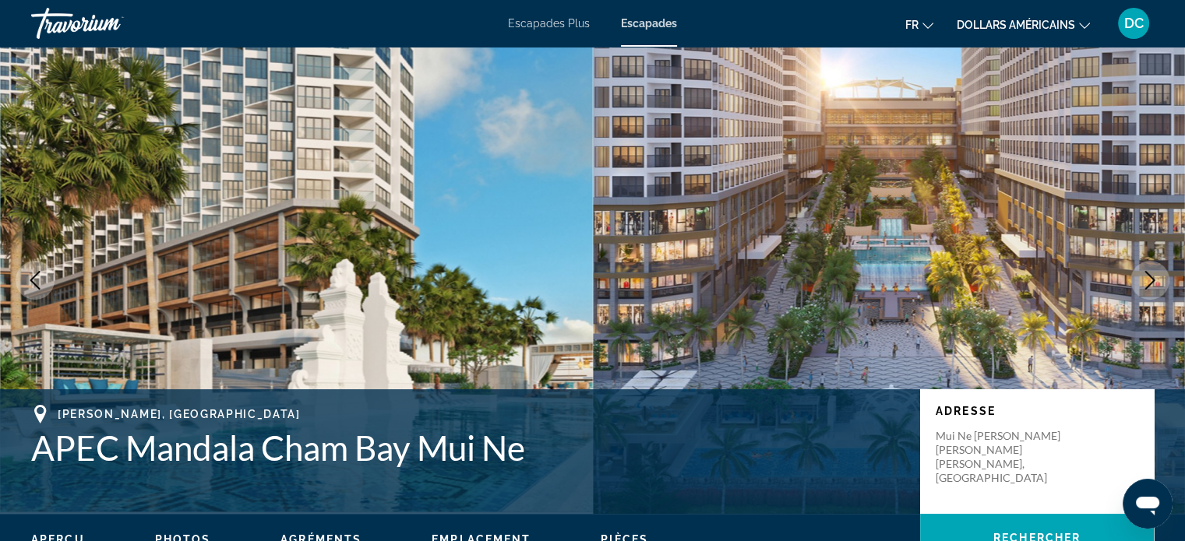
click at [1156, 286] on icon "Next image" at bounding box center [1150, 280] width 19 height 19
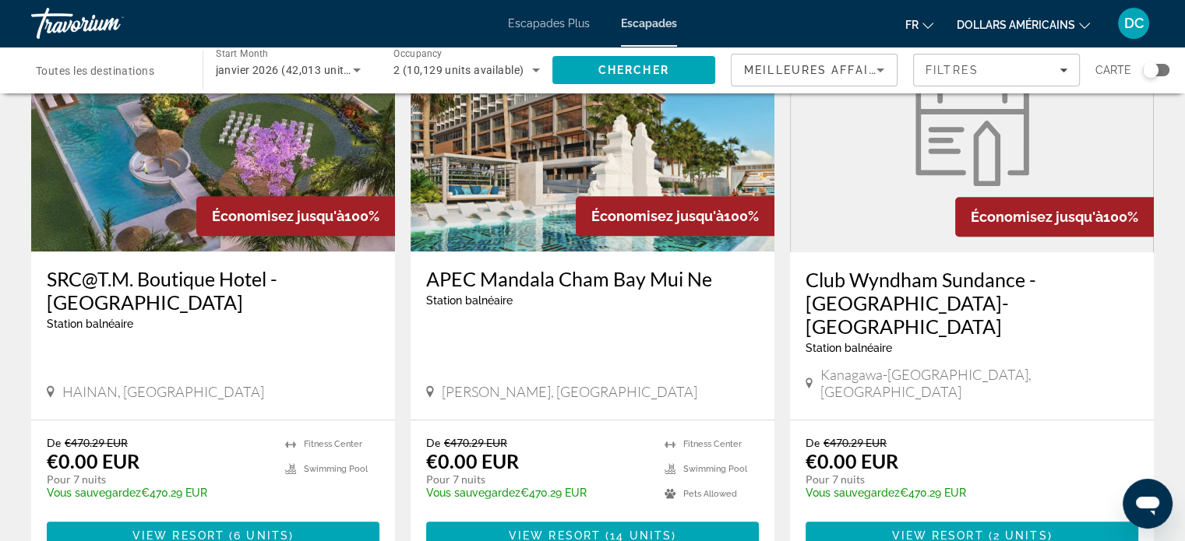
scroll to position [1258, 0]
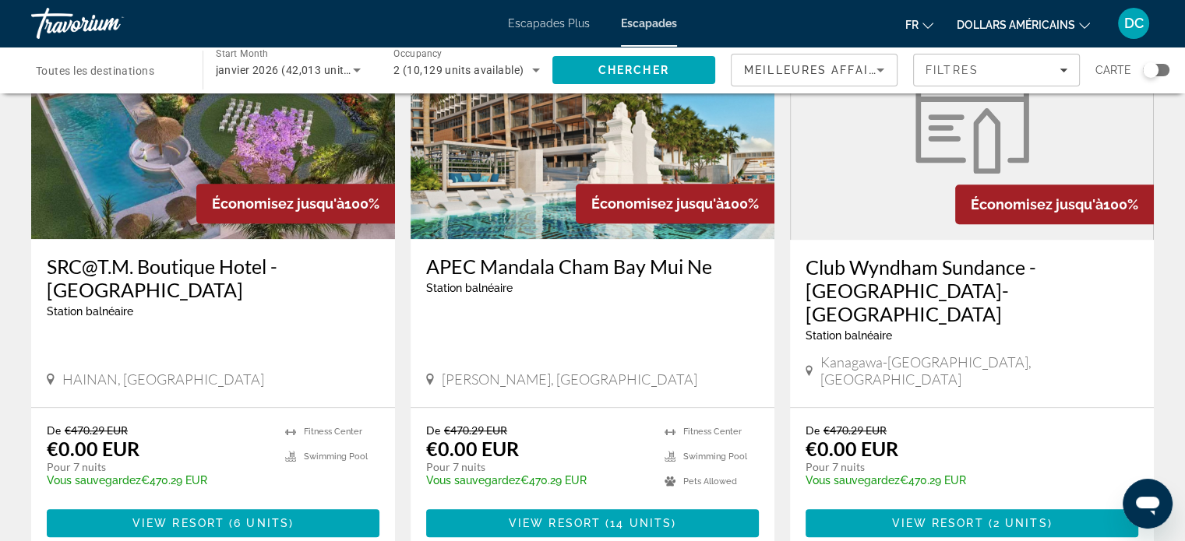
click at [100, 139] on img "Contenu principal" at bounding box center [213, 114] width 364 height 249
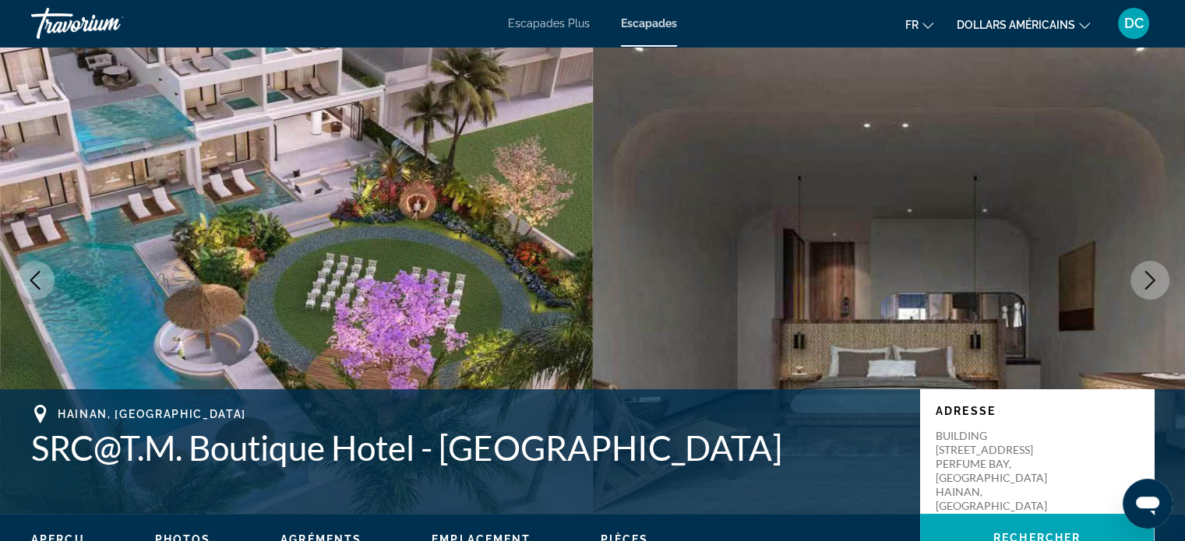
click at [1153, 288] on icon "Next image" at bounding box center [1150, 280] width 19 height 19
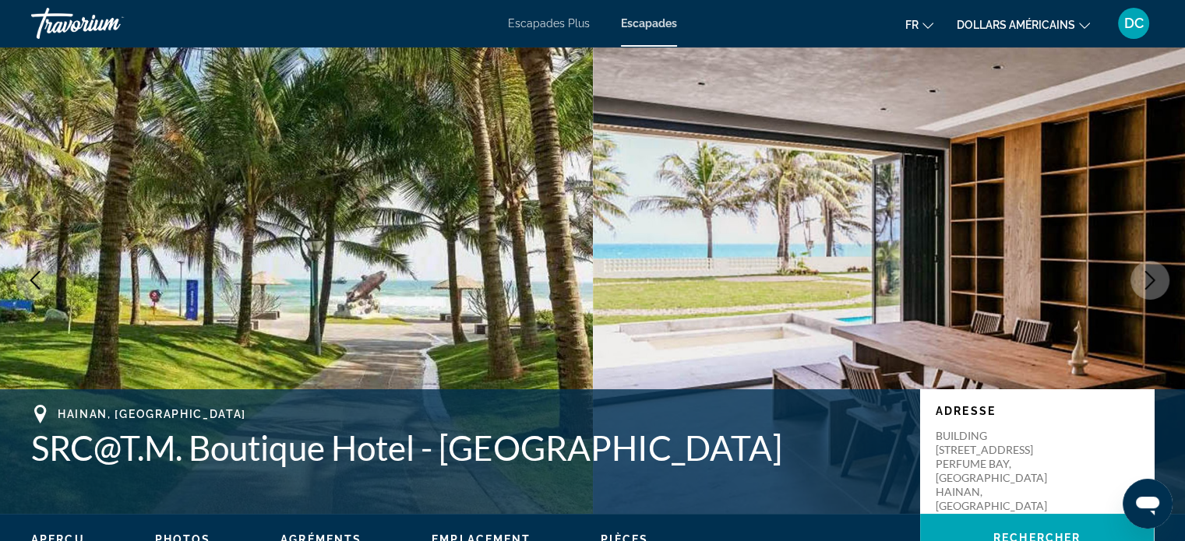
click at [1153, 288] on icon "Next image" at bounding box center [1150, 280] width 19 height 19
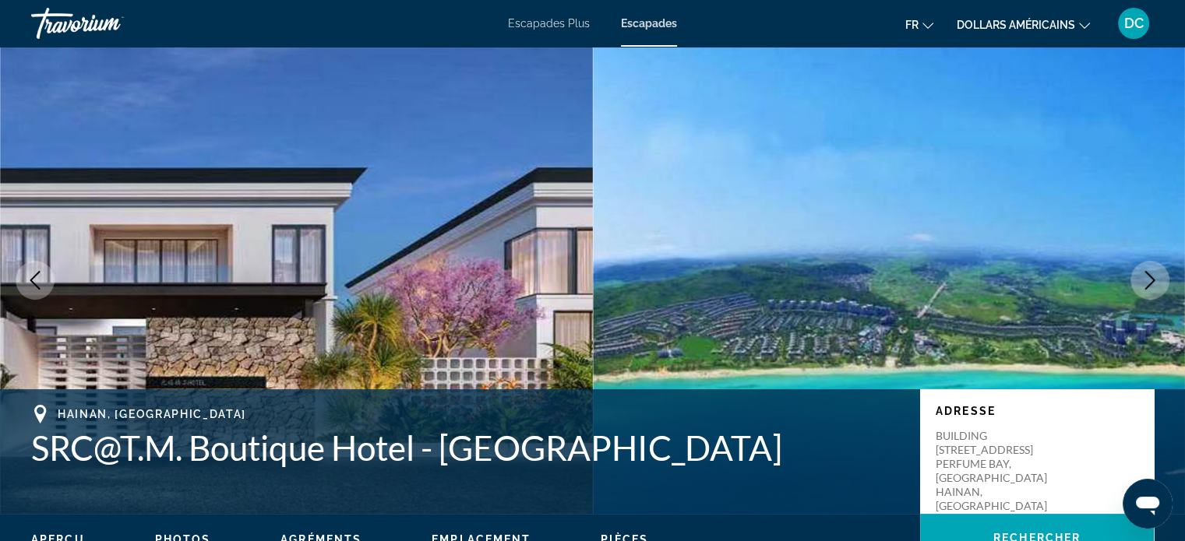
click at [1153, 288] on icon "Next image" at bounding box center [1150, 280] width 19 height 19
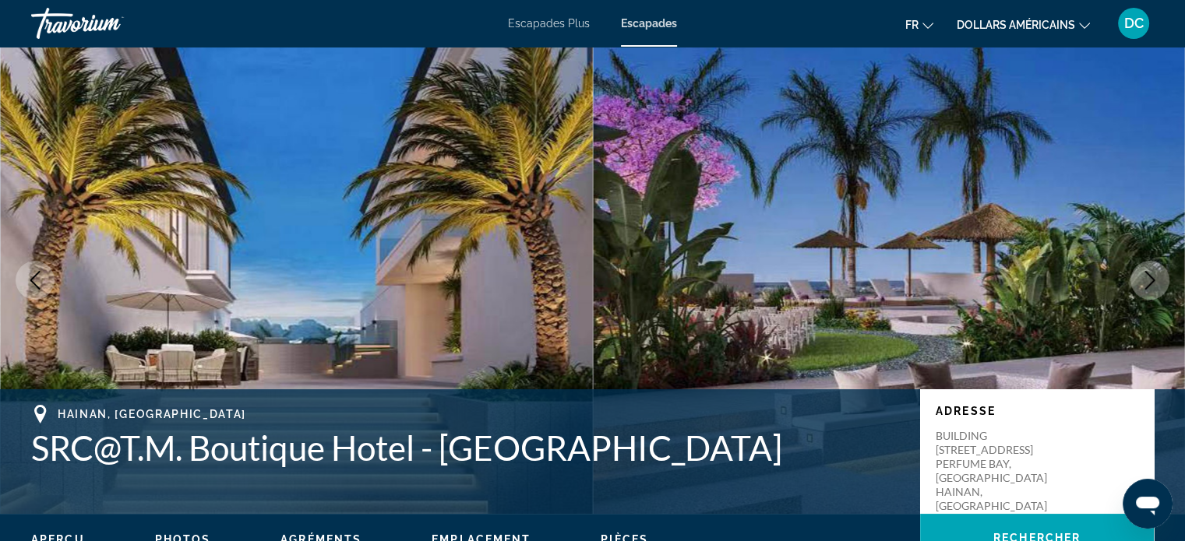
click at [1153, 288] on icon "Next image" at bounding box center [1150, 280] width 19 height 19
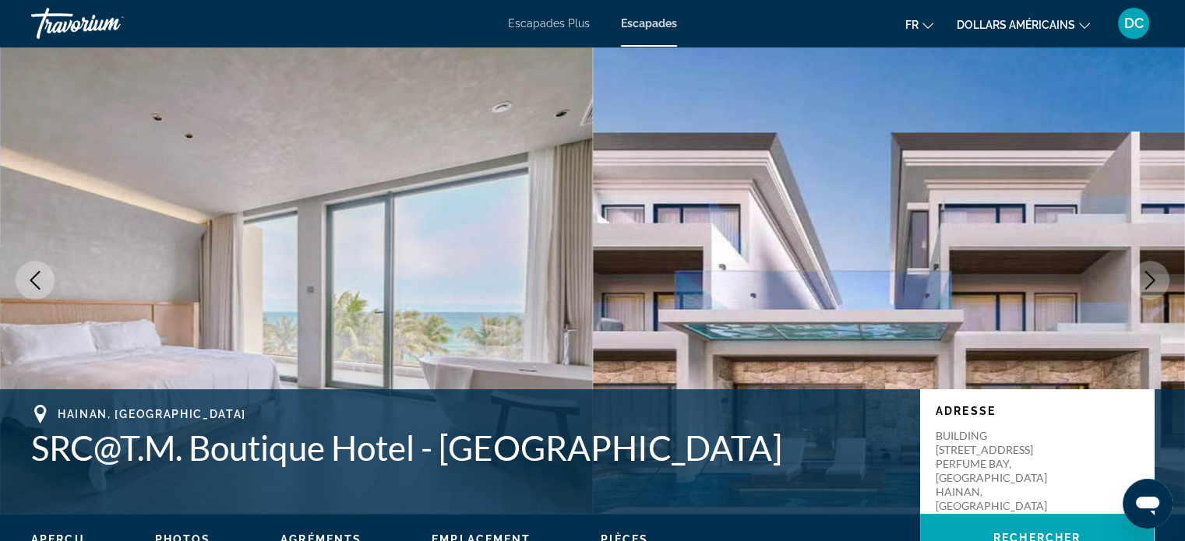
click at [1153, 288] on icon "Next image" at bounding box center [1150, 280] width 19 height 19
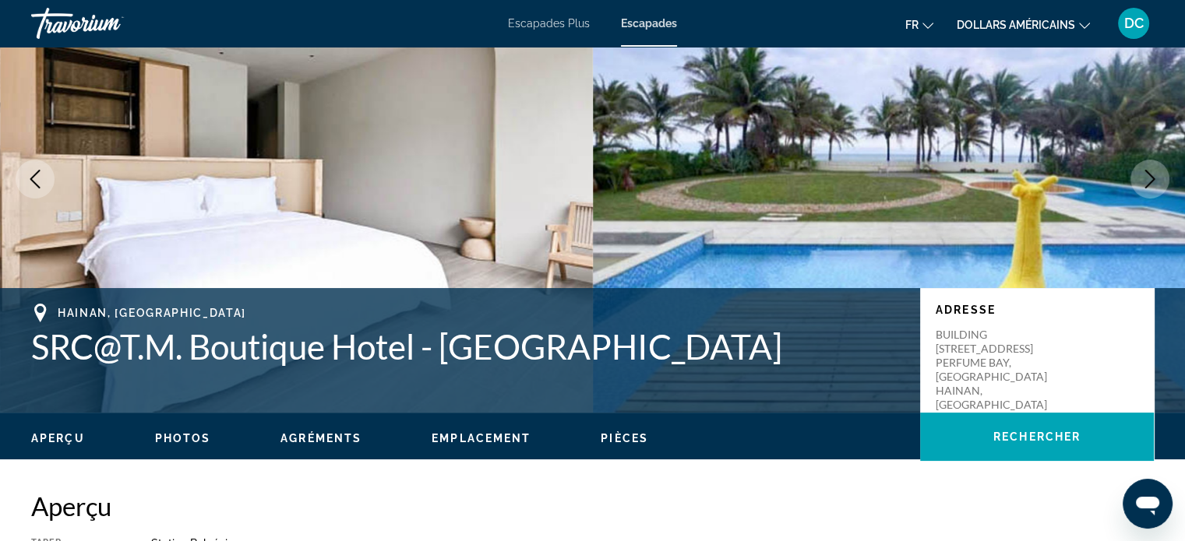
scroll to position [50, 0]
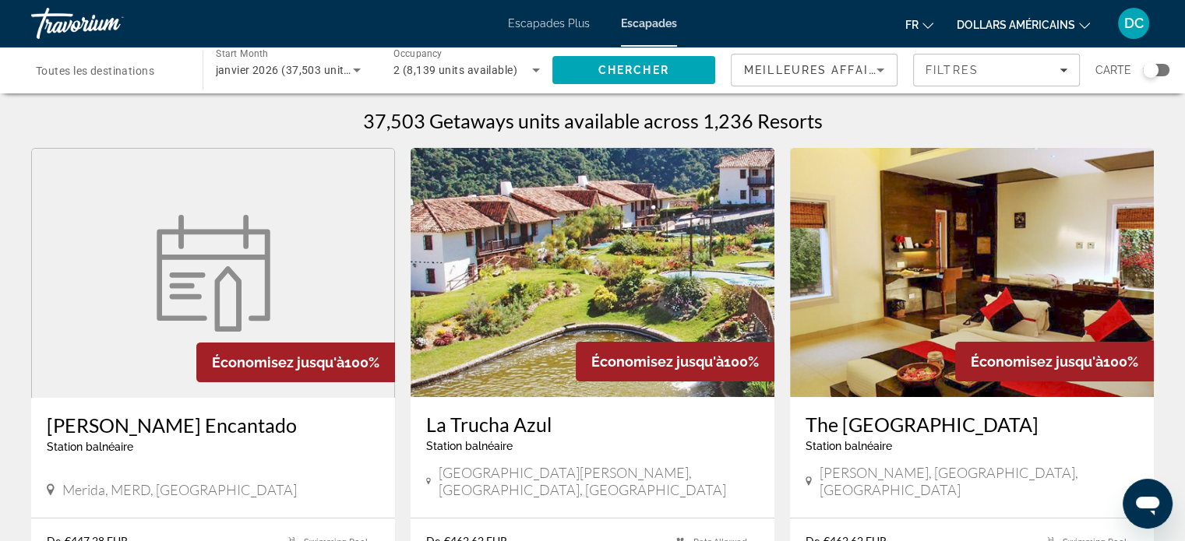
click at [100, 68] on span "Toutes les destinations" at bounding box center [95, 71] width 118 height 12
click at [100, 68] on input "Destination Toutes les destinations" at bounding box center [109, 71] width 146 height 19
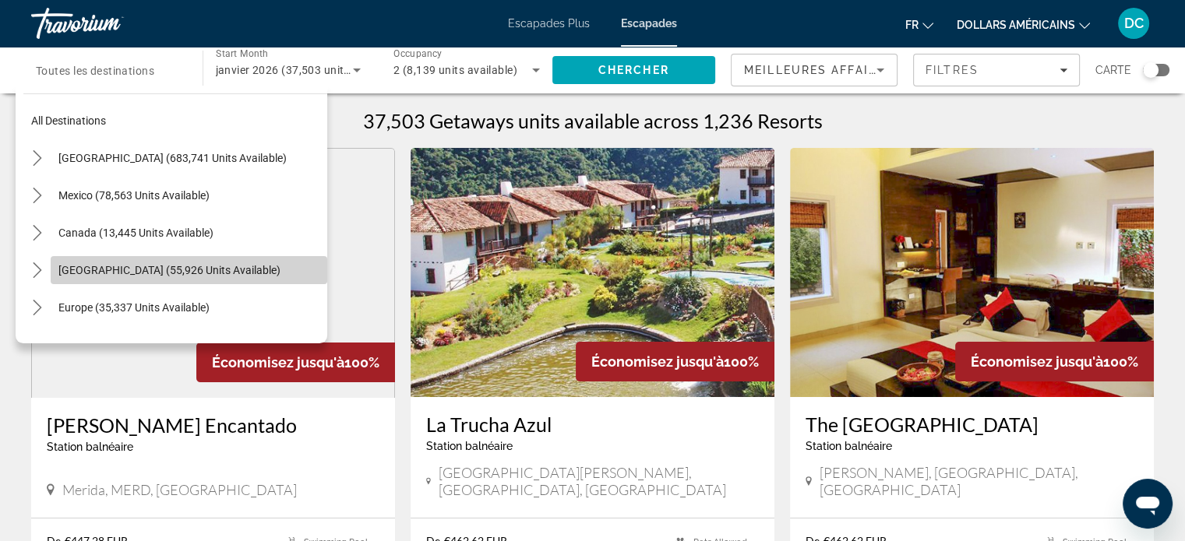
click at [193, 264] on span "[GEOGRAPHIC_DATA] (55,926 units available)" at bounding box center [169, 270] width 222 height 12
type input "**********"
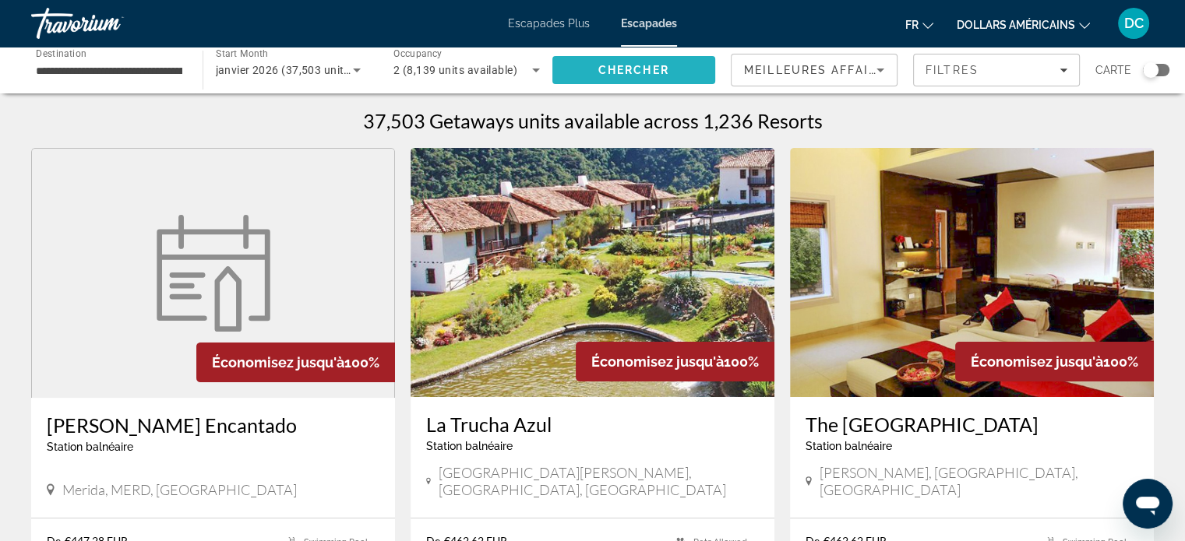
click at [651, 62] on span "Search" at bounding box center [634, 69] width 164 height 37
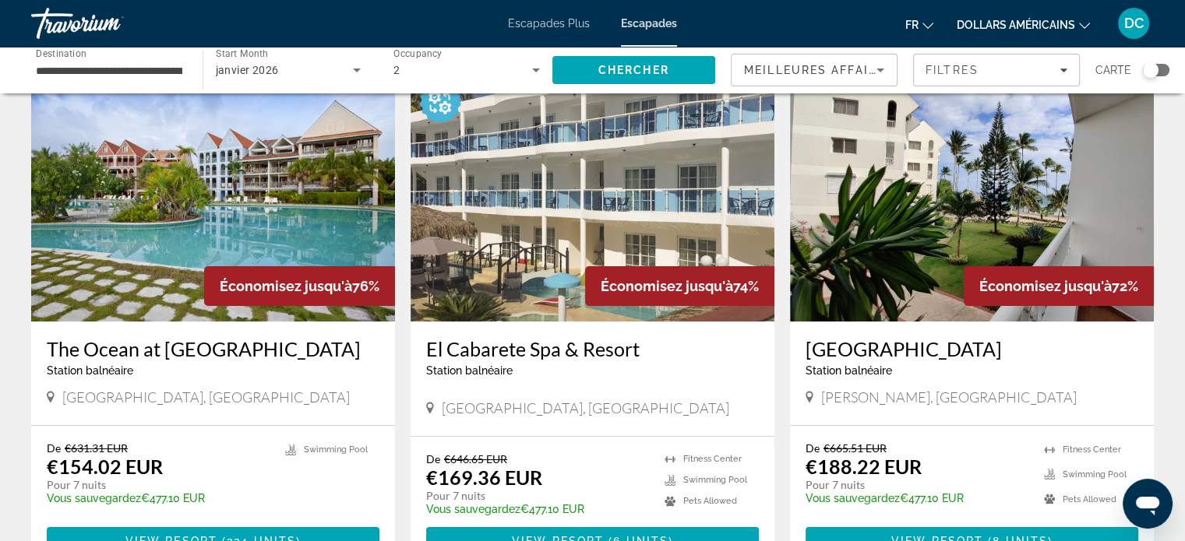
scroll to position [81, 0]
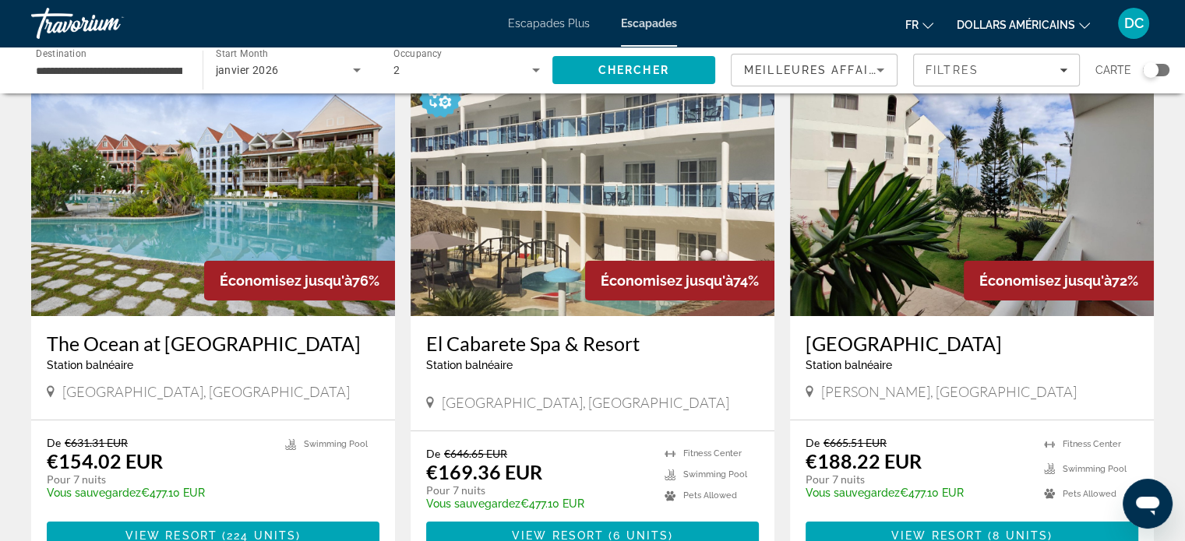
click at [313, 212] on img "Contenu principal" at bounding box center [213, 191] width 364 height 249
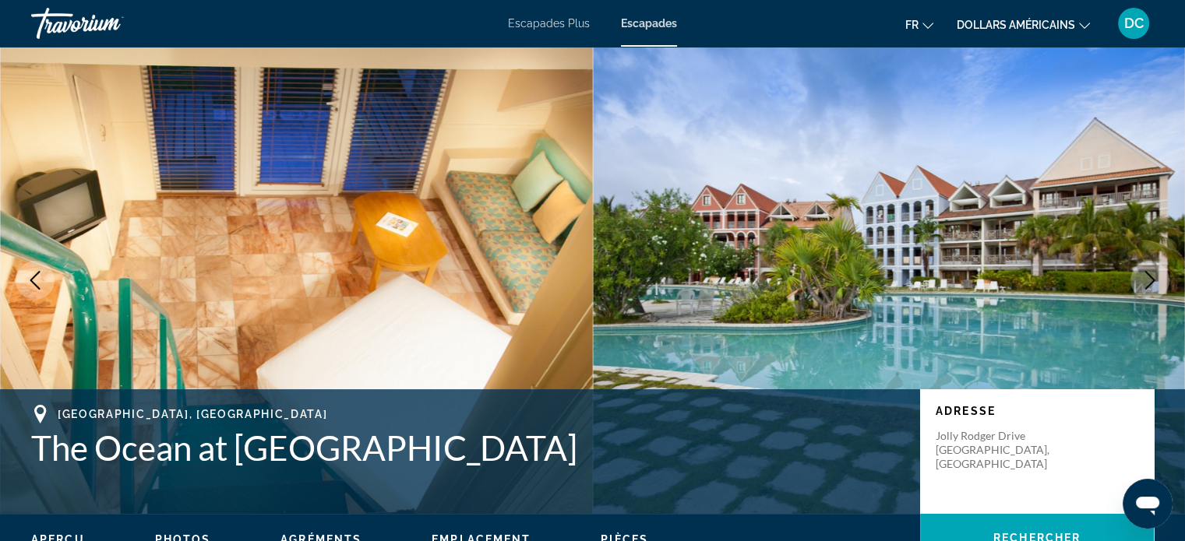
click at [1144, 283] on icon "Next image" at bounding box center [1150, 280] width 19 height 19
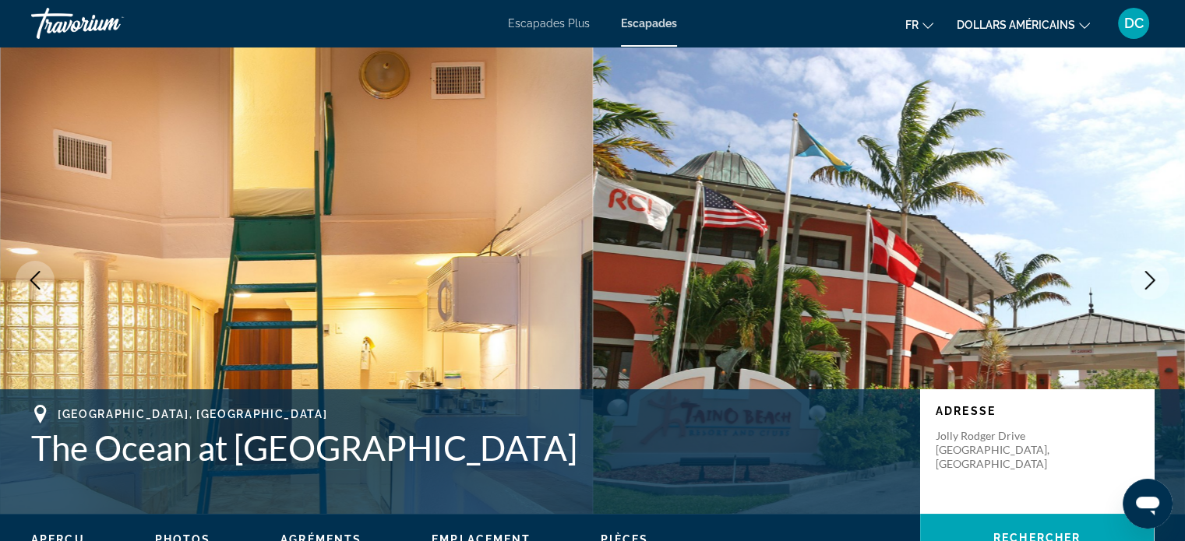
click at [1150, 279] on icon "Next image" at bounding box center [1150, 280] width 19 height 19
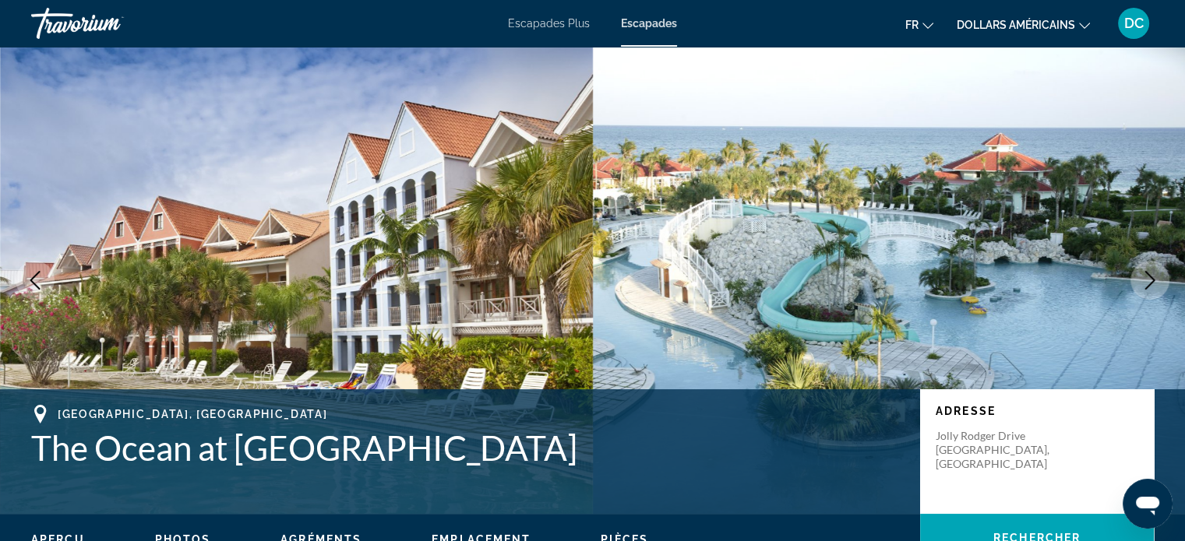
click at [1150, 279] on icon "Next image" at bounding box center [1150, 280] width 19 height 19
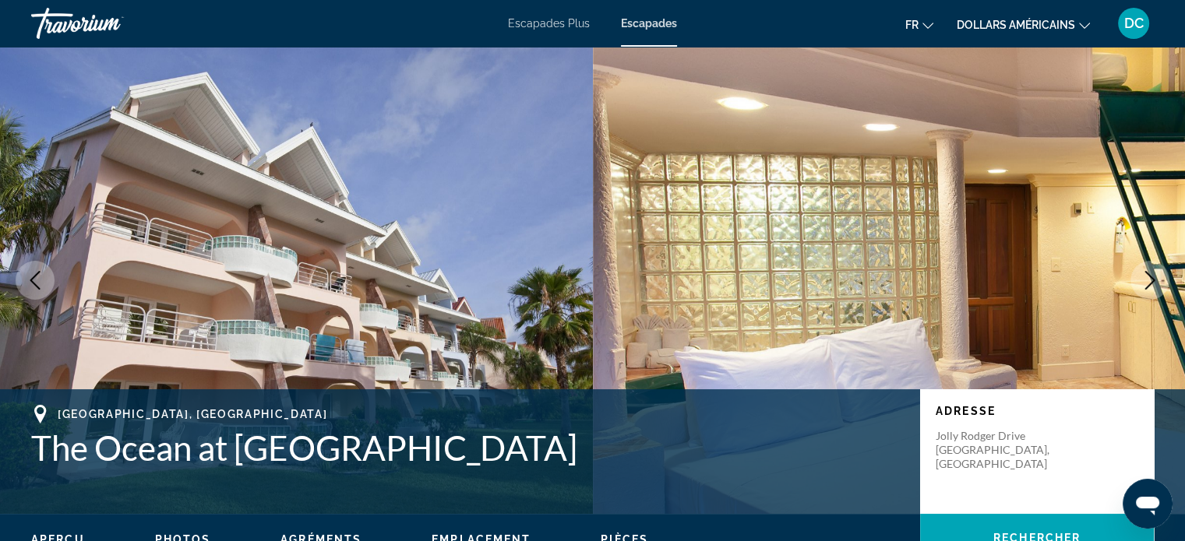
click at [1150, 279] on icon "Next image" at bounding box center [1150, 280] width 19 height 19
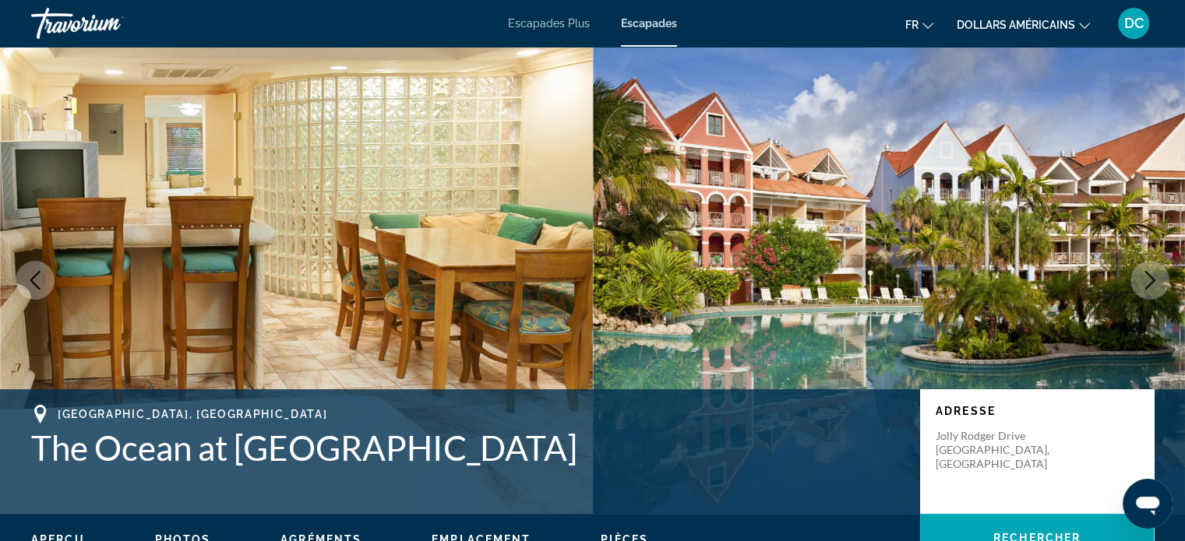
click at [1150, 279] on icon "Next image" at bounding box center [1150, 280] width 19 height 19
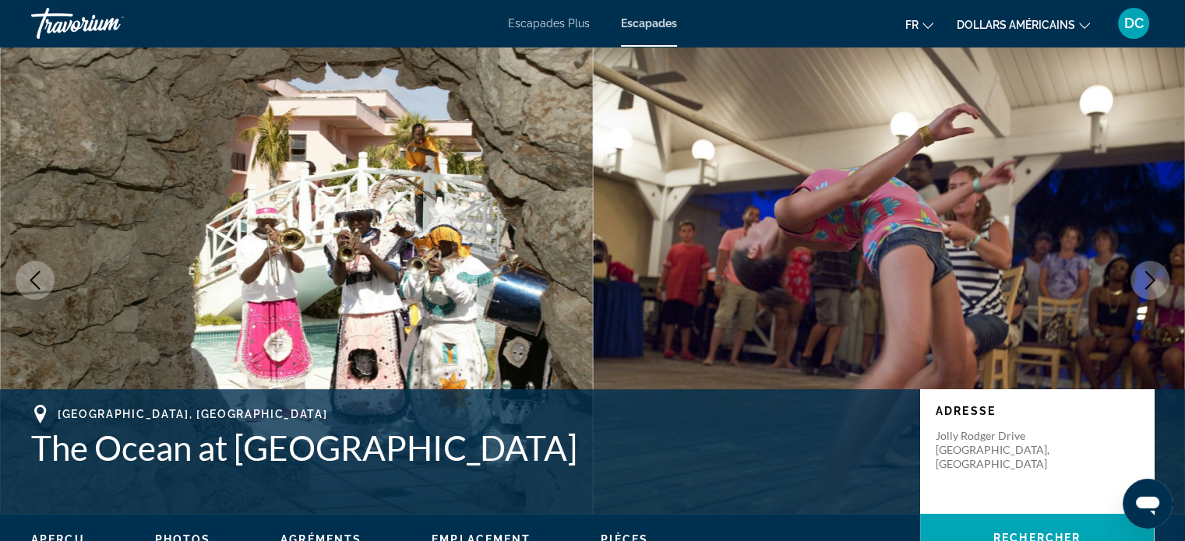
click at [1150, 279] on icon "Next image" at bounding box center [1150, 280] width 19 height 19
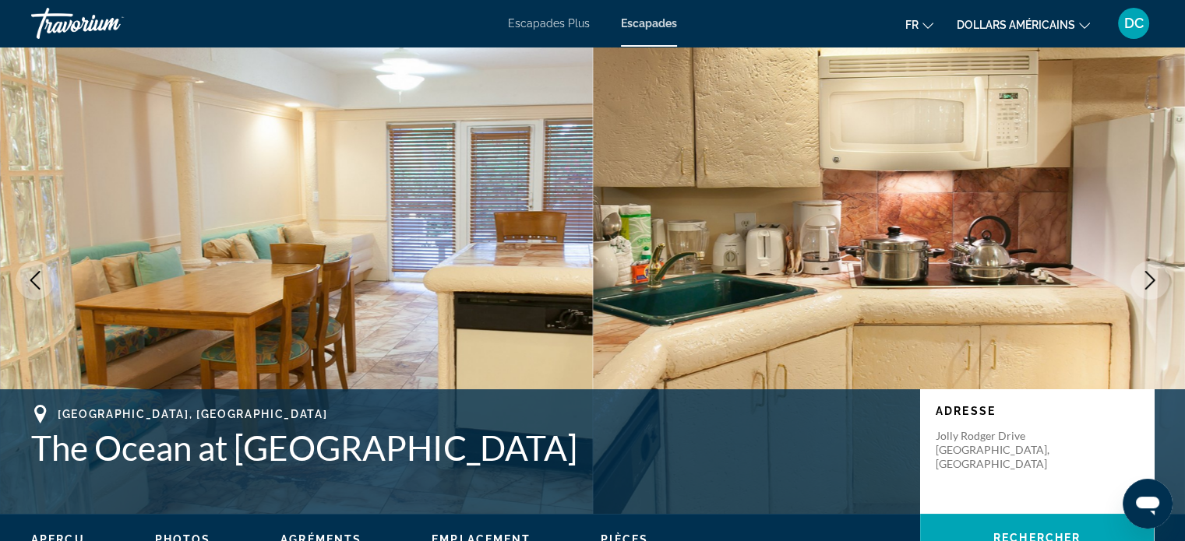
click at [1150, 279] on icon "Next image" at bounding box center [1150, 280] width 19 height 19
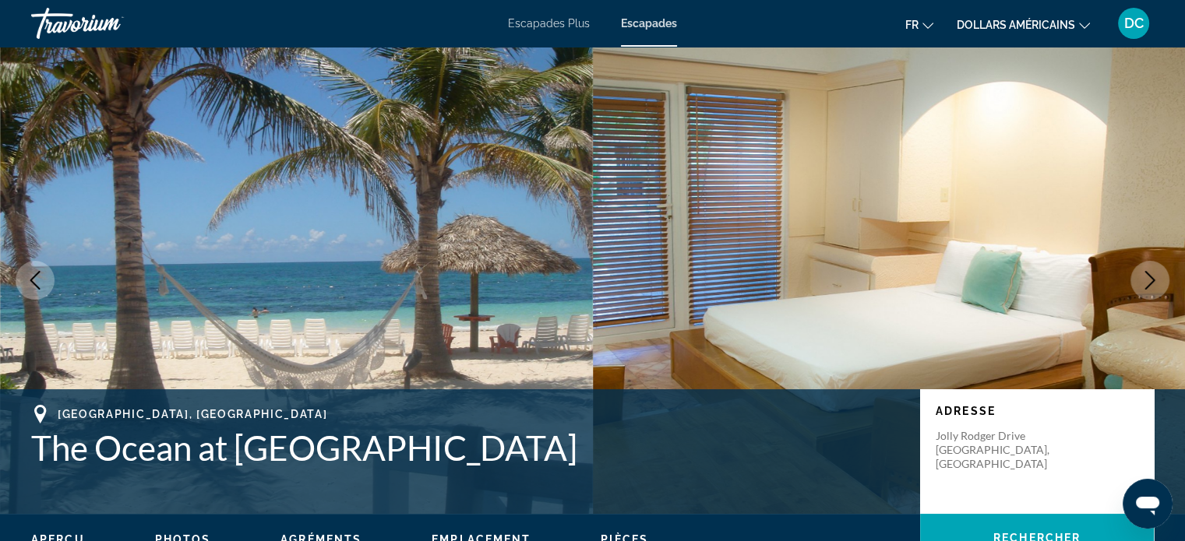
click at [1150, 279] on icon "Next image" at bounding box center [1150, 280] width 19 height 19
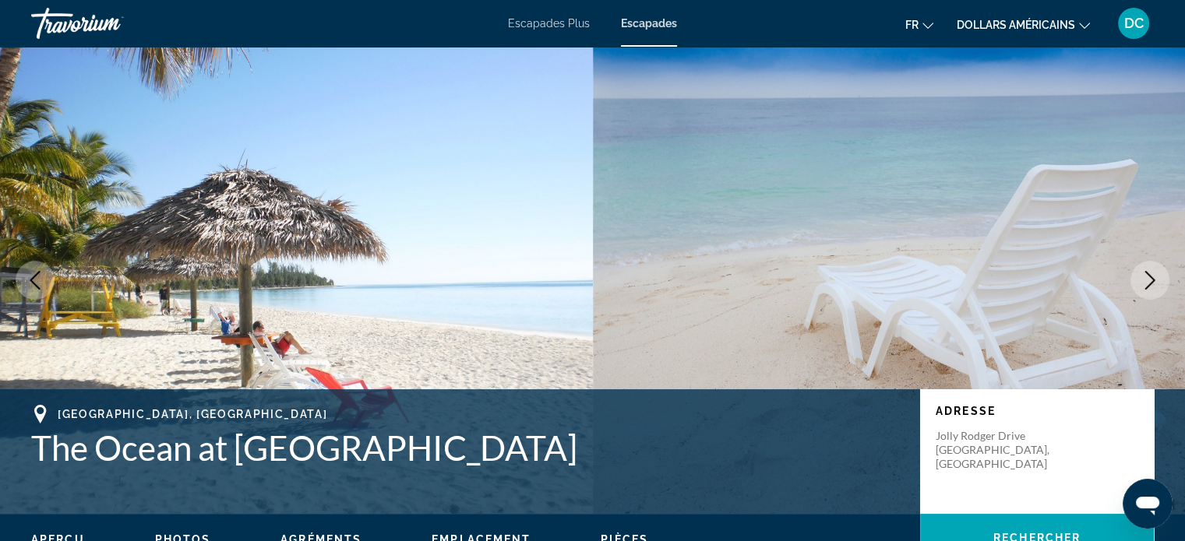
click at [1150, 279] on icon "Next image" at bounding box center [1150, 280] width 19 height 19
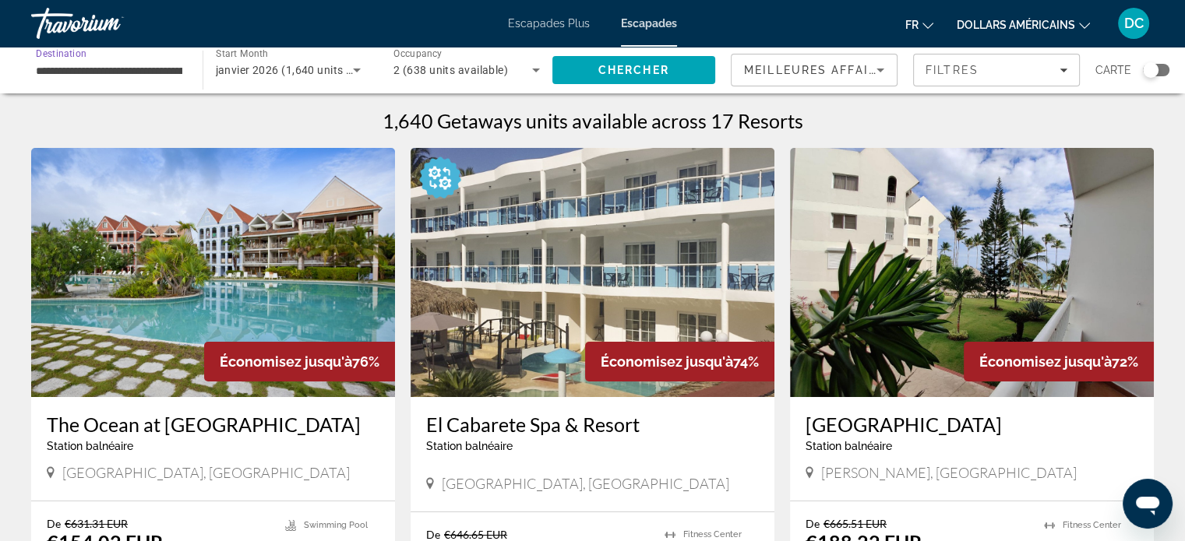
click at [106, 73] on input "**********" at bounding box center [109, 71] width 146 height 19
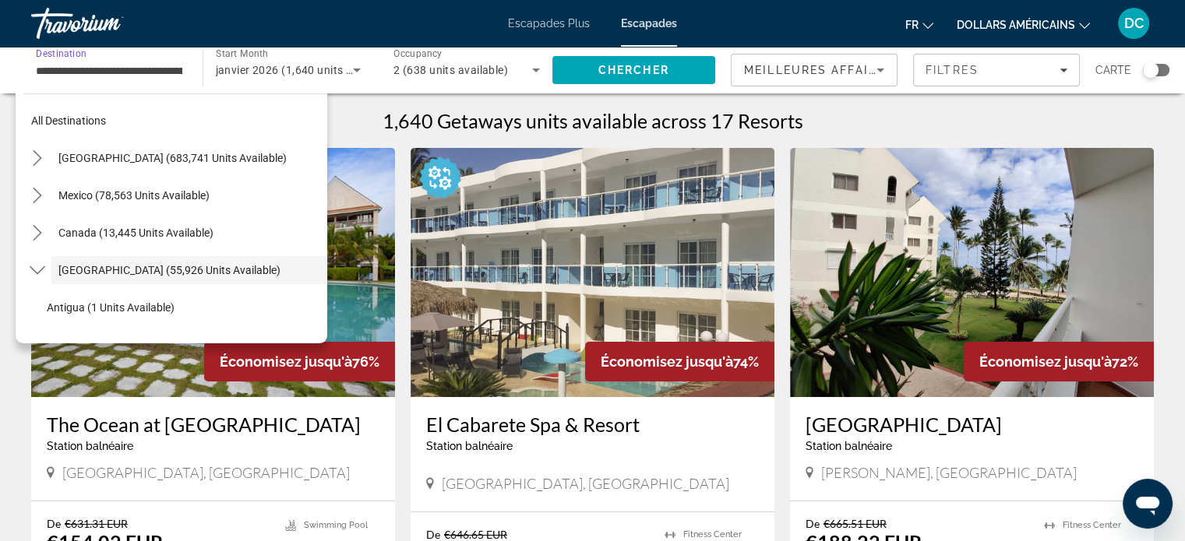
scroll to position [55, 0]
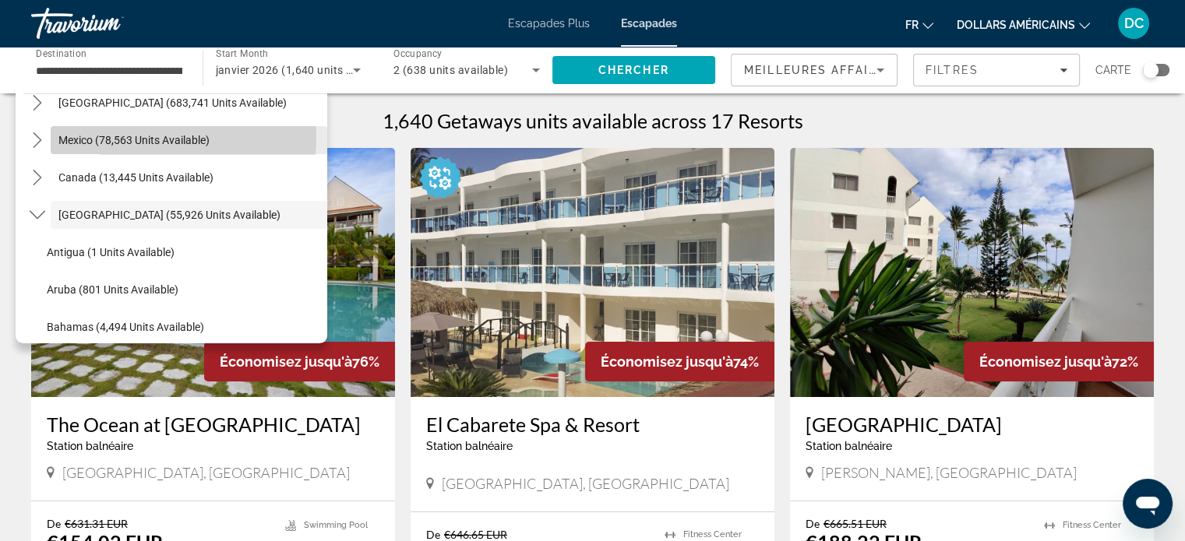
click at [109, 136] on span "Mexico (78,563 units available)" at bounding box center [133, 140] width 151 height 12
type input "**********"
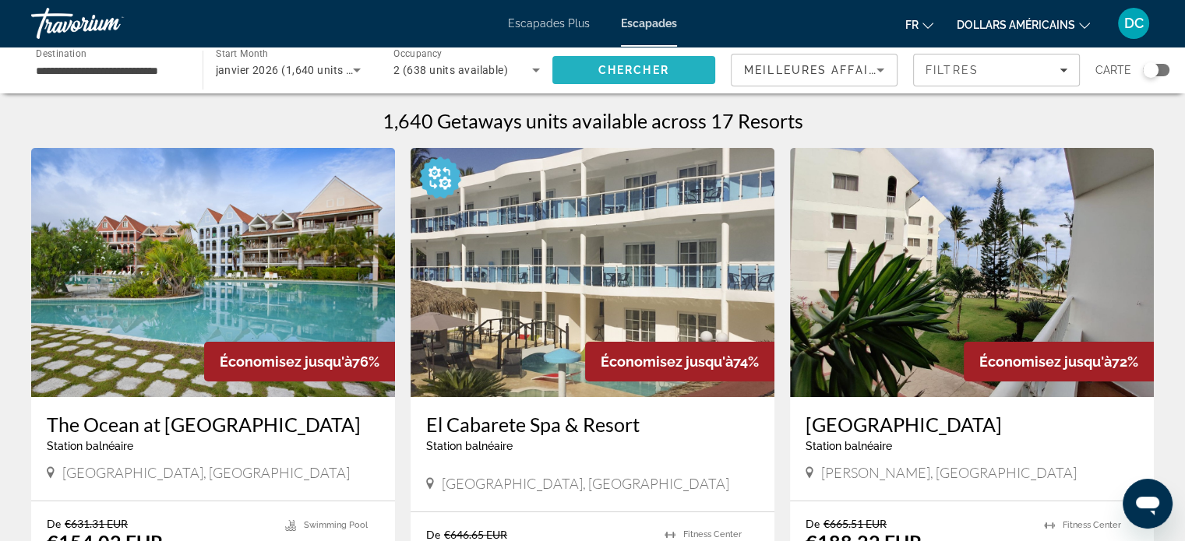
click at [603, 71] on span "Chercher" at bounding box center [633, 70] width 71 height 12
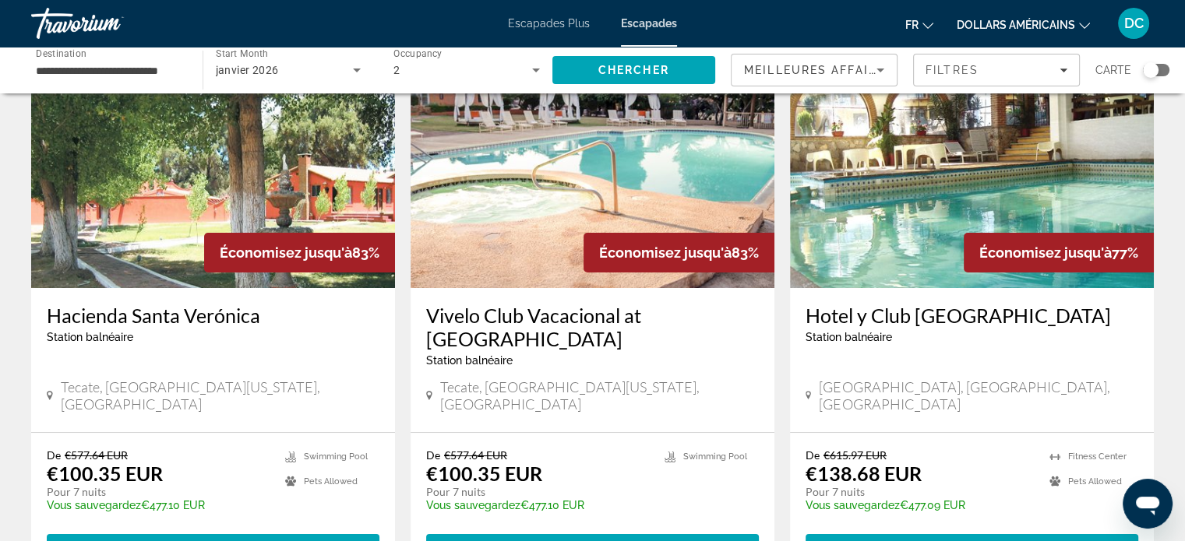
scroll to position [106, 0]
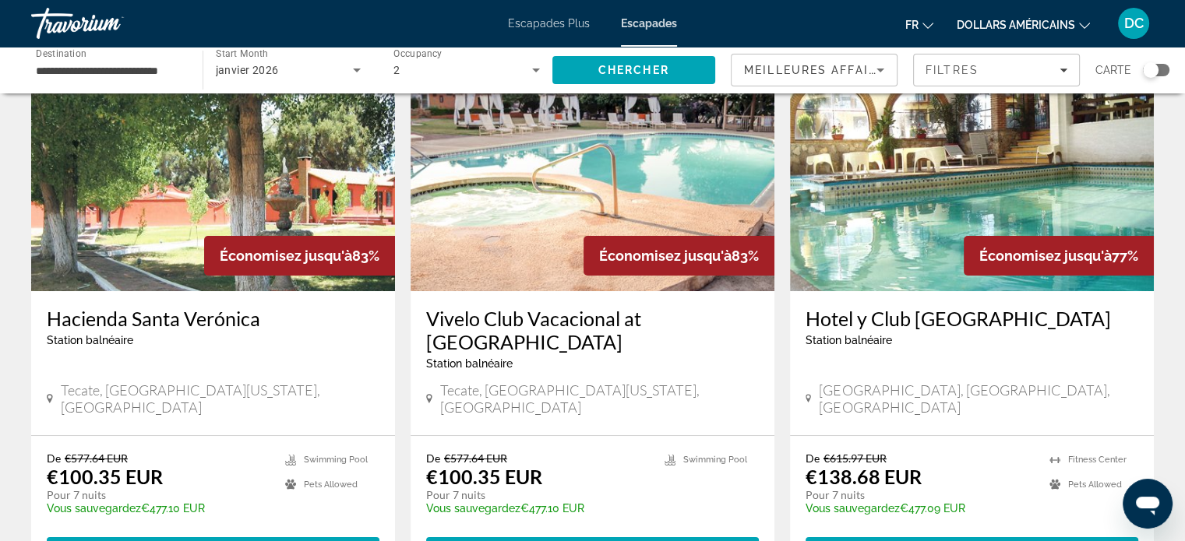
click at [252, 160] on img "Contenu principal" at bounding box center [213, 166] width 364 height 249
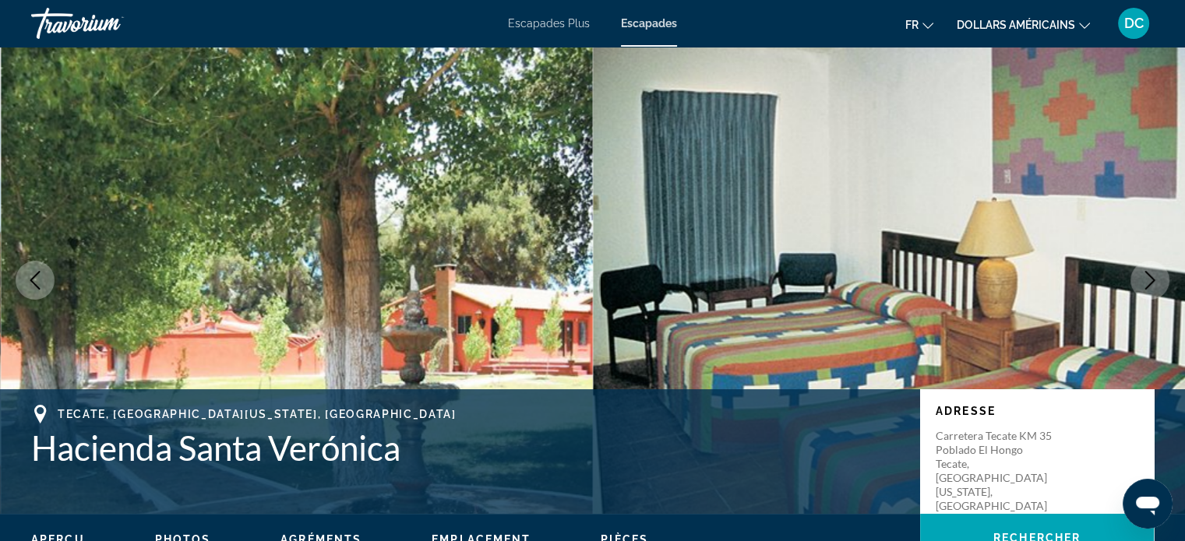
click at [1149, 271] on icon "Next image" at bounding box center [1150, 280] width 19 height 19
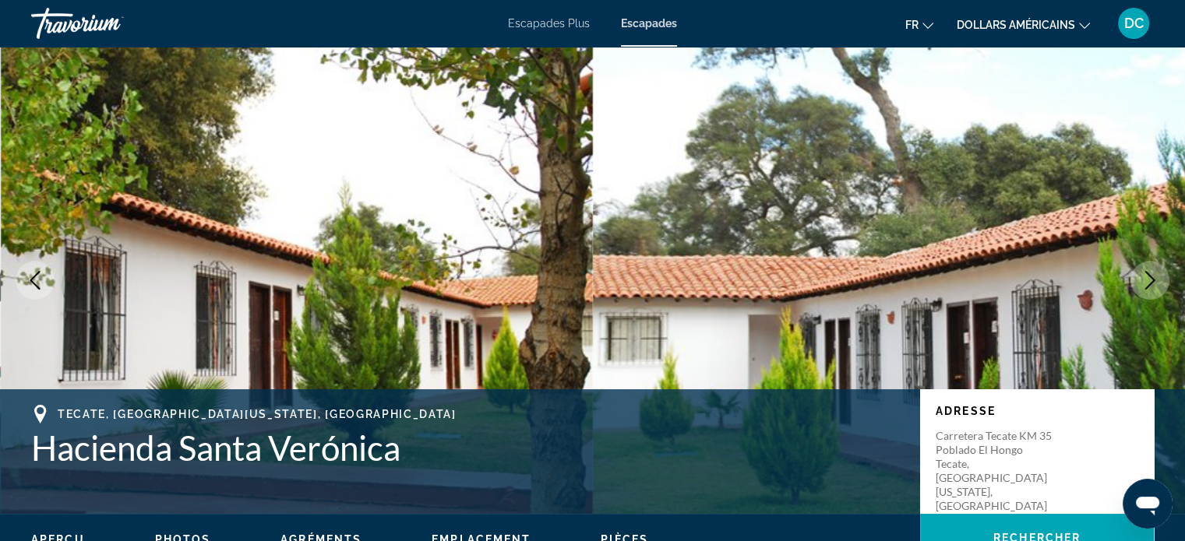
click at [1149, 271] on icon "Next image" at bounding box center [1150, 280] width 19 height 19
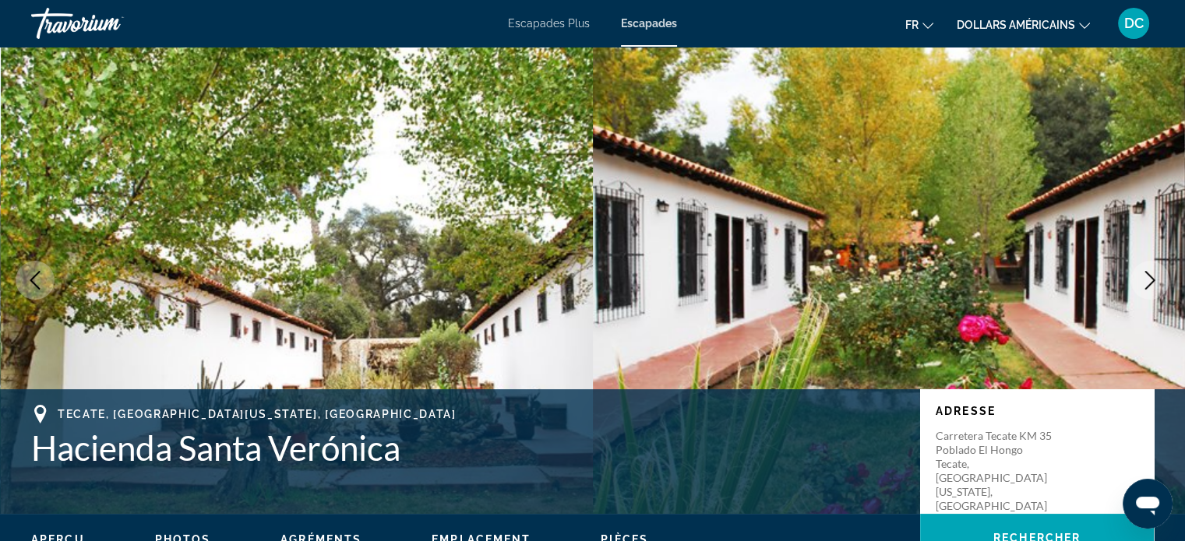
click at [1149, 271] on icon "Next image" at bounding box center [1150, 280] width 19 height 19
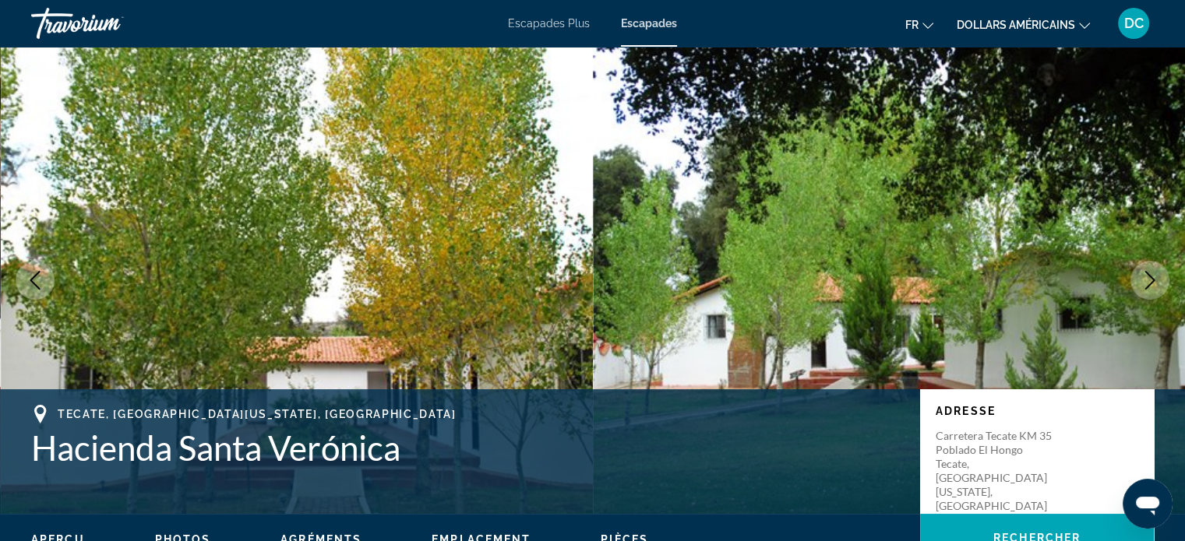
click at [1149, 271] on icon "Next image" at bounding box center [1150, 280] width 19 height 19
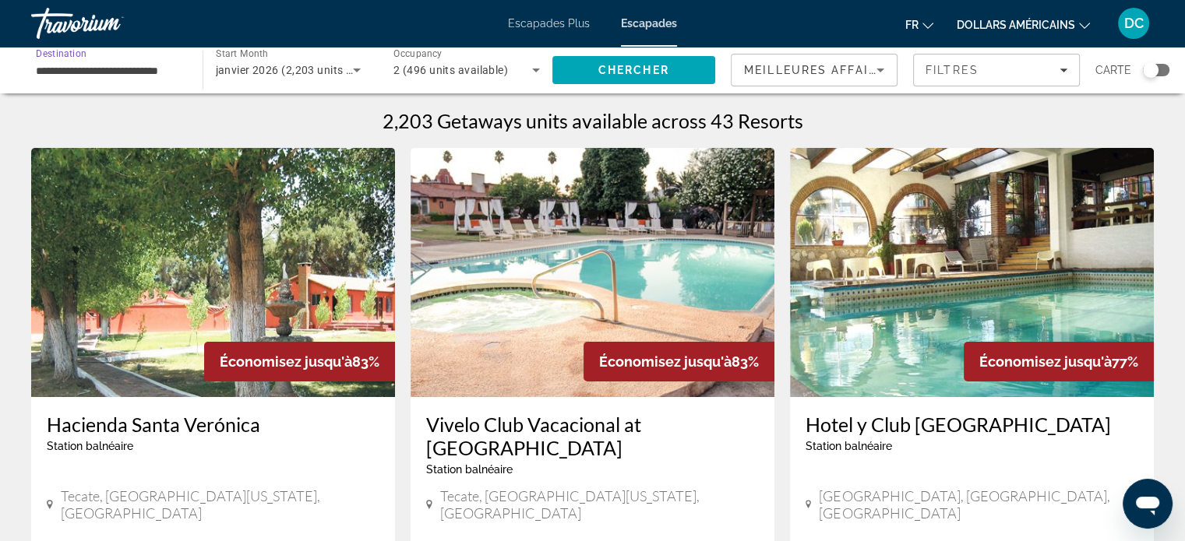
click at [125, 63] on input "**********" at bounding box center [109, 71] width 146 height 19
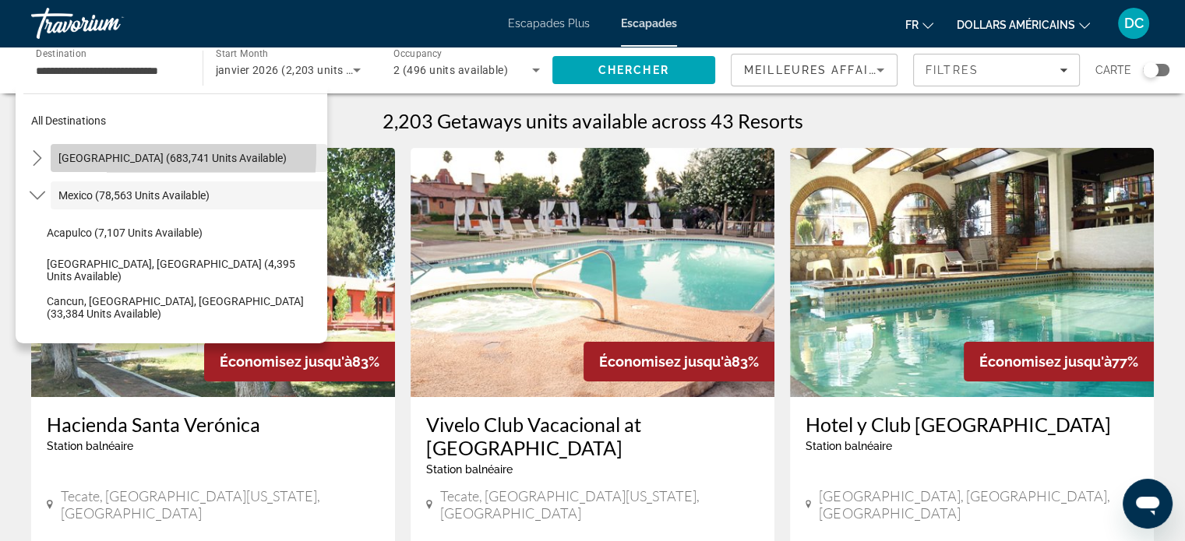
click at [112, 153] on span "[GEOGRAPHIC_DATA] (683,741 units available)" at bounding box center [172, 158] width 228 height 12
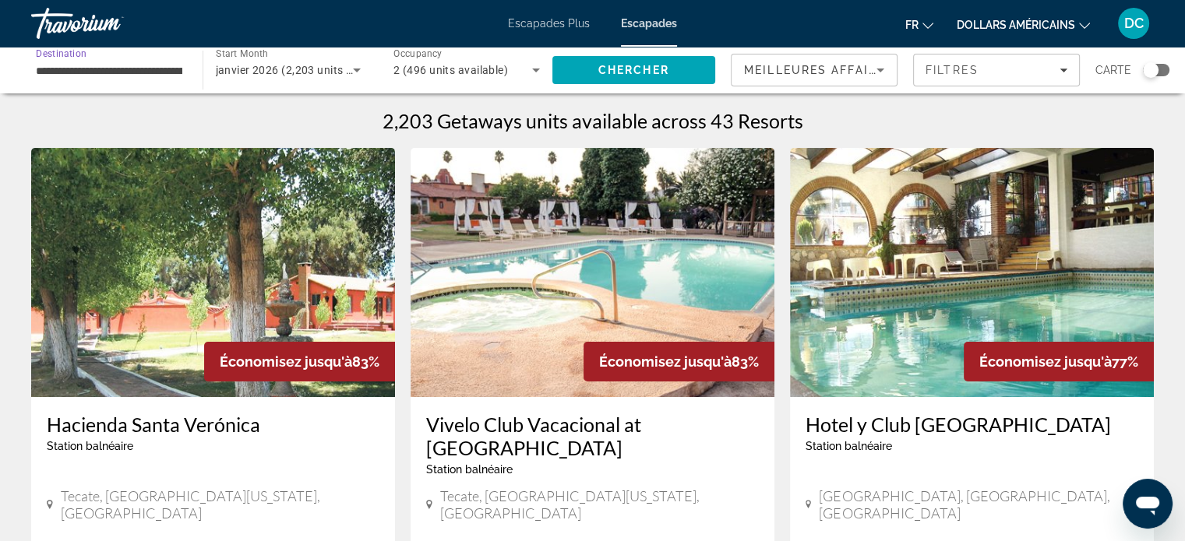
click at [113, 72] on input "**********" at bounding box center [109, 71] width 146 height 19
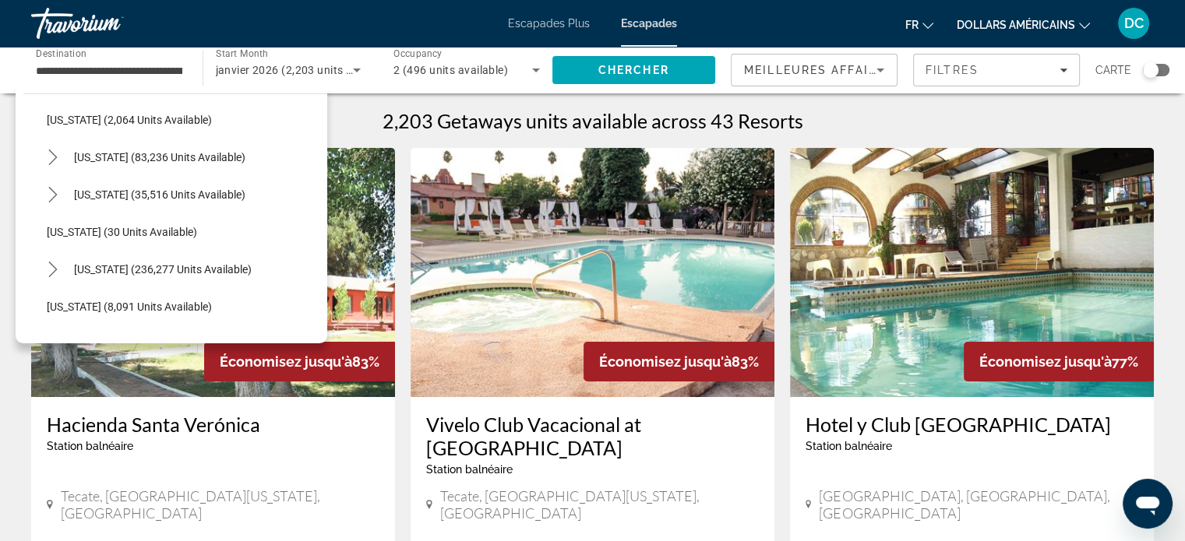
scroll to position [128, 0]
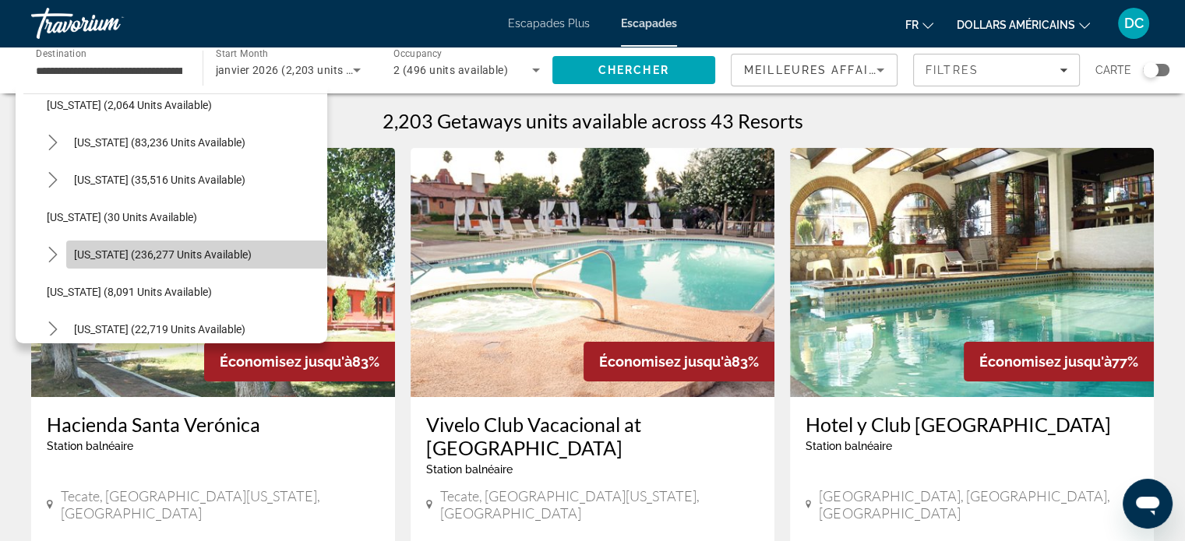
click at [196, 246] on span "Select destination: Florida (236,277 units available)" at bounding box center [196, 254] width 261 height 37
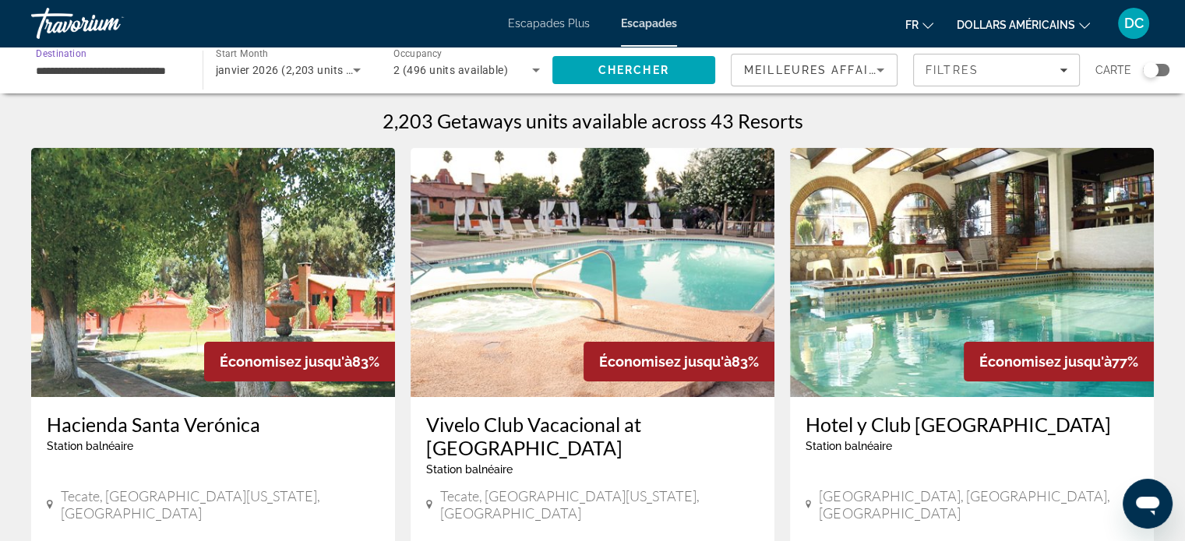
click at [118, 69] on input "**********" at bounding box center [109, 71] width 146 height 19
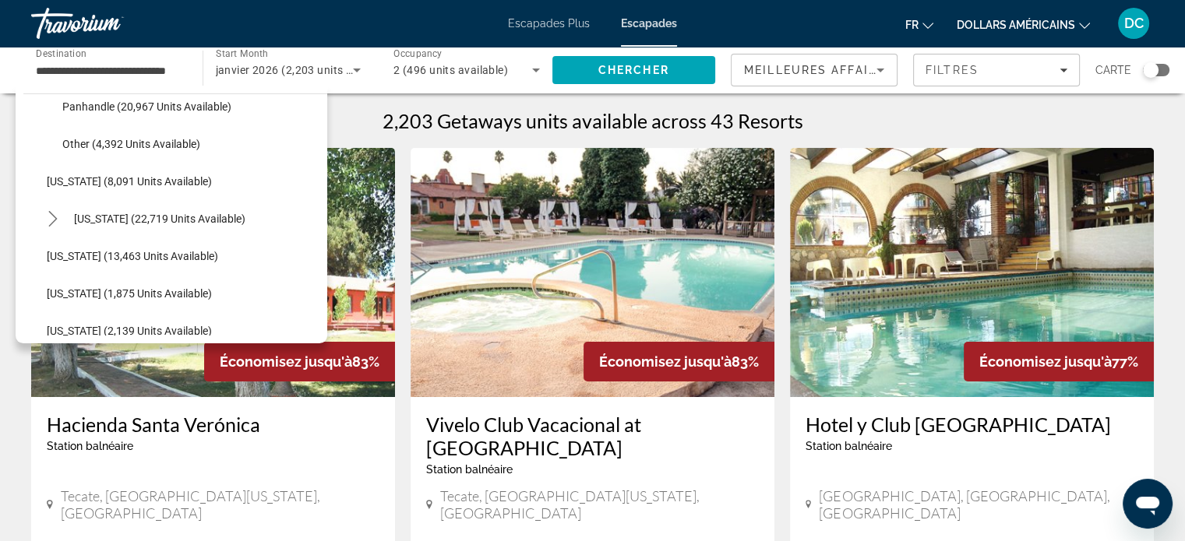
scroll to position [449, 0]
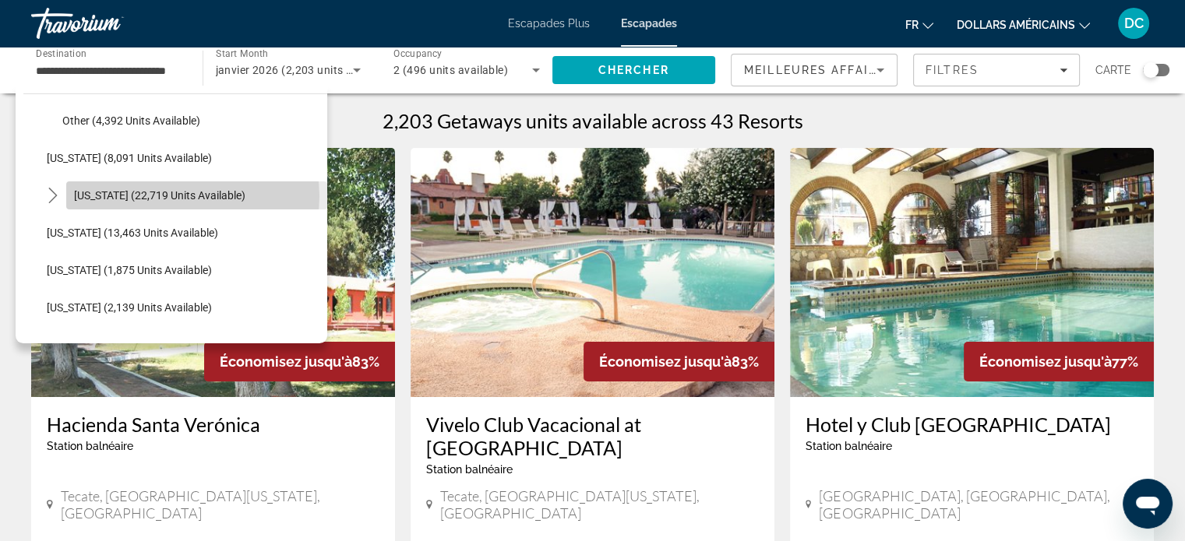
click at [192, 196] on span "[US_STATE] (22,719 units available)" at bounding box center [159, 195] width 171 height 12
type input "**********"
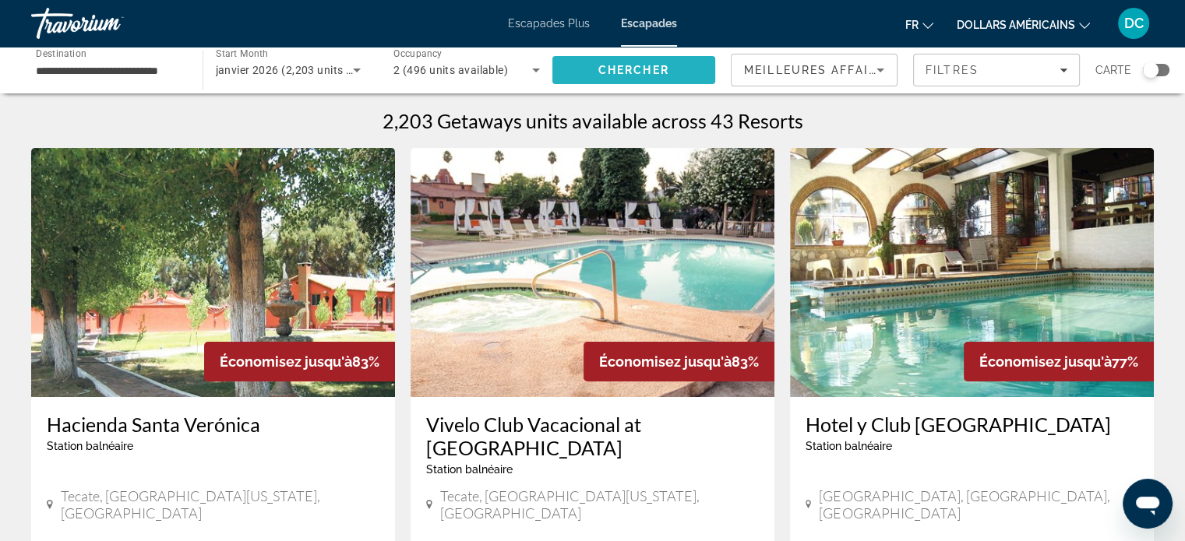
click at [634, 65] on span "Chercher" at bounding box center [633, 70] width 71 height 12
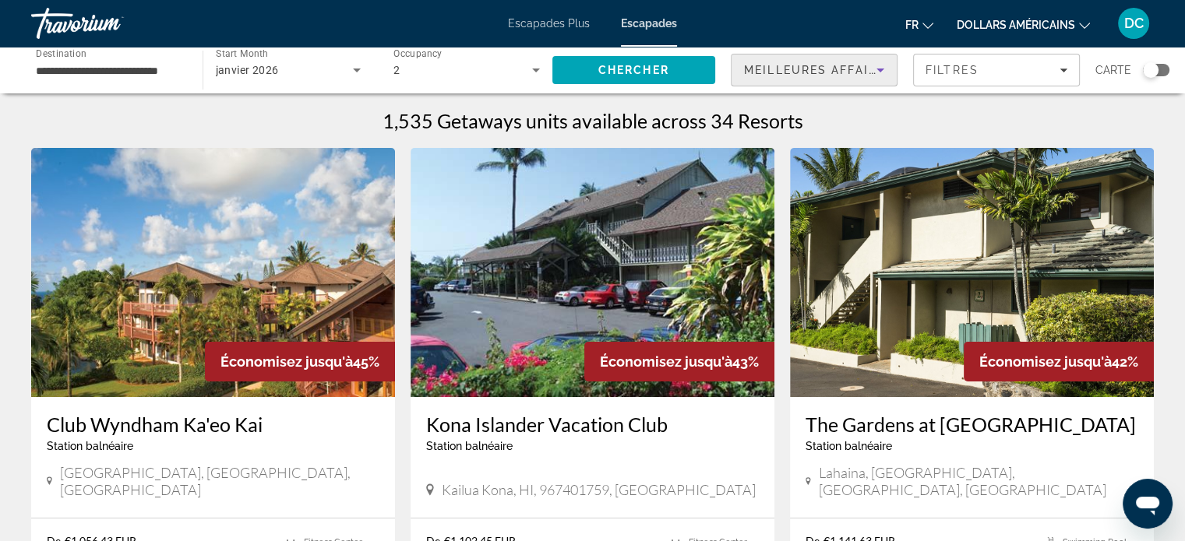
click at [866, 67] on span "Meilleures affaires" at bounding box center [819, 70] width 150 height 12
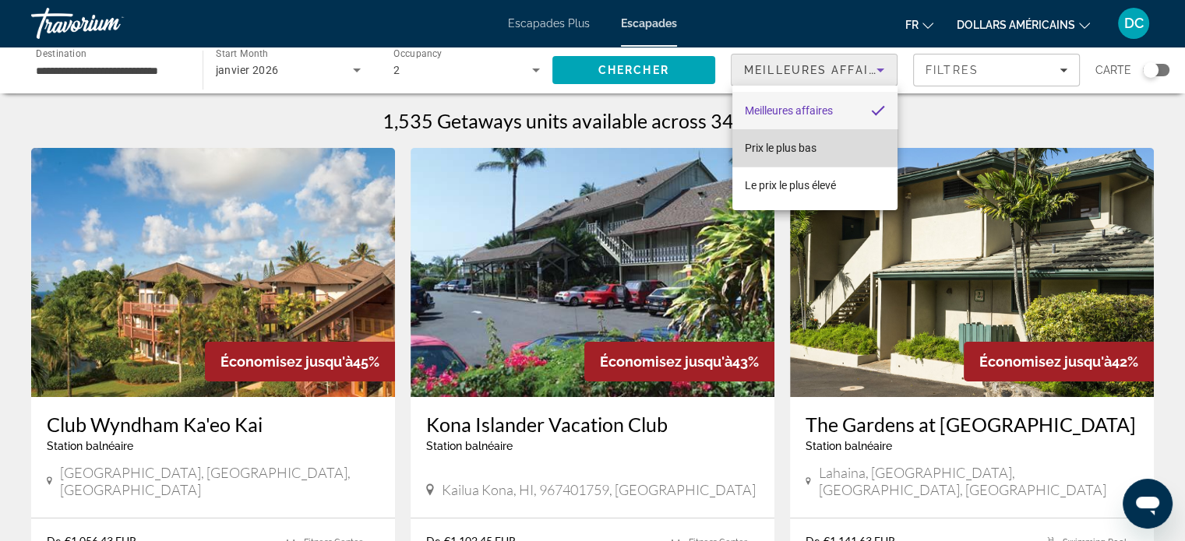
click at [788, 145] on font "Prix ​​​​le plus bas" at bounding box center [781, 148] width 72 height 12
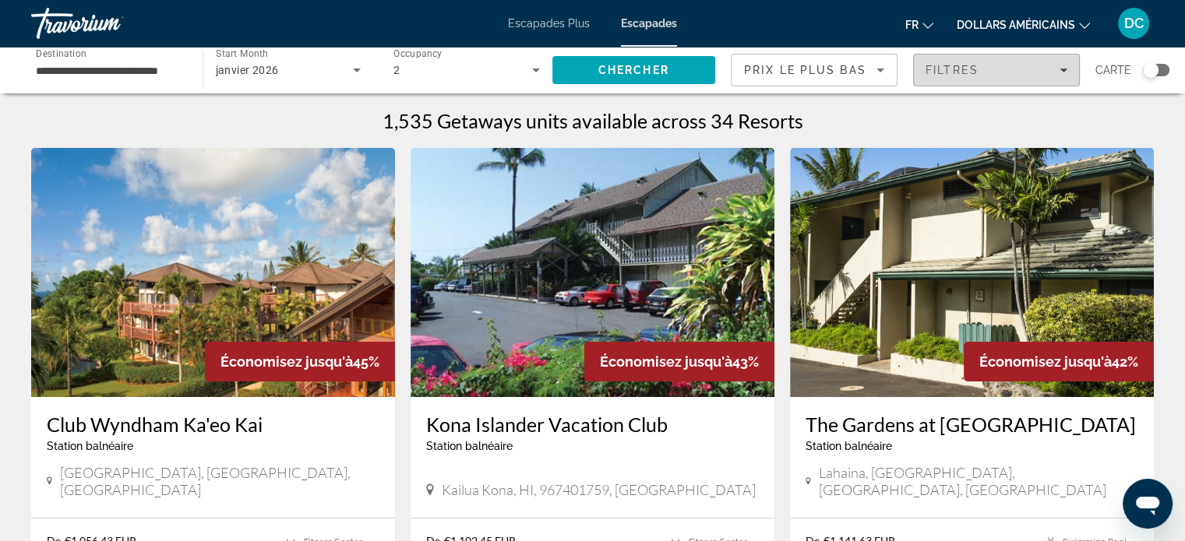
click at [977, 71] on span "Filtres" at bounding box center [952, 70] width 53 height 12
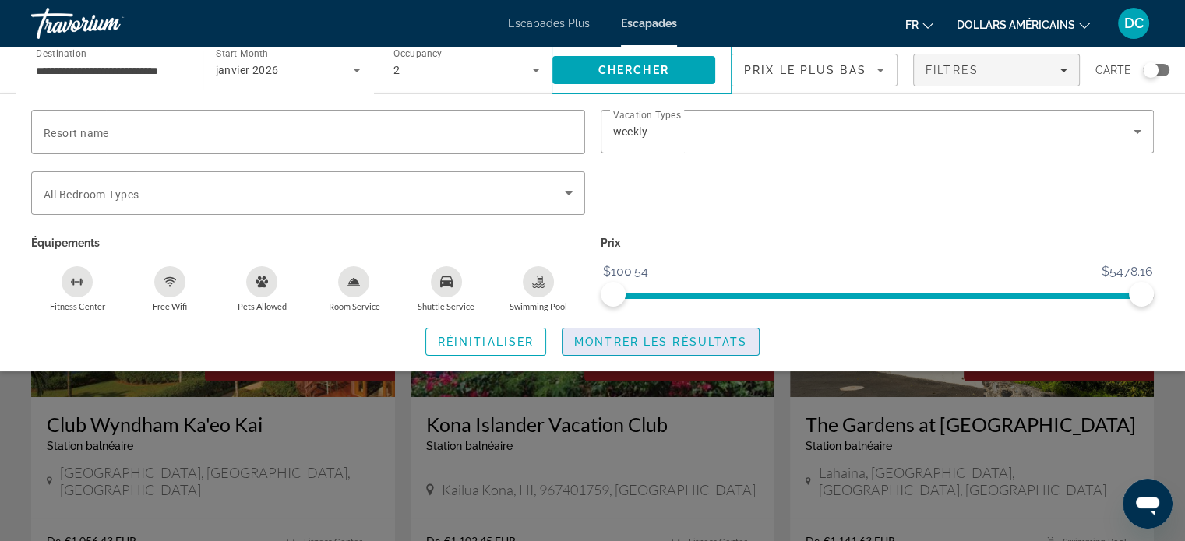
click at [728, 336] on span "Montrer les résultats" at bounding box center [660, 342] width 173 height 12
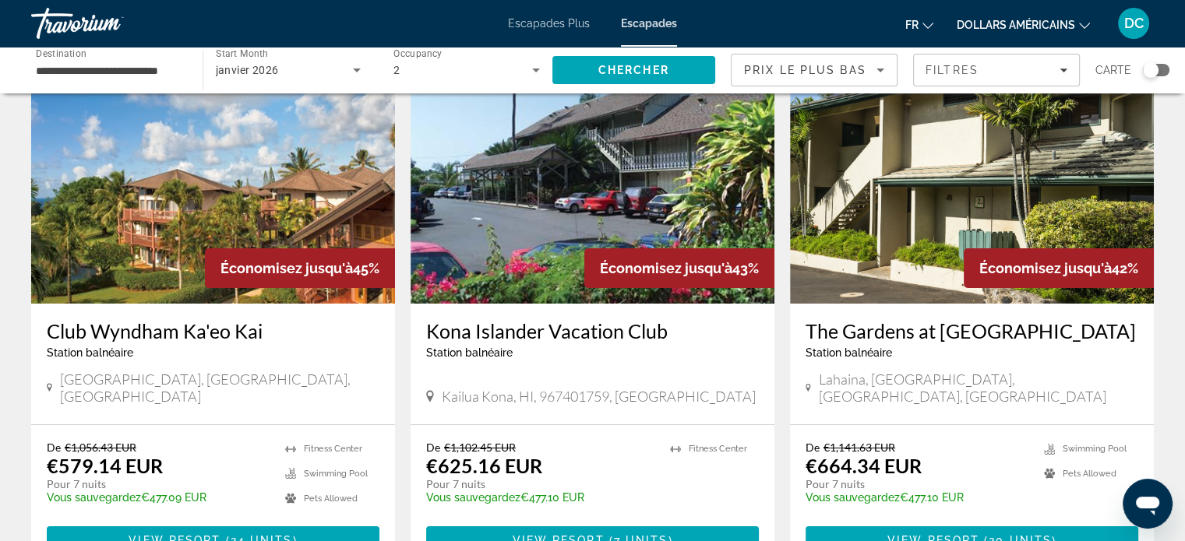
scroll to position [125, 0]
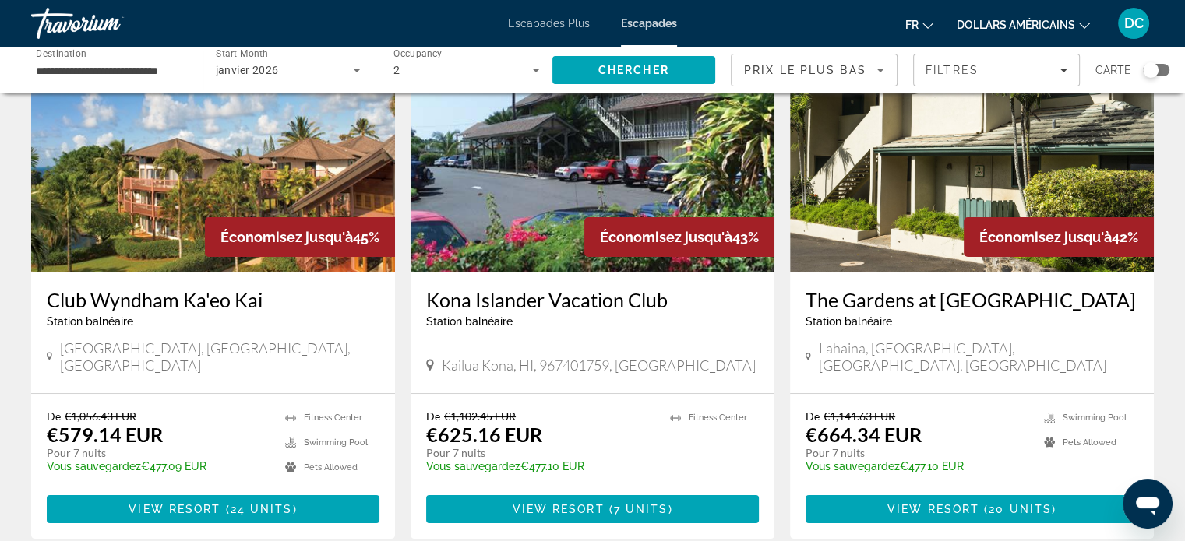
click at [247, 214] on img "Contenu principal" at bounding box center [213, 147] width 364 height 249
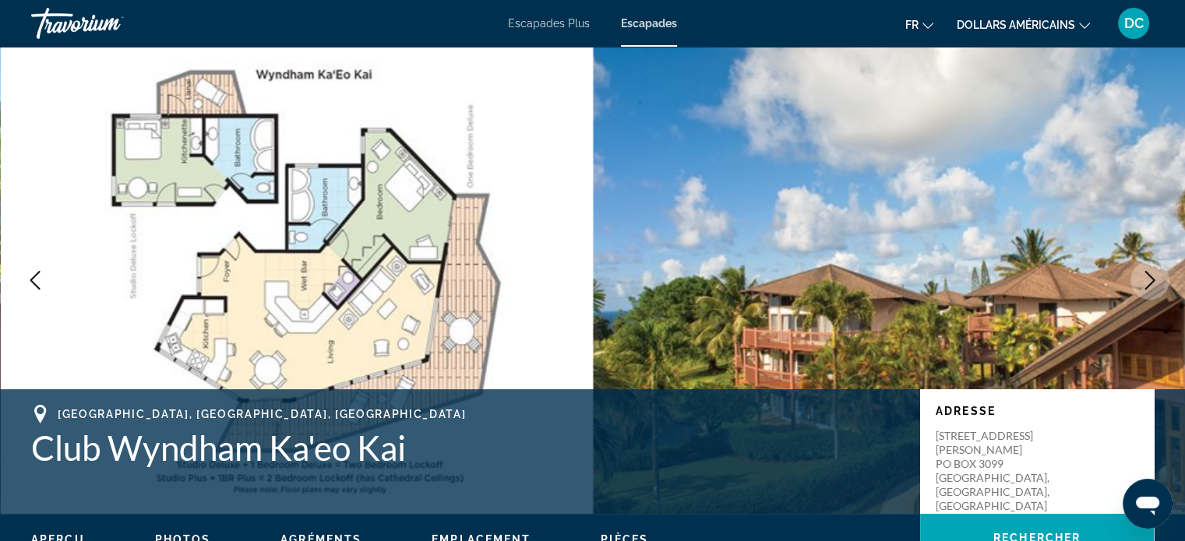
scroll to position [31, 0]
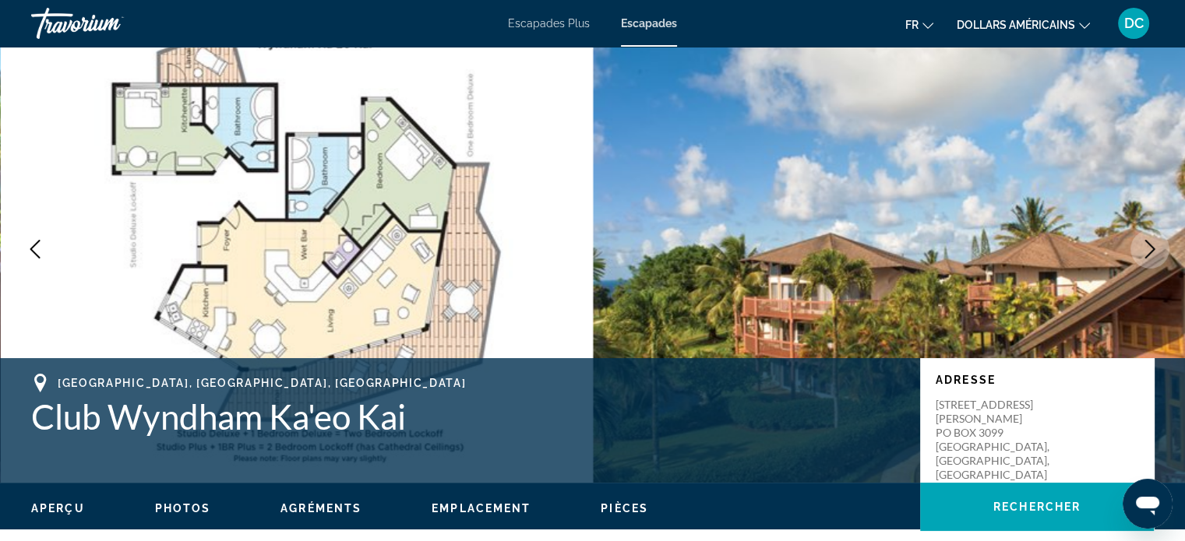
click at [1154, 245] on icon "Next image" at bounding box center [1150, 249] width 19 height 19
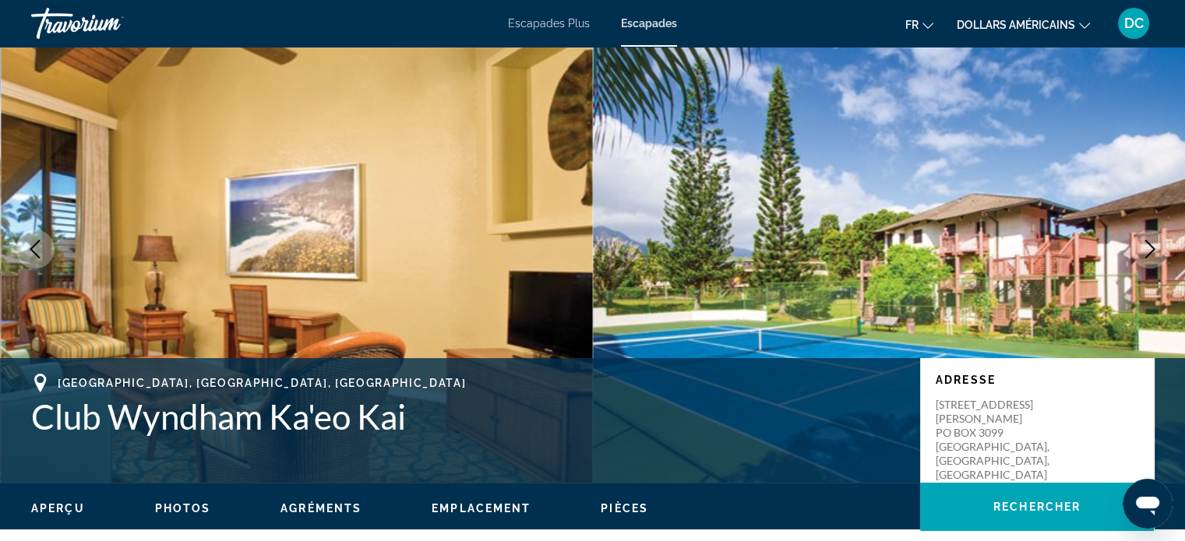
click at [1154, 245] on icon "Next image" at bounding box center [1150, 249] width 19 height 19
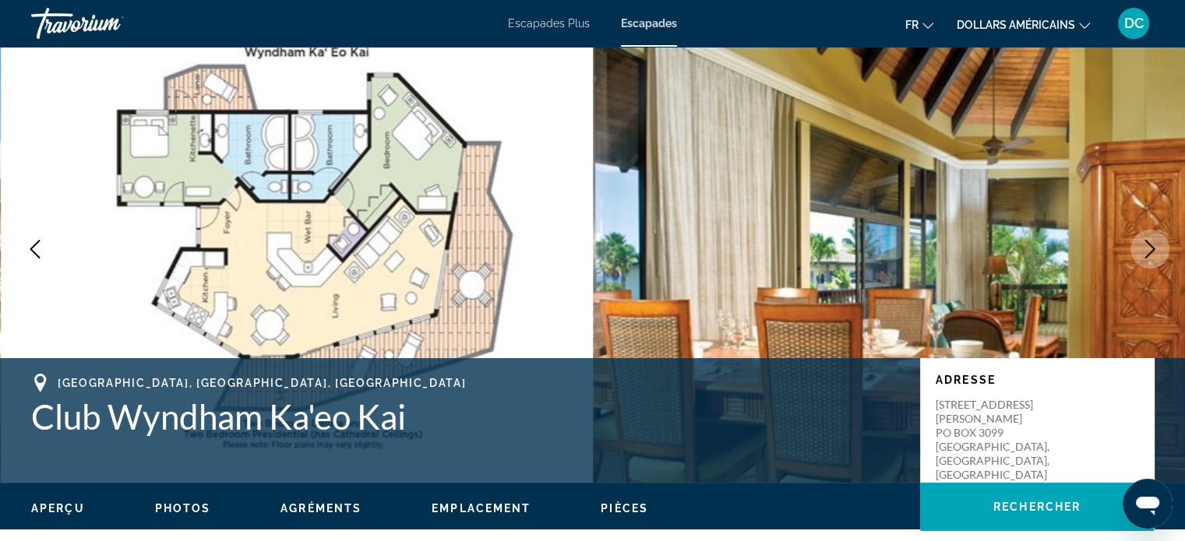
click at [1154, 245] on icon "Next image" at bounding box center [1150, 249] width 19 height 19
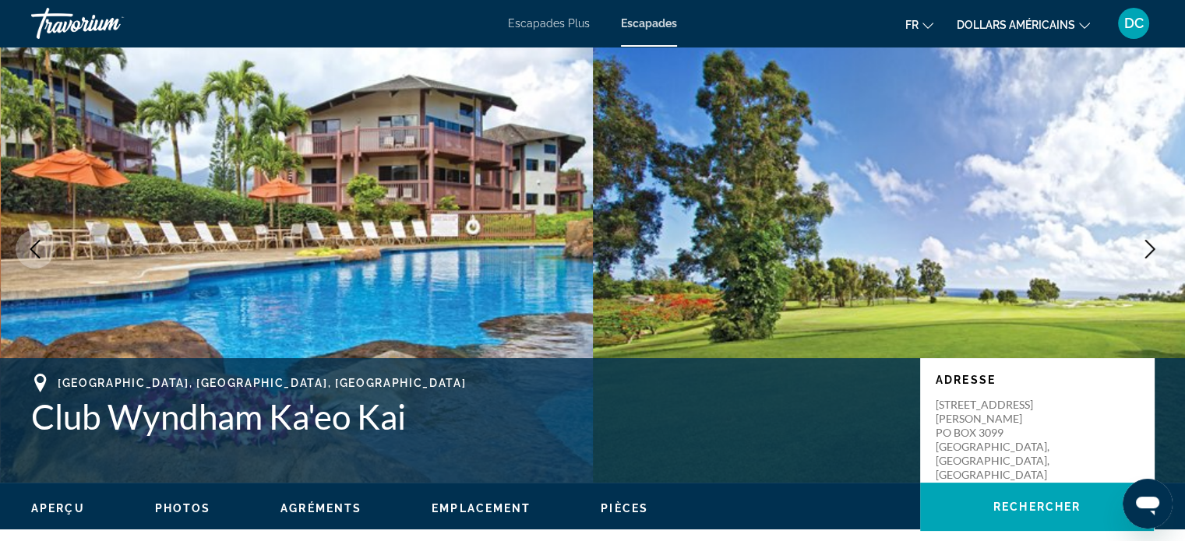
click at [1154, 245] on icon "Next image" at bounding box center [1150, 249] width 19 height 19
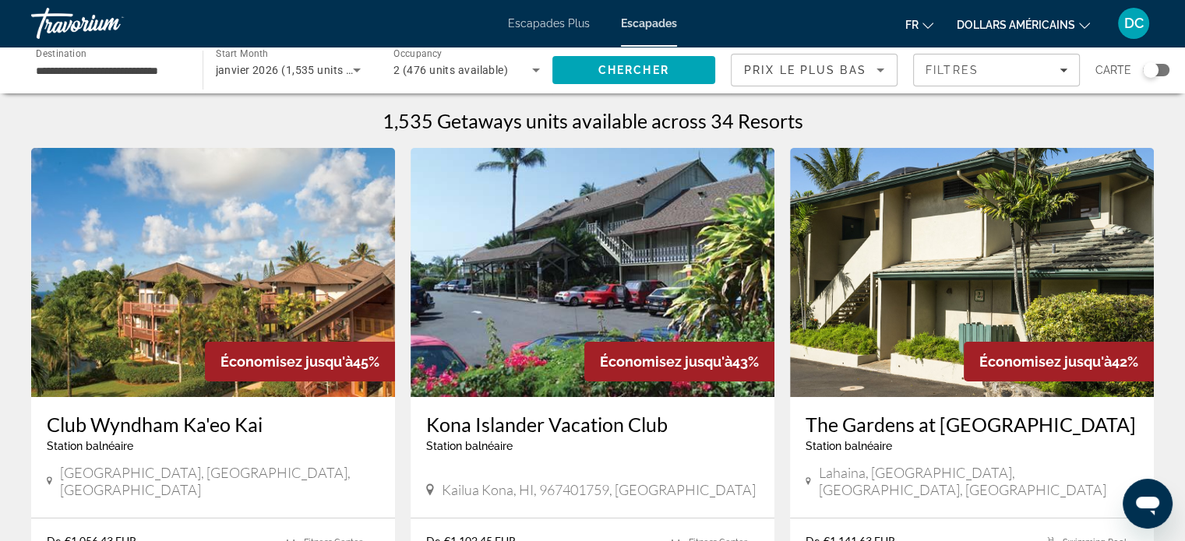
click at [60, 19] on div "Travorium" at bounding box center [109, 23] width 156 height 41
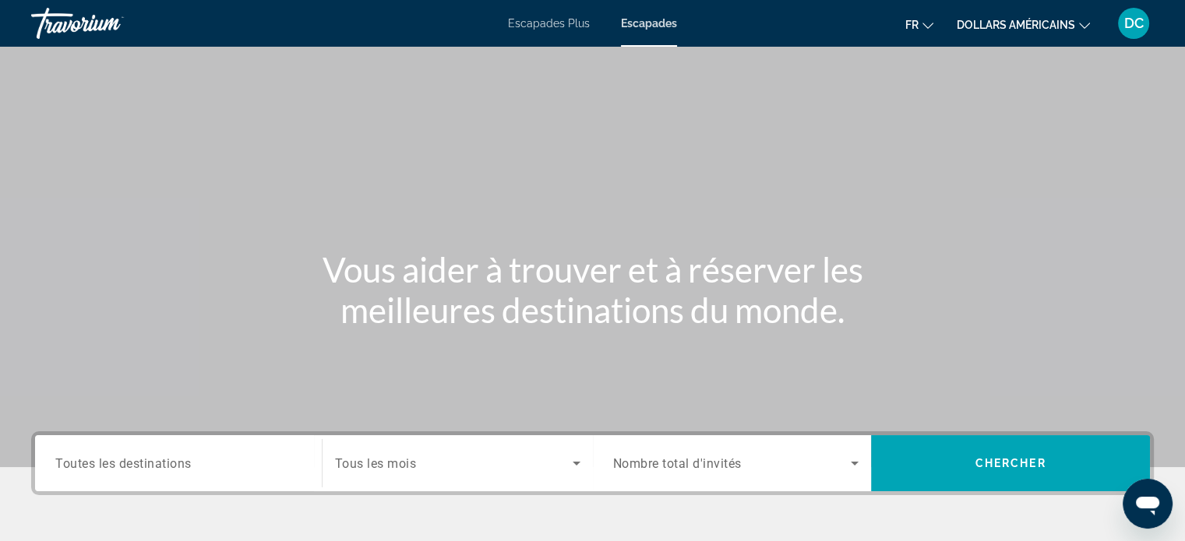
click at [1028, 19] on font "dollars américains" at bounding box center [1016, 25] width 118 height 12
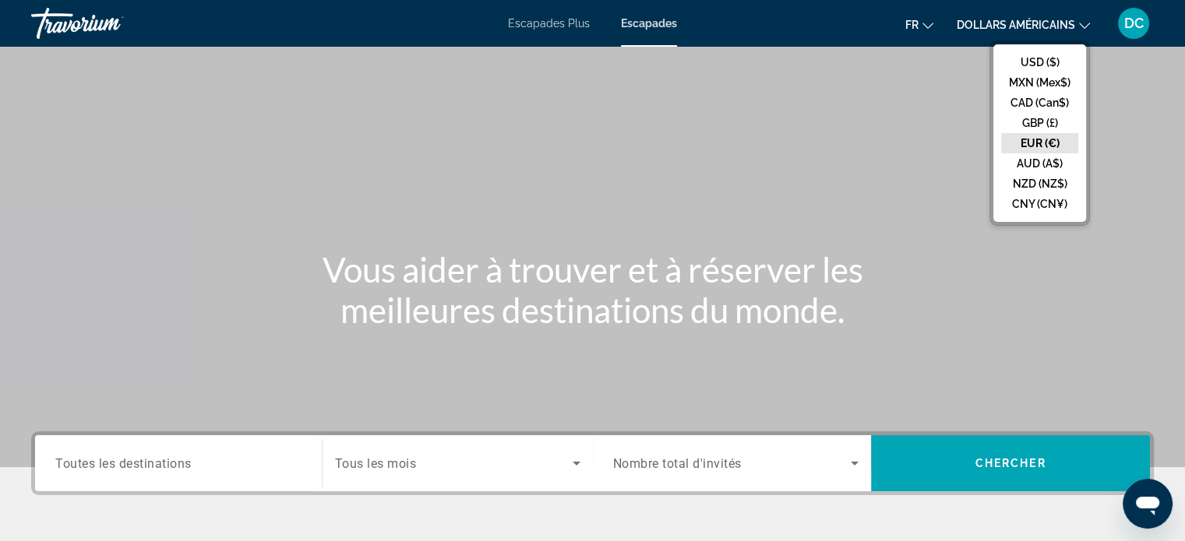
click at [1033, 139] on button "EUR (€)" at bounding box center [1039, 143] width 77 height 20
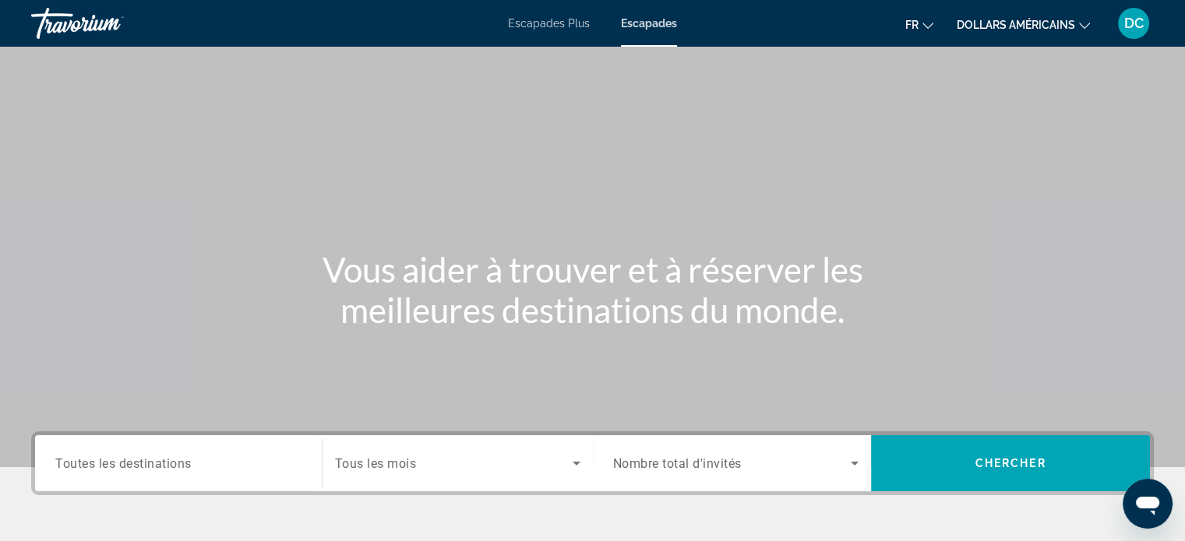
click at [86, 21] on div "Travorium" at bounding box center [109, 23] width 156 height 41
